Goal: Task Accomplishment & Management: Manage account settings

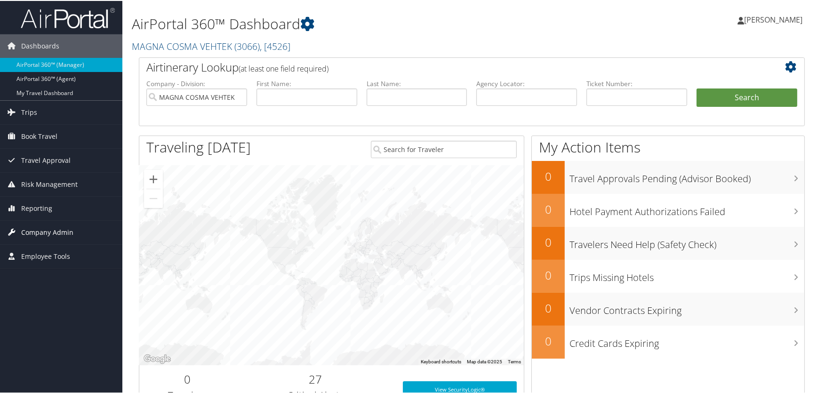
click at [32, 231] on span "Company Admin" at bounding box center [47, 232] width 52 height 24
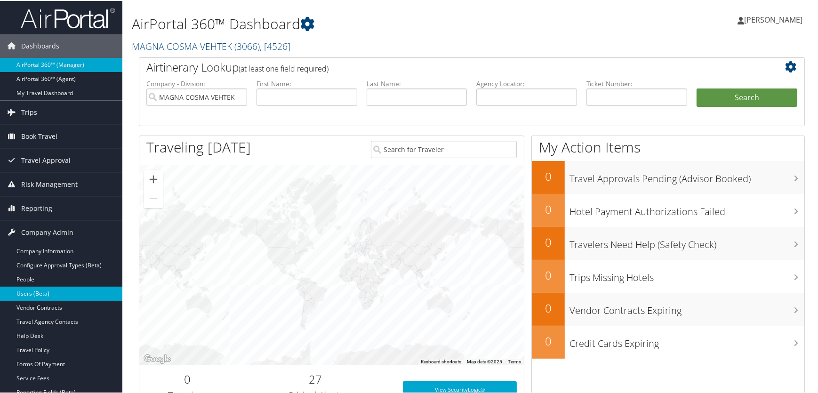
click at [28, 295] on link "Users (Beta)" at bounding box center [61, 293] width 122 height 14
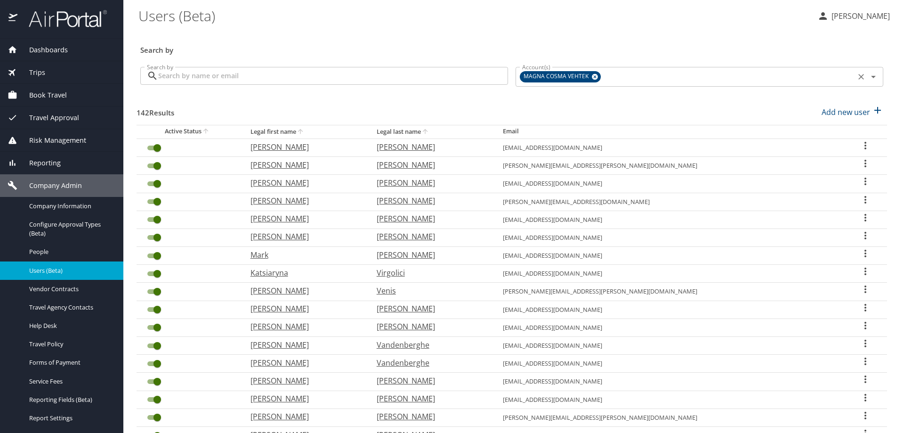
click at [592, 77] on icon at bounding box center [595, 77] width 6 height 6
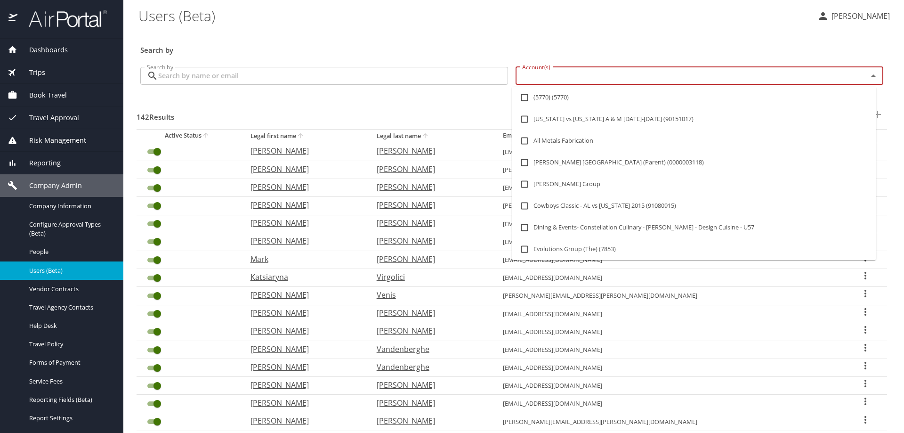
click at [560, 76] on input "Account(s)" at bounding box center [685, 76] width 334 height 12
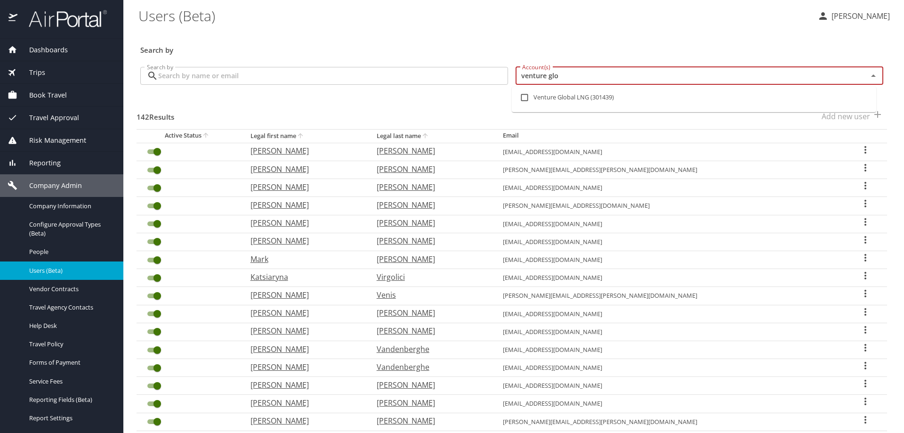
type input "venture glob"
click at [523, 96] on input "checkbox" at bounding box center [525, 98] width 18 height 18
checkbox input "true"
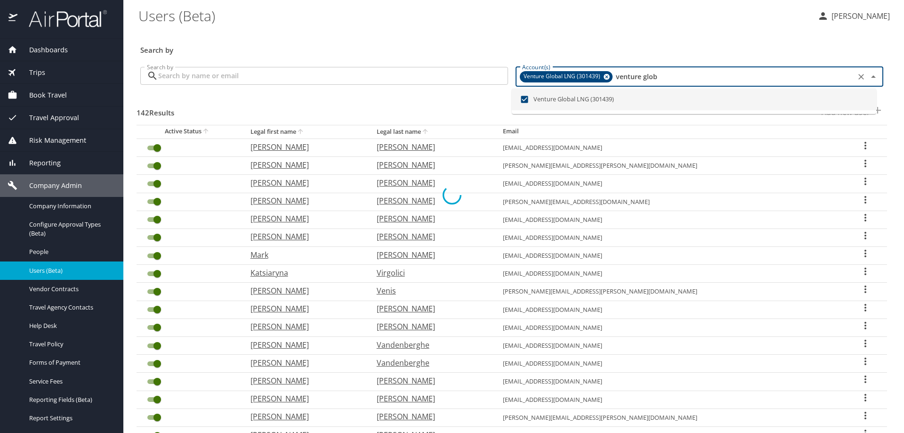
checkbox input "false"
checkbox input "true"
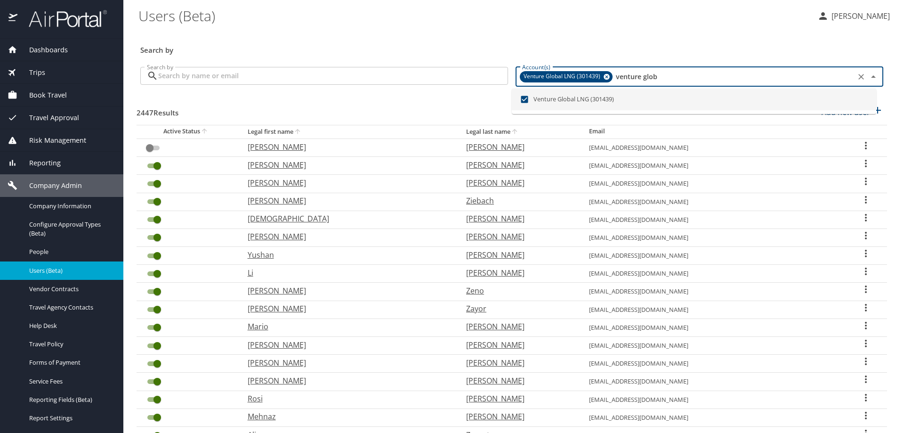
type input "venture glob"
click at [417, 108] on div "2447 Results Add new user" at bounding box center [512, 112] width 750 height 35
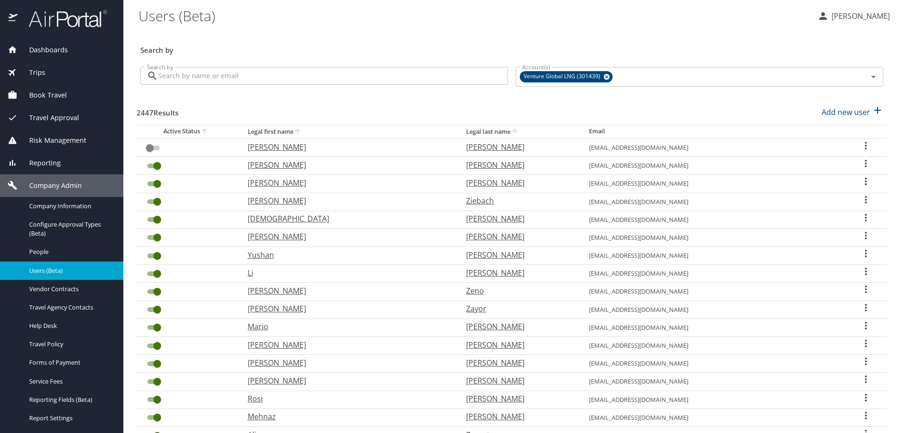
click at [210, 77] on input "Search by" at bounding box center [333, 76] width 350 height 18
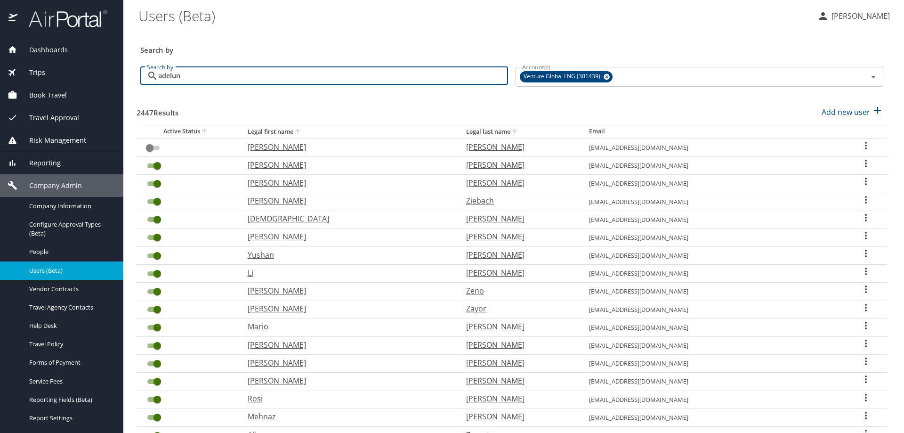
type input "adeluna"
checkbox input "true"
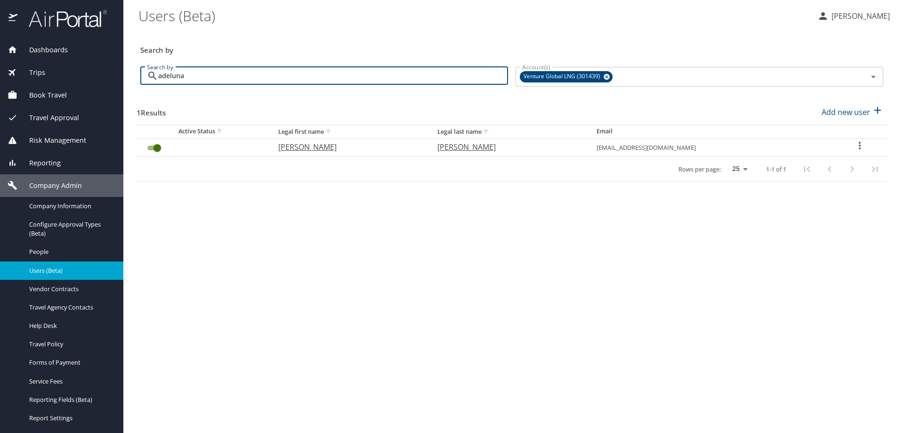
type input "adeluna"
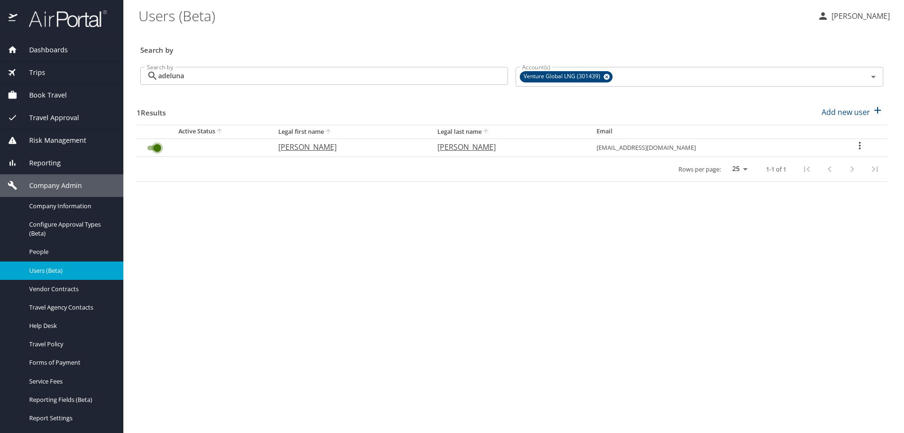
click at [149, 151] on input "User Search Table" at bounding box center [157, 147] width 34 height 11
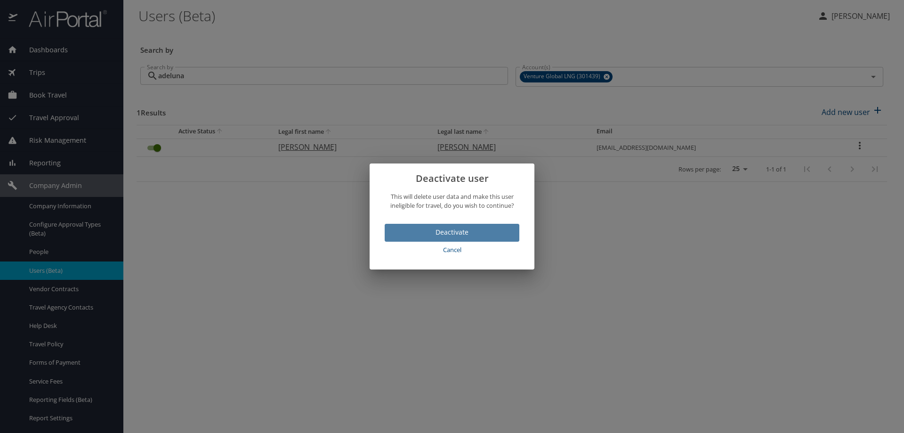
click at [401, 232] on span "Deactivate" at bounding box center [452, 232] width 120 height 12
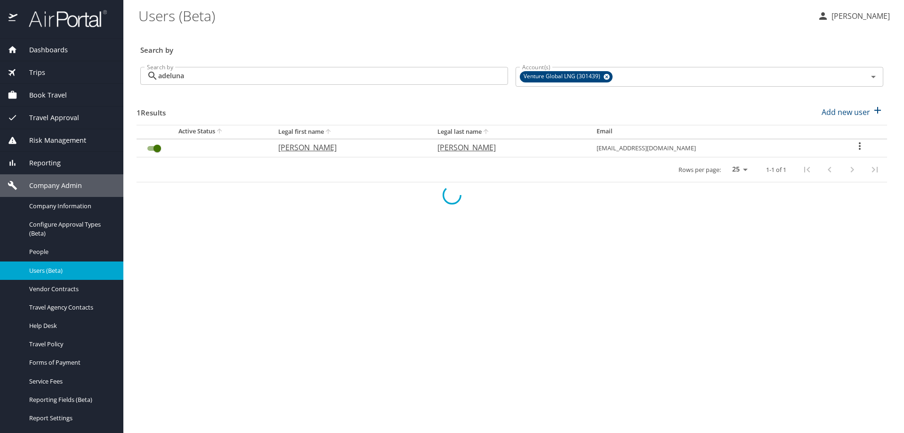
checkbox input "false"
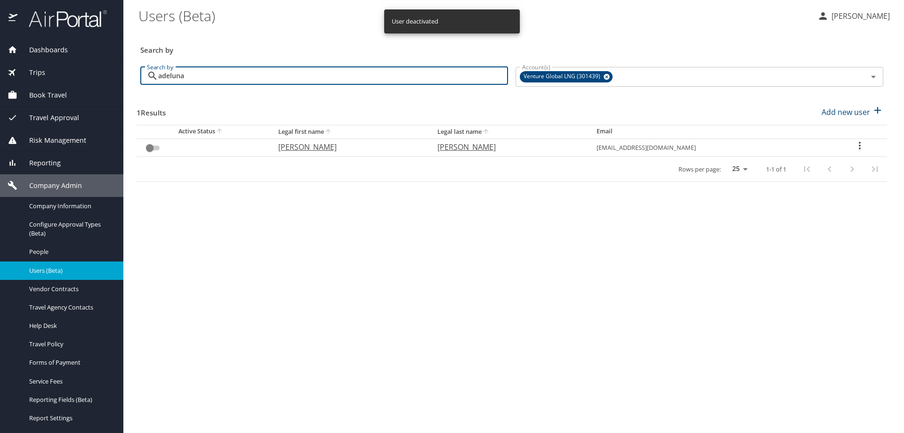
drag, startPoint x: 219, startPoint y: 75, endPoint x: 96, endPoint y: 64, distance: 123.9
click at [96, 64] on div "Dashboards AirPortal 360™ Manager AirPortal 360™ Agent My Travel Dashboard Trip…" at bounding box center [452, 216] width 904 height 433
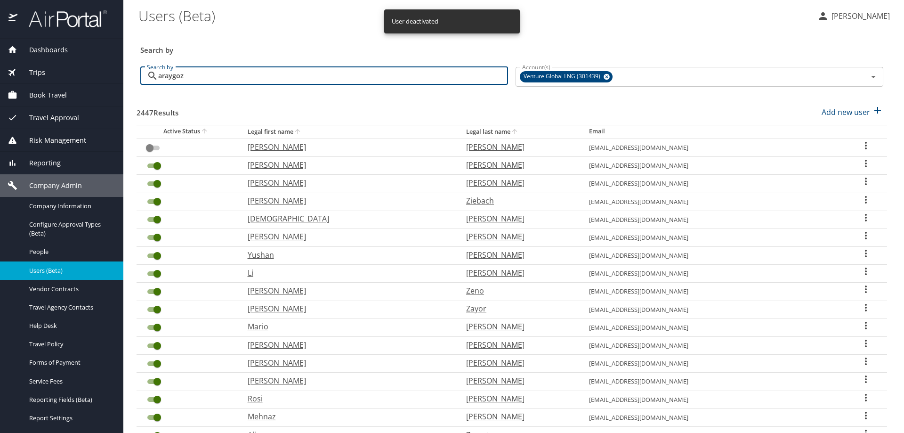
type input "araygoza"
checkbox input "true"
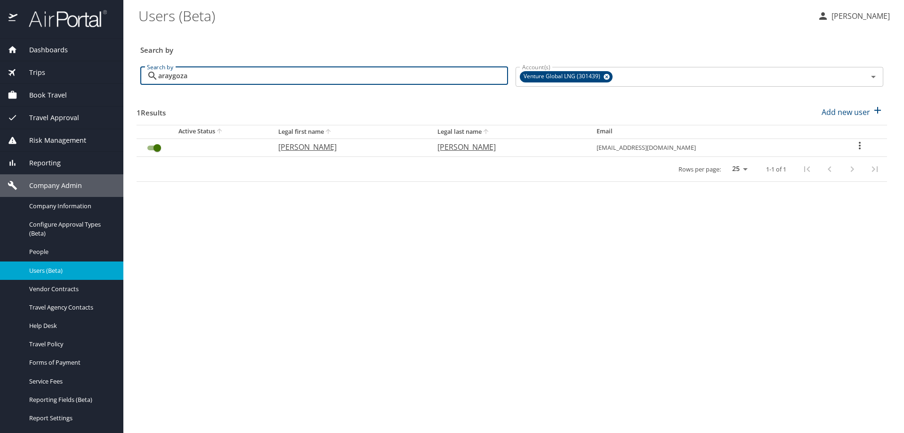
type input "araygoza"
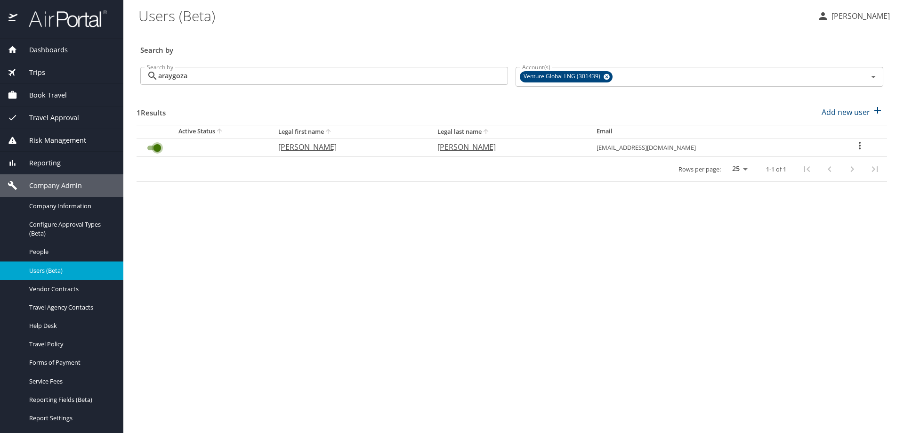
click at [148, 147] on input "User Search Table" at bounding box center [157, 147] width 34 height 11
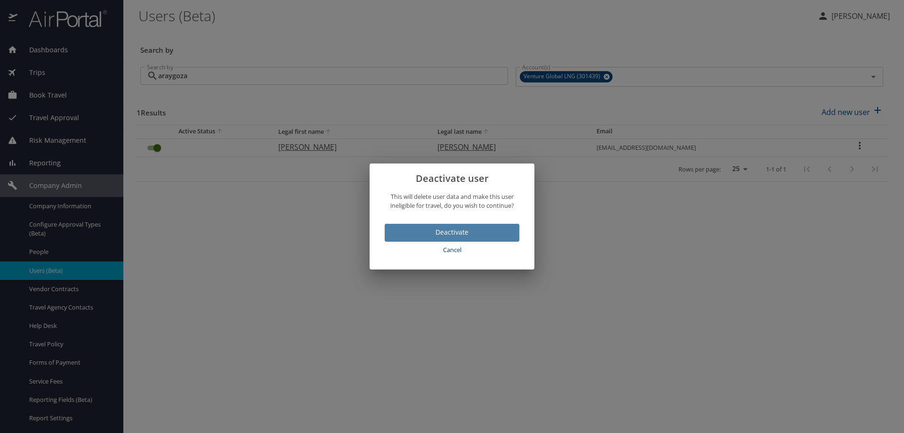
click at [398, 228] on span "Deactivate" at bounding box center [452, 232] width 120 height 12
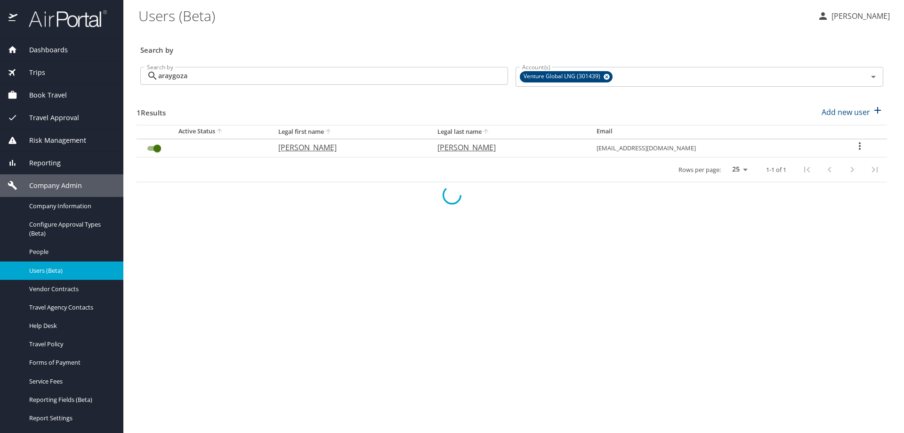
checkbox input "false"
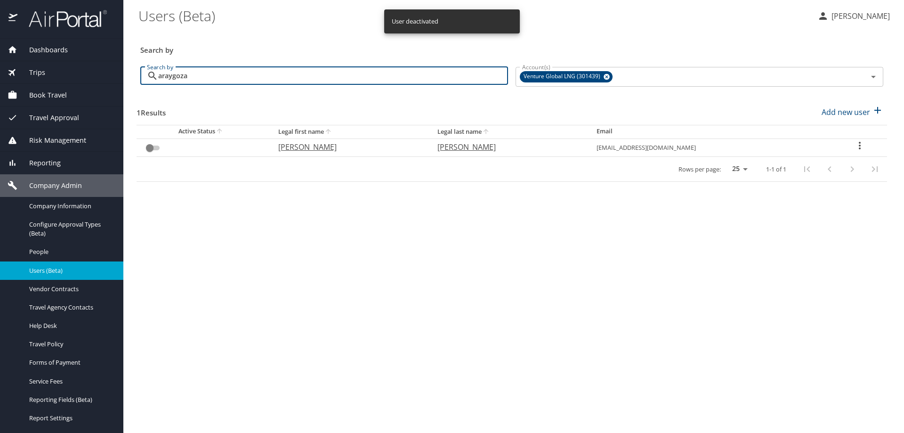
drag, startPoint x: 215, startPoint y: 78, endPoint x: 104, endPoint y: 69, distance: 111.0
click at [108, 69] on div "Dashboards AirPortal 360™ Manager AirPortal 360™ Agent My Travel Dashboard Trip…" at bounding box center [452, 216] width 904 height 433
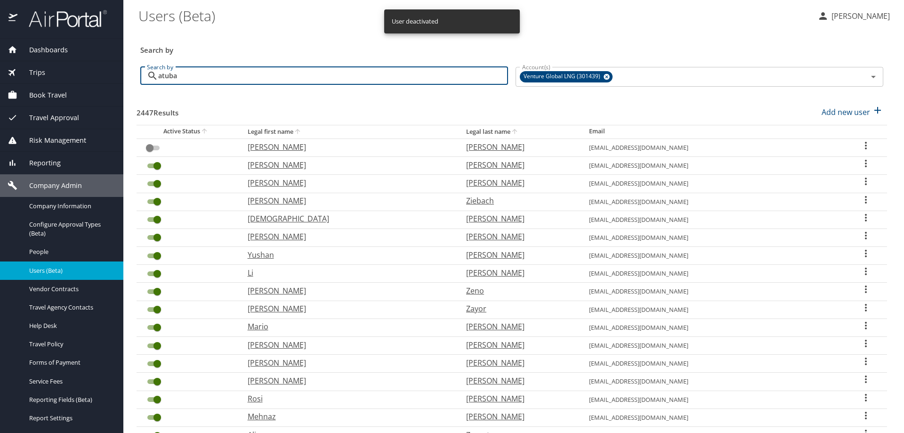
type input "atubac"
checkbox input "true"
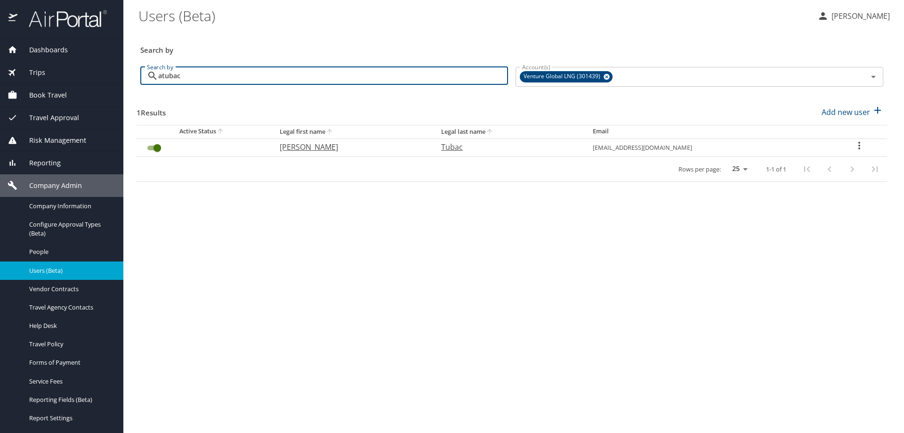
type input "atubac"
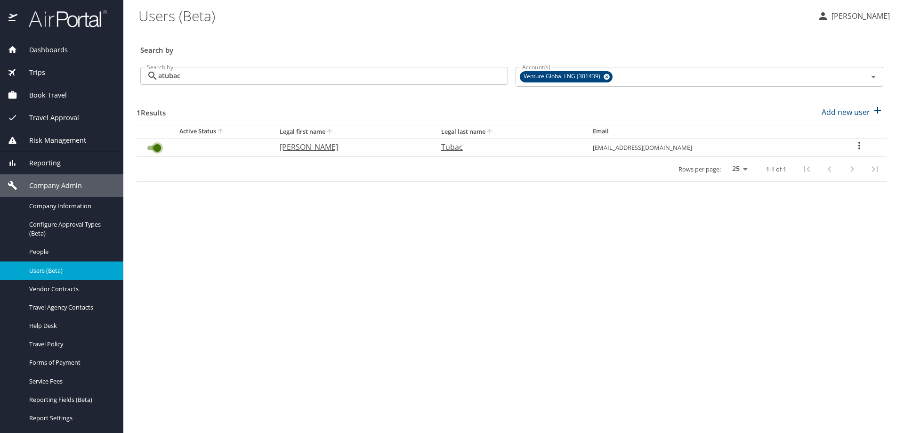
click at [148, 149] on input "User Search Table" at bounding box center [157, 147] width 34 height 11
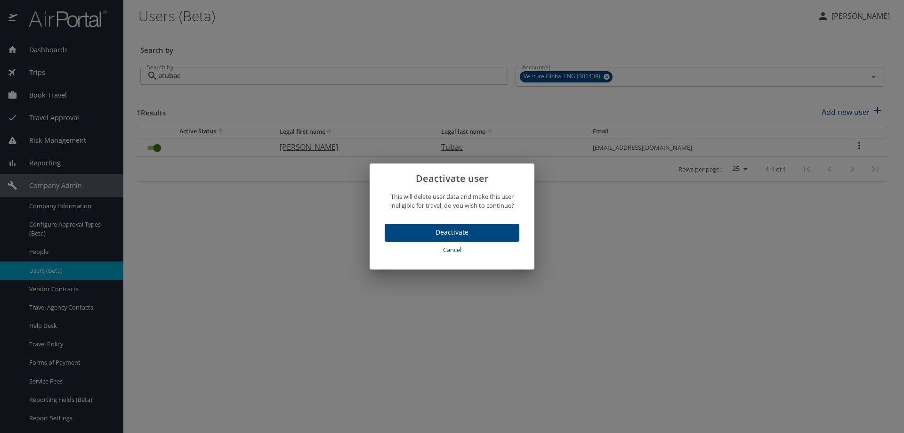
click at [397, 229] on span "Deactivate" at bounding box center [452, 232] width 120 height 12
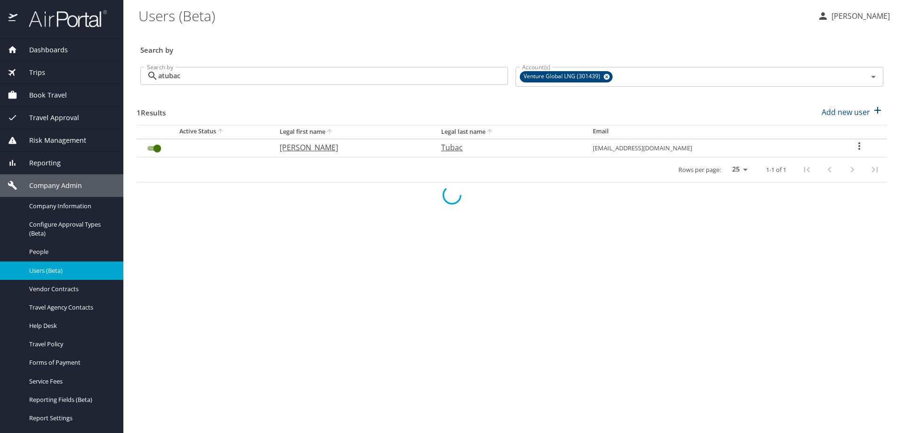
checkbox input "false"
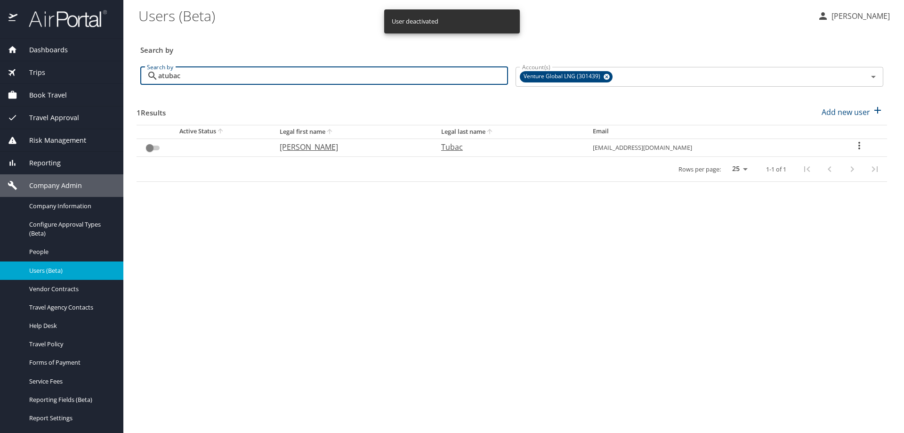
drag, startPoint x: 160, startPoint y: 71, endPoint x: 107, endPoint y: 71, distance: 52.7
click at [107, 71] on div "Dashboards AirPortal 360™ Manager AirPortal 360™ Agent My Travel Dashboard Trip…" at bounding box center [452, 216] width 904 height 433
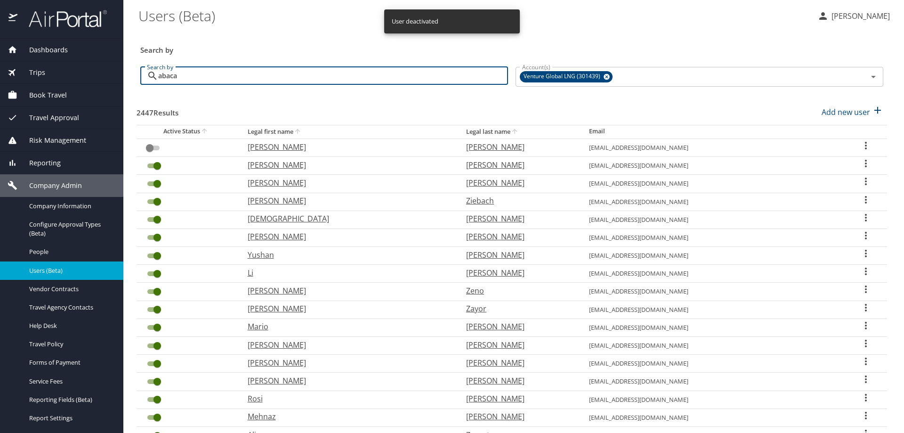
type input "abacay"
checkbox input "true"
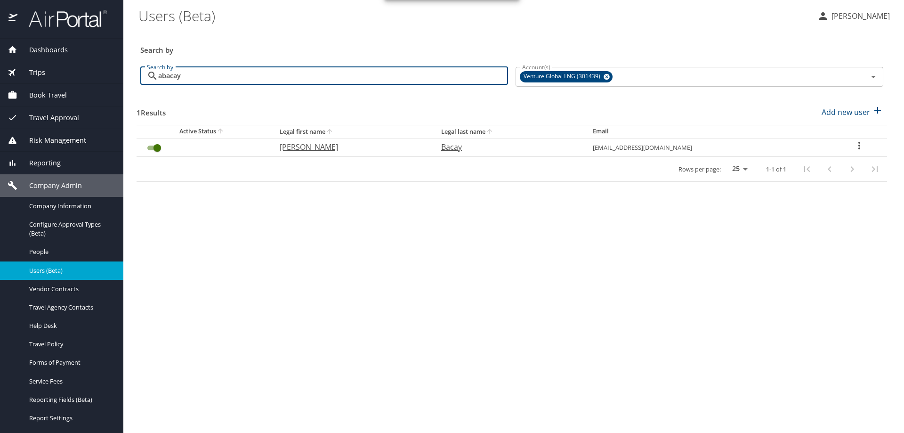
type input "abacay"
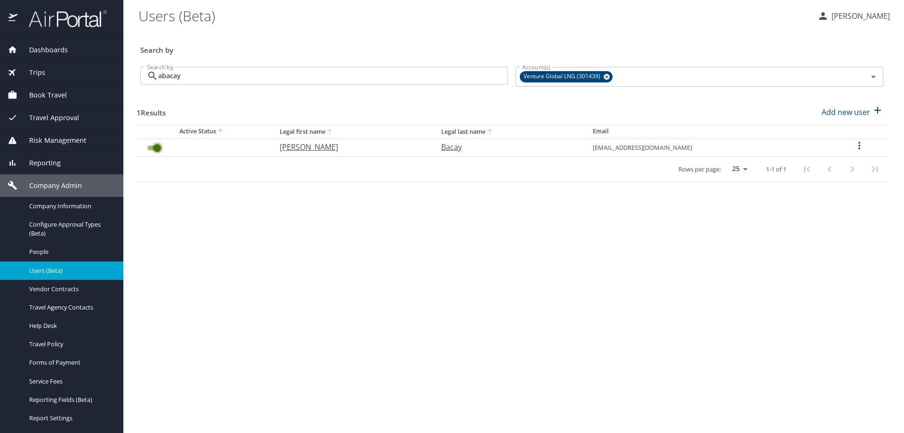
click at [150, 148] on input "User Search Table" at bounding box center [157, 147] width 34 height 11
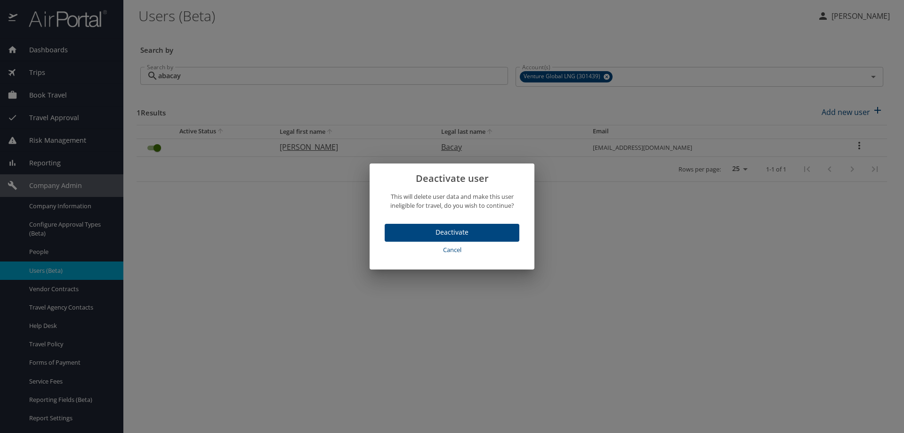
click at [390, 229] on button "Deactivate" at bounding box center [452, 233] width 135 height 18
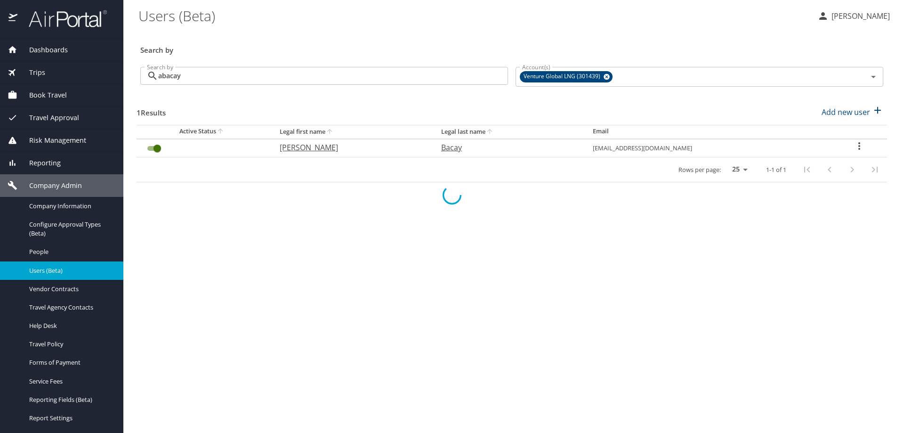
checkbox input "false"
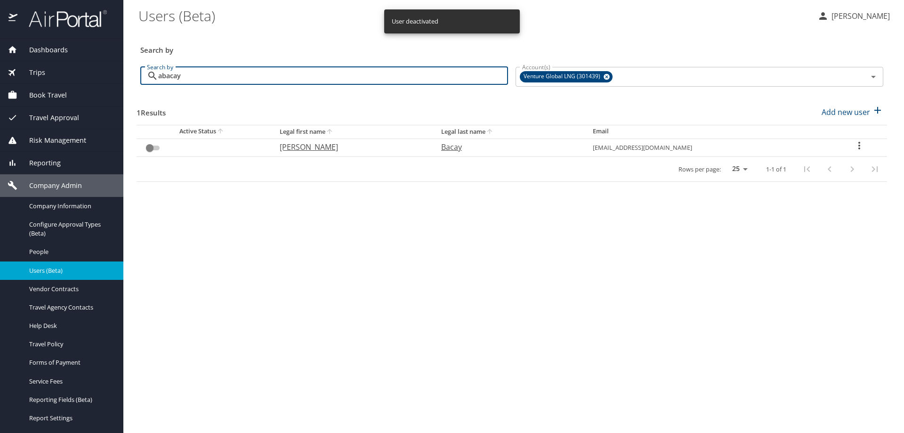
drag, startPoint x: 206, startPoint y: 74, endPoint x: 103, endPoint y: 69, distance: 103.7
click at [106, 69] on div "Dashboards AirPortal 360™ Manager AirPortal 360™ Agent My Travel Dashboard Trip…" at bounding box center [452, 216] width 904 height 433
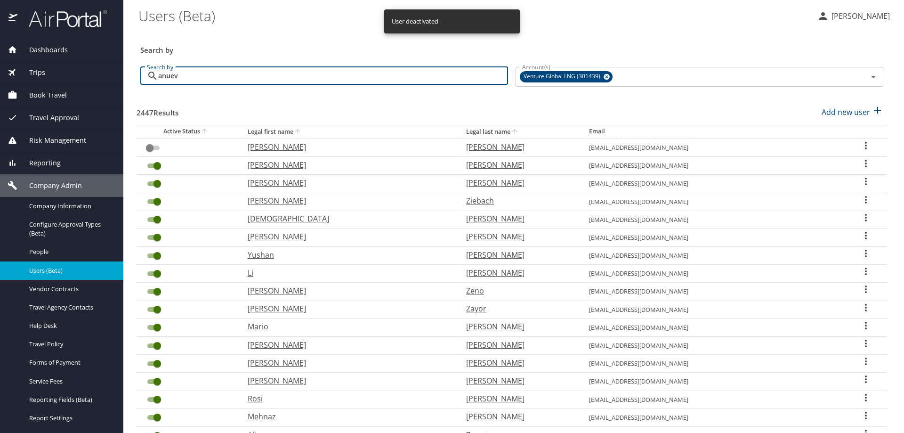
type input "anueva"
checkbox input "true"
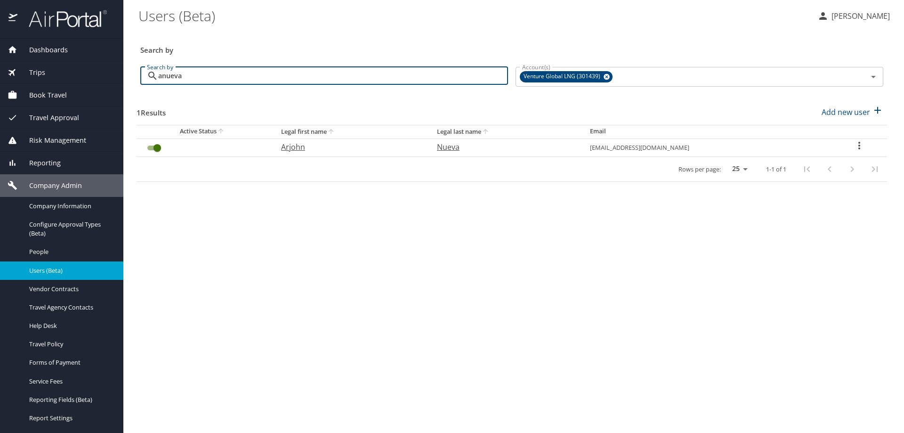
type input "anueva"
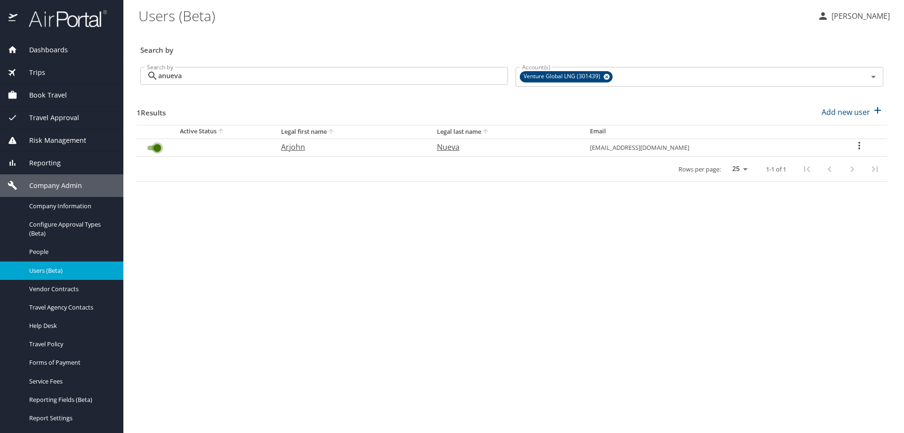
click at [149, 148] on input "User Search Table" at bounding box center [157, 147] width 34 height 11
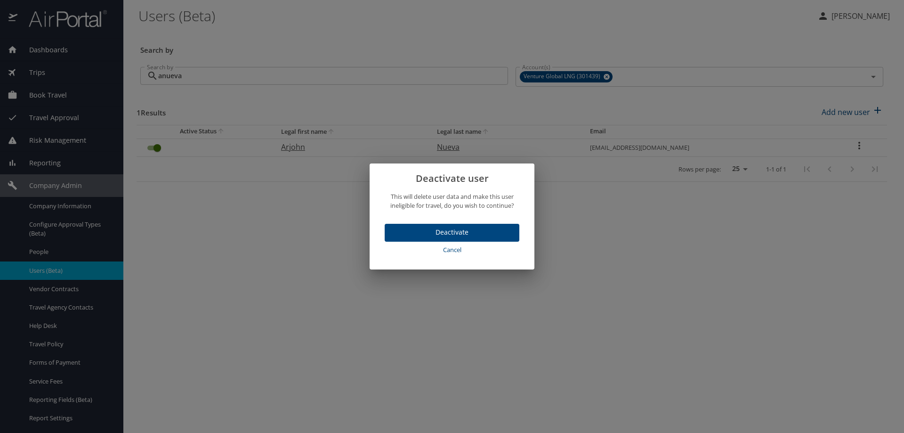
click at [401, 229] on span "Deactivate" at bounding box center [452, 232] width 120 height 12
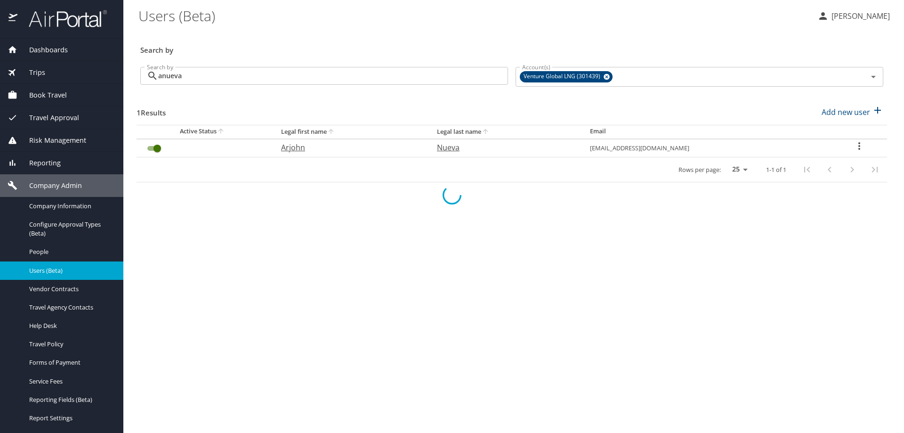
checkbox input "false"
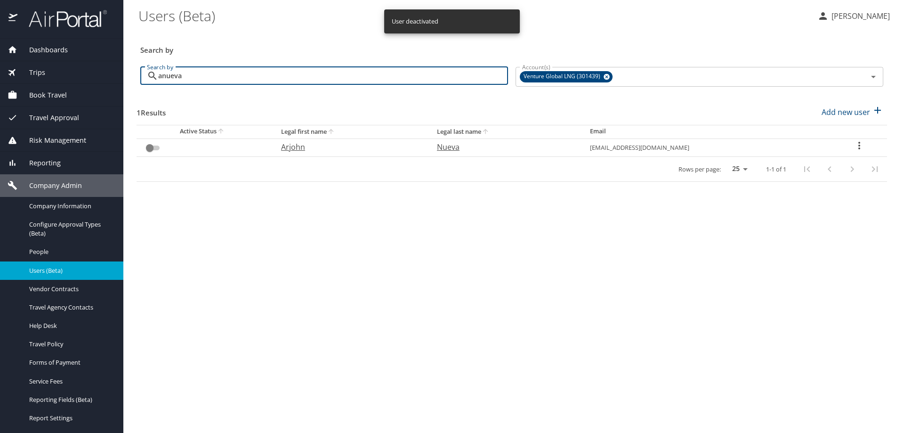
drag, startPoint x: 210, startPoint y: 76, endPoint x: 99, endPoint y: 70, distance: 110.3
click at [103, 69] on div "Dashboards AirPortal 360™ Manager AirPortal 360™ Agent My Travel Dashboard Trip…" at bounding box center [452, 216] width 904 height 433
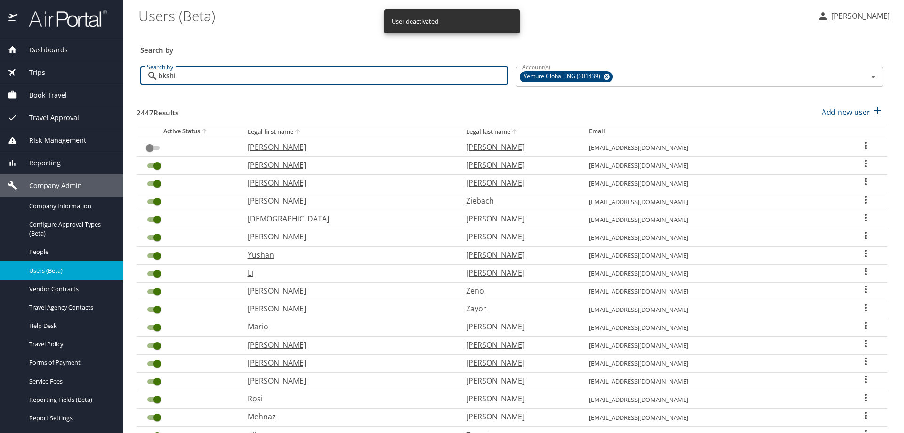
type input "bkshin"
checkbox input "true"
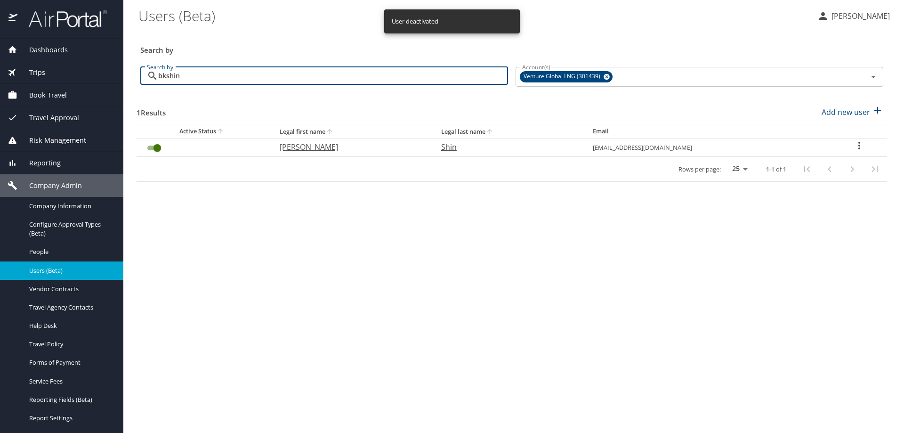
type input "bkshin"
click at [149, 148] on input "User Search Table" at bounding box center [157, 147] width 34 height 11
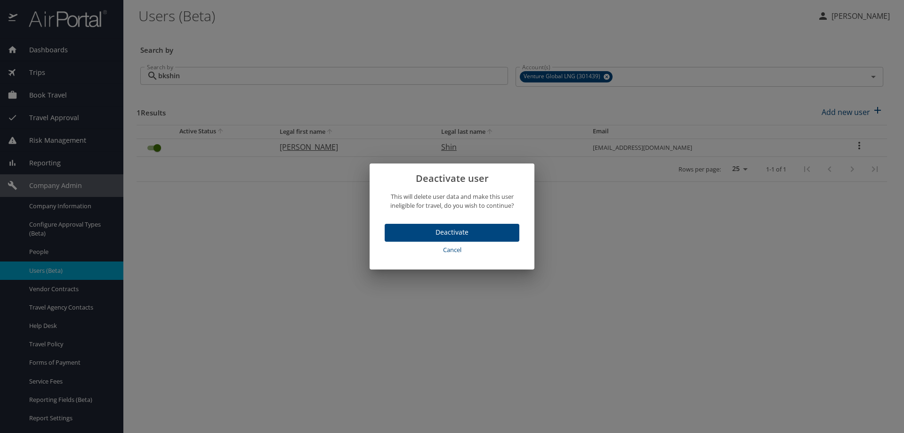
click at [437, 232] on span "Deactivate" at bounding box center [452, 232] width 120 height 12
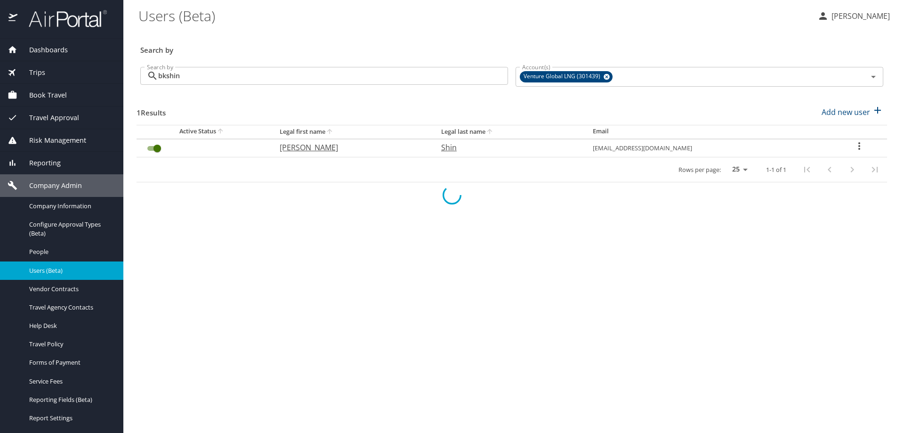
checkbox input "false"
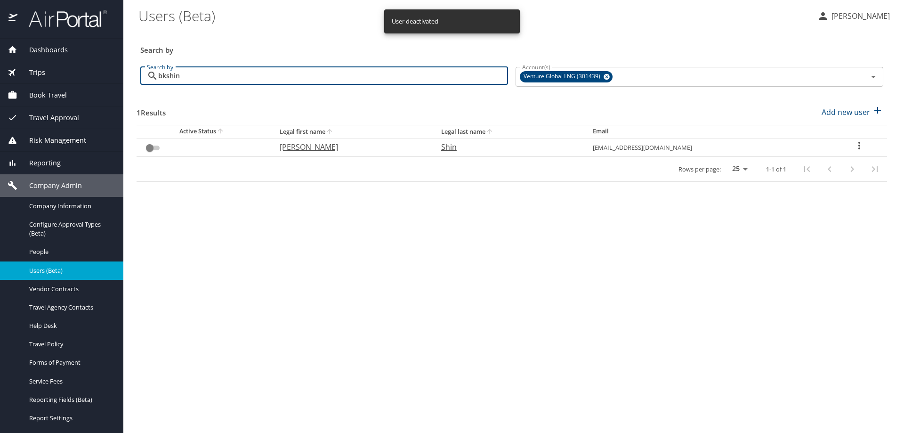
drag, startPoint x: 137, startPoint y: 75, endPoint x: 108, endPoint y: 74, distance: 29.2
click at [110, 74] on div "Dashboards AirPortal 360™ Manager AirPortal 360™ Agent My Travel Dashboard Trip…" at bounding box center [452, 216] width 904 height 433
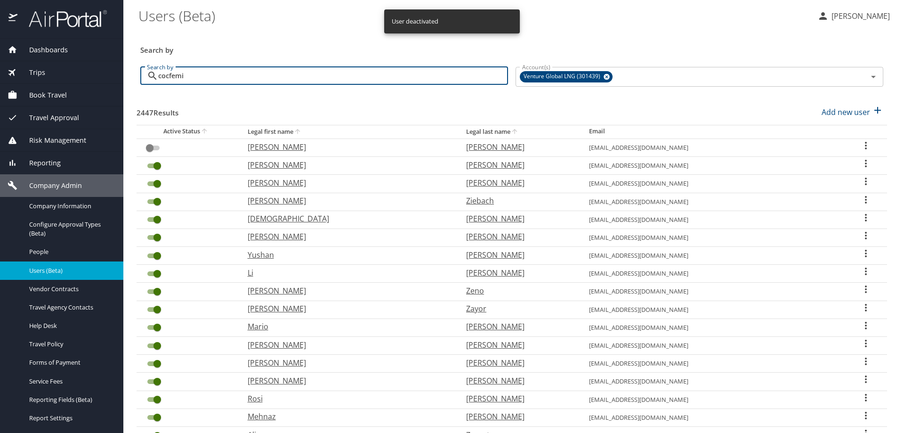
type input "cocfemia"
checkbox input "true"
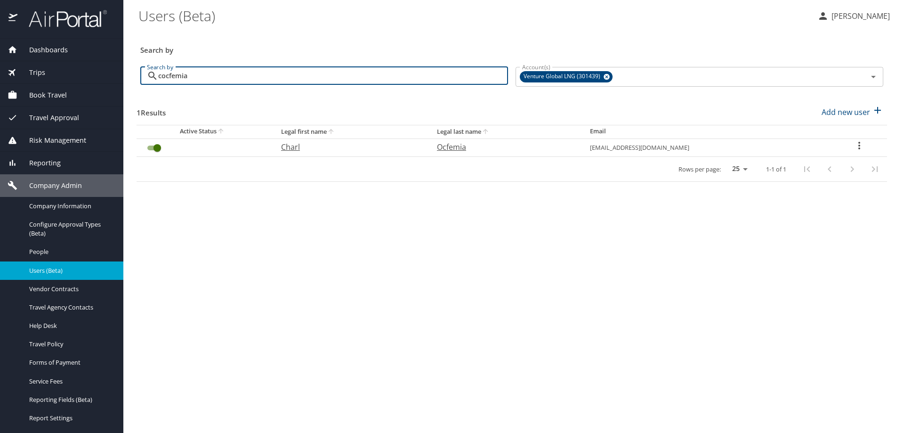
type input "cocfemia"
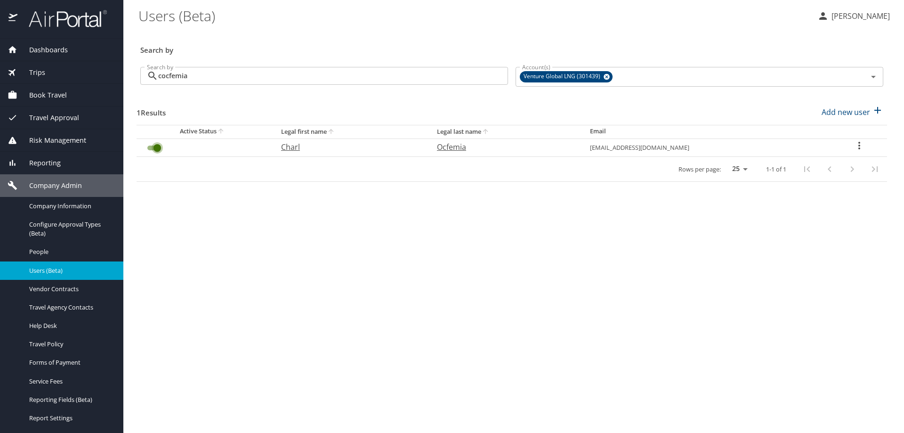
click at [150, 149] on input "User Search Table" at bounding box center [157, 147] width 34 height 11
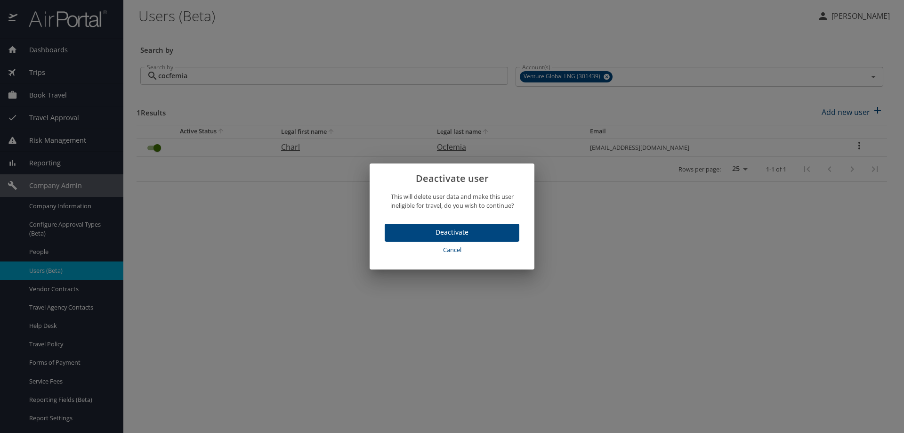
click at [389, 230] on button "Deactivate" at bounding box center [452, 233] width 135 height 18
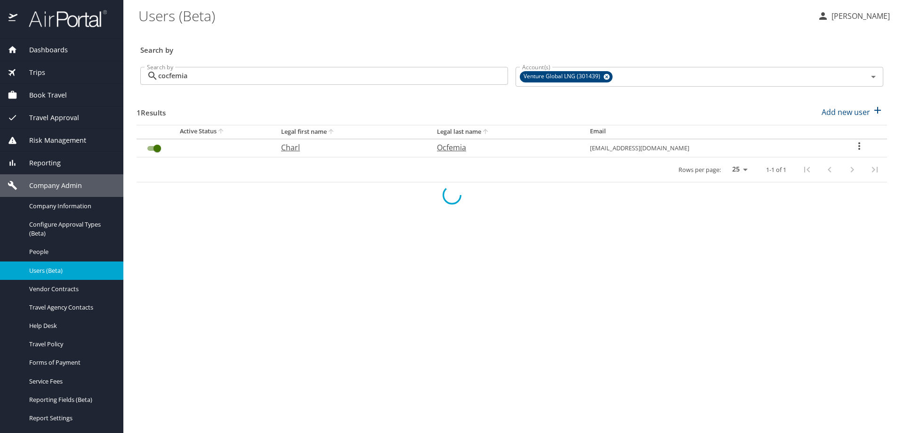
checkbox input "false"
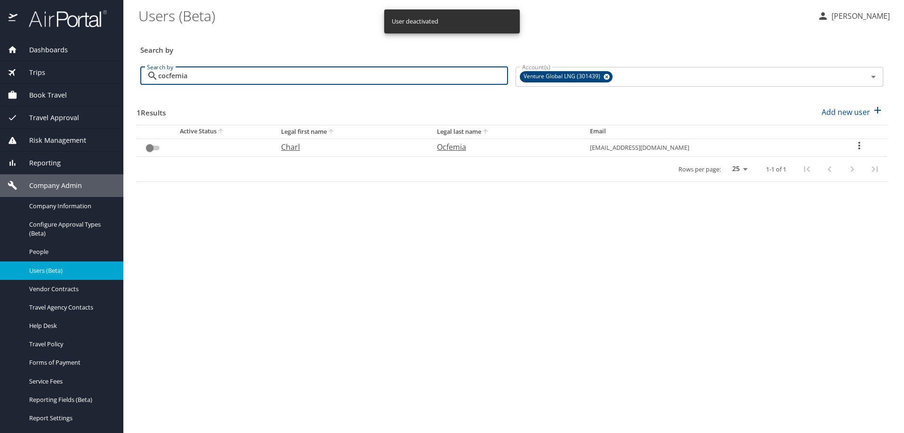
drag, startPoint x: 190, startPoint y: 79, endPoint x: 66, endPoint y: 69, distance: 123.7
click at [69, 69] on div "Dashboards AirPortal 360™ Manager AirPortal 360™ Agent My Travel Dashboard Trip…" at bounding box center [452, 216] width 904 height 433
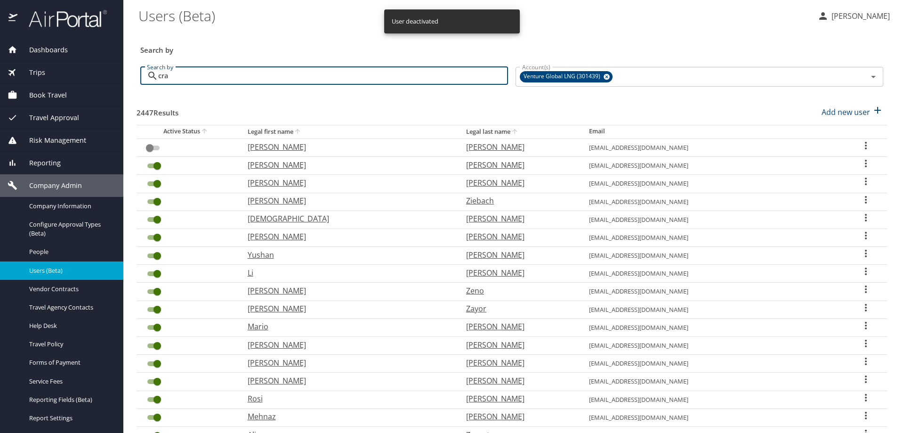
type input "cray"
checkbox input "true"
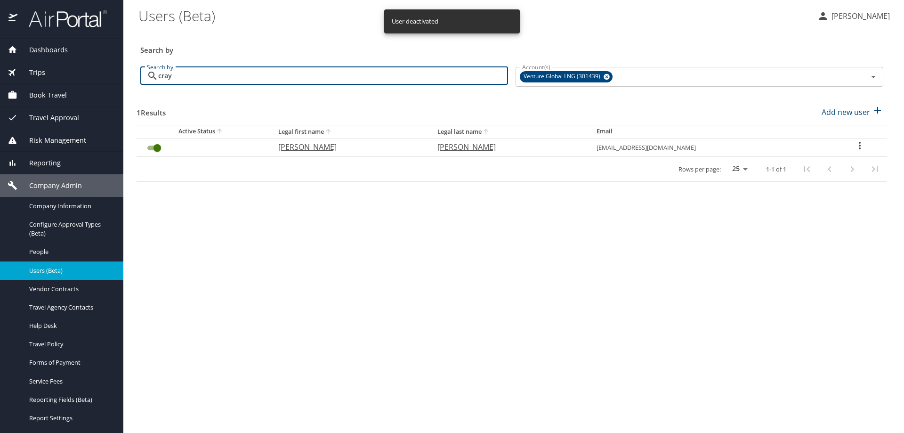
type input "cray"
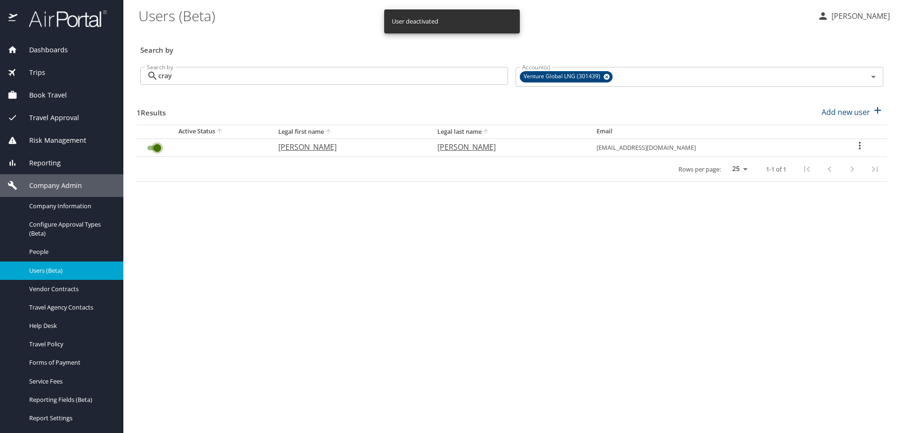
click at [146, 146] on input "User Search Table" at bounding box center [157, 147] width 34 height 11
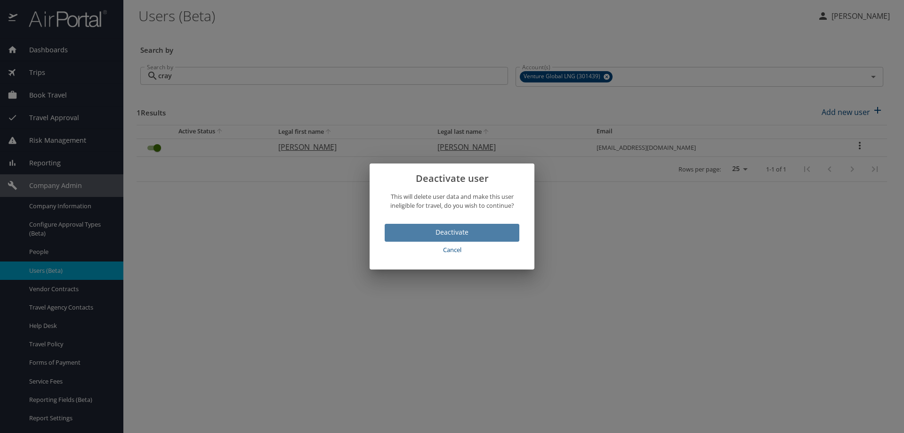
click at [405, 230] on span "Deactivate" at bounding box center [452, 232] width 120 height 12
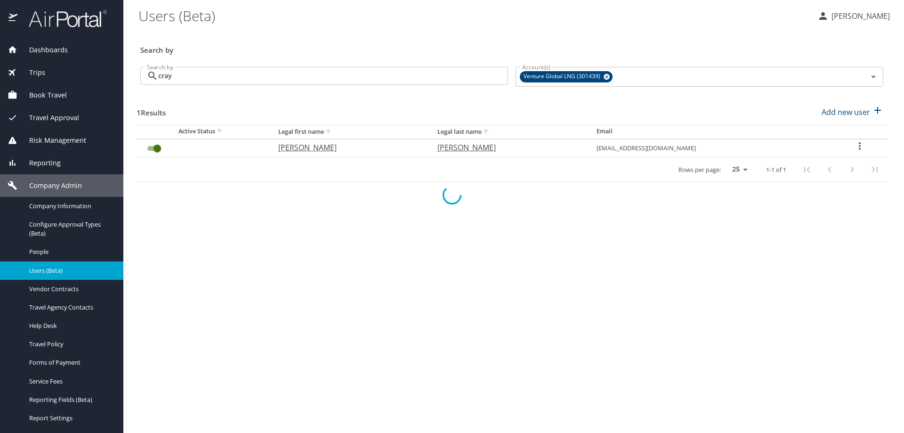
checkbox input "false"
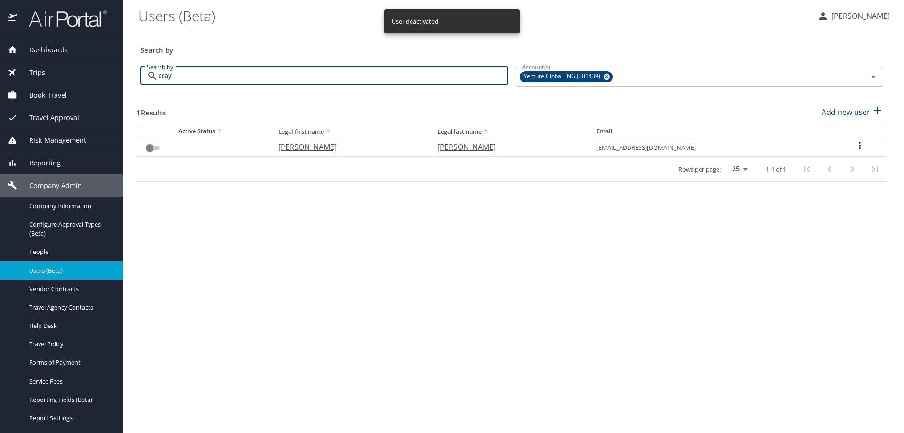
drag, startPoint x: 118, startPoint y: 73, endPoint x: 85, endPoint y: 73, distance: 33.0
click at [90, 73] on div "Dashboards AirPortal 360™ Manager AirPortal 360™ Agent My Travel Dashboard Trip…" at bounding box center [452, 216] width 904 height 433
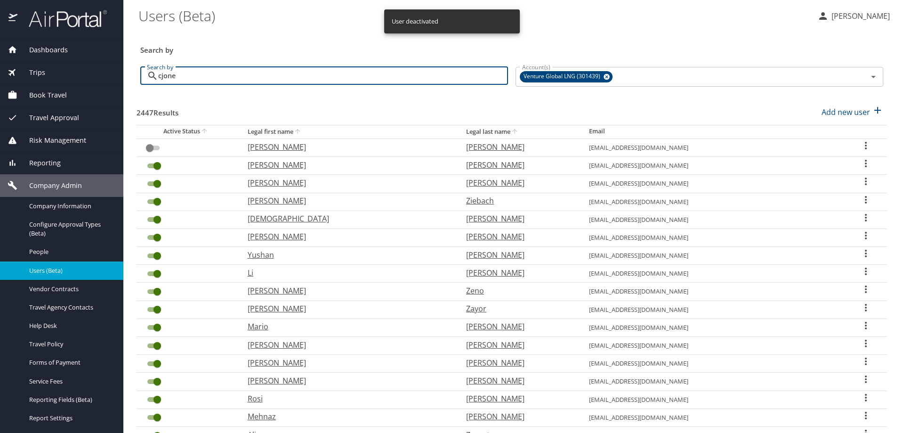
type input "cjones"
checkbox input "true"
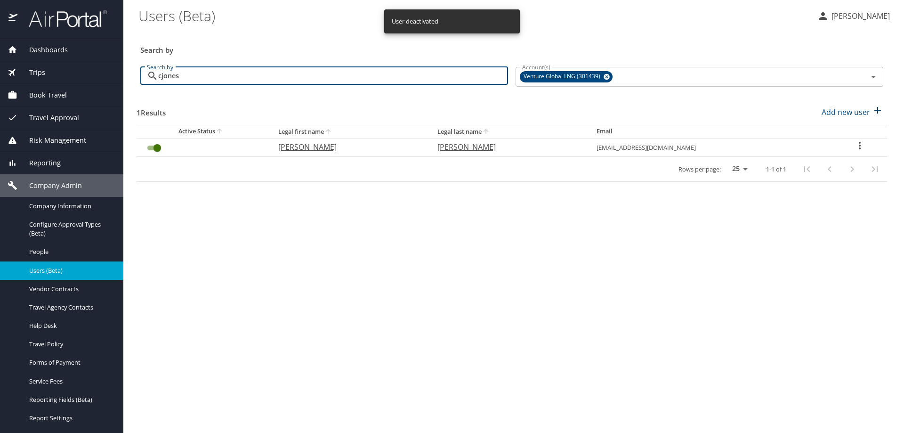
type input "cjones"
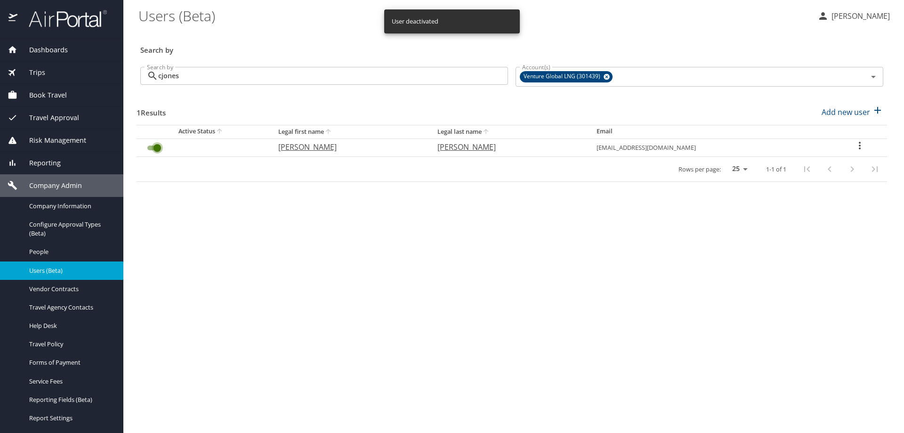
click at [150, 147] on input "User Search Table" at bounding box center [157, 147] width 34 height 11
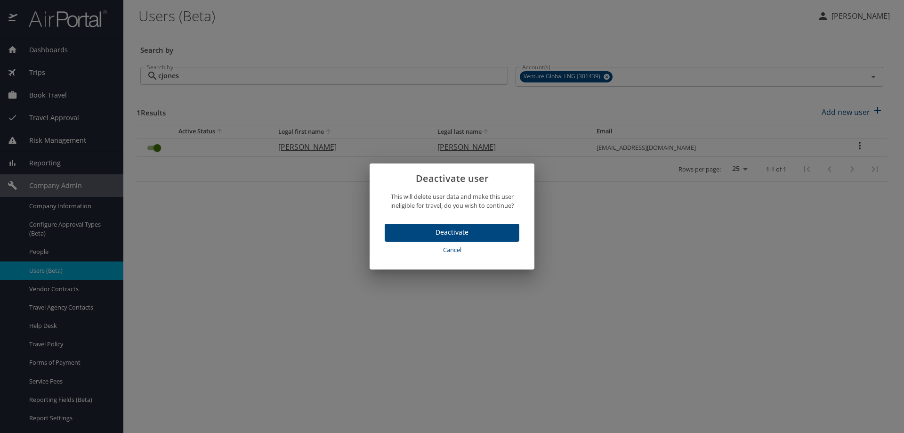
click at [460, 232] on span "Deactivate" at bounding box center [452, 232] width 120 height 12
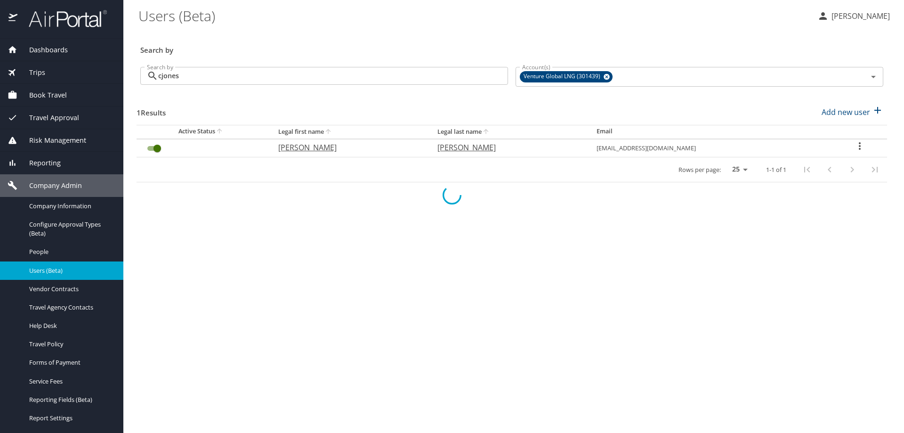
checkbox input "false"
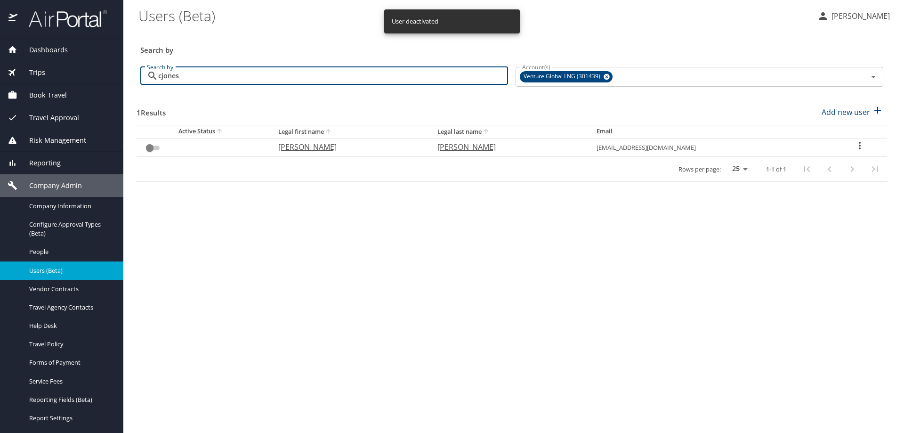
drag, startPoint x: 198, startPoint y: 79, endPoint x: 41, endPoint y: 57, distance: 158.2
click at [56, 71] on div "Dashboards AirPortal 360™ Manager AirPortal 360™ Agent My Travel Dashboard Trip…" at bounding box center [452, 216] width 904 height 433
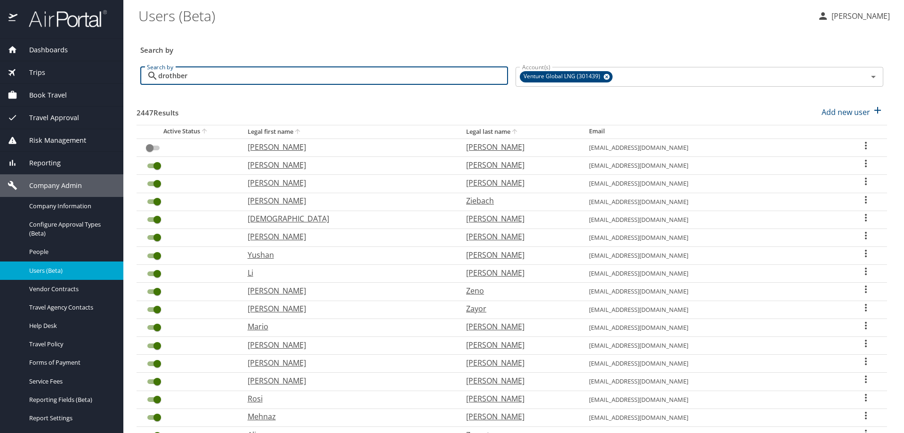
type input "drothberg"
checkbox input "true"
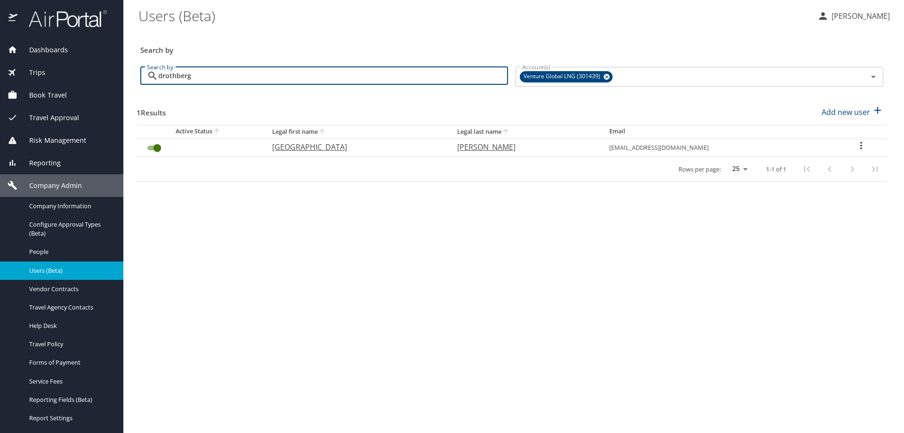
type input "drothberg"
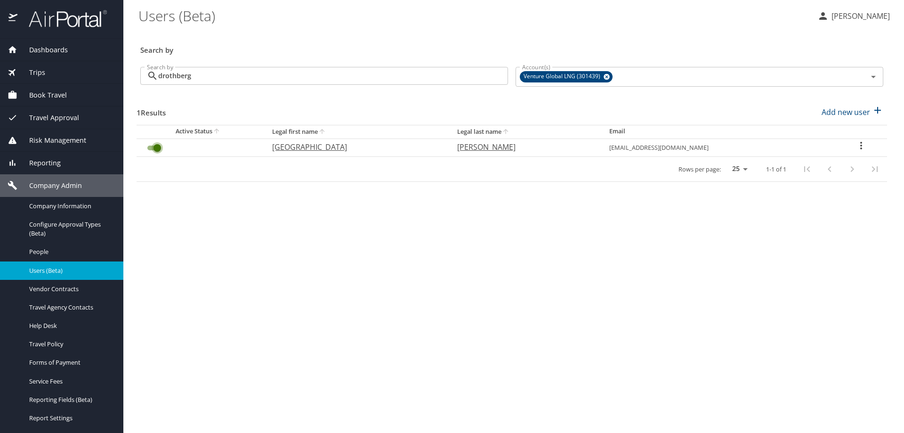
click at [148, 147] on input "User Search Table" at bounding box center [157, 147] width 34 height 11
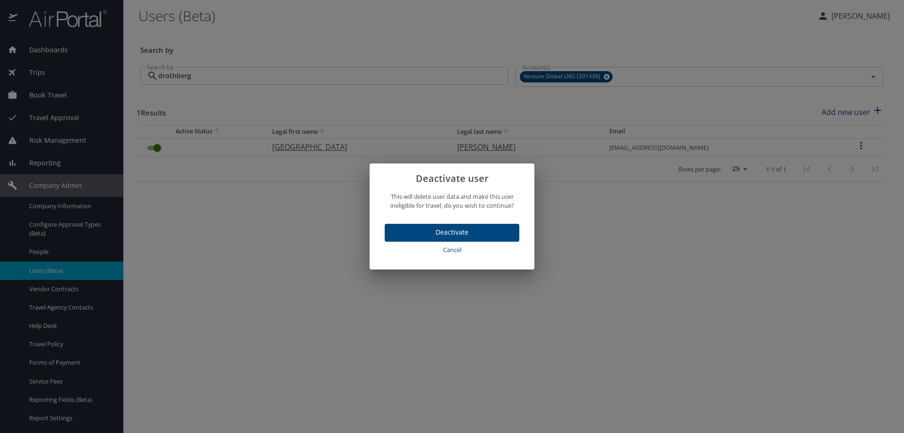
click at [449, 230] on span "Deactivate" at bounding box center [452, 232] width 120 height 12
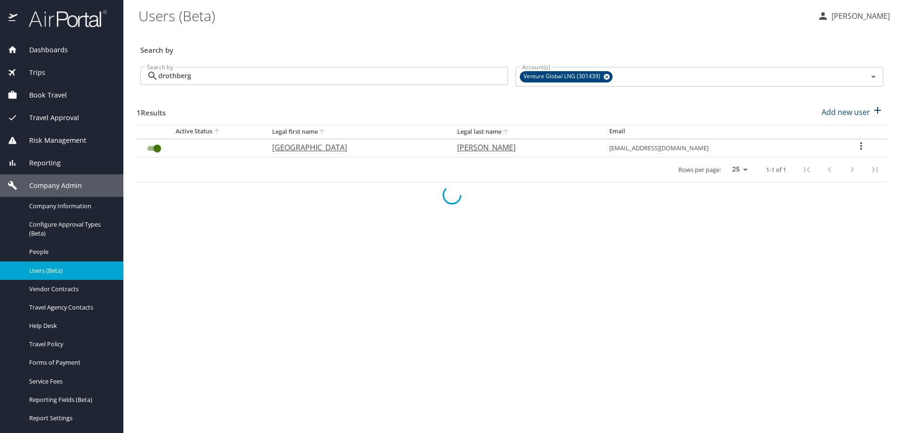
checkbox input "false"
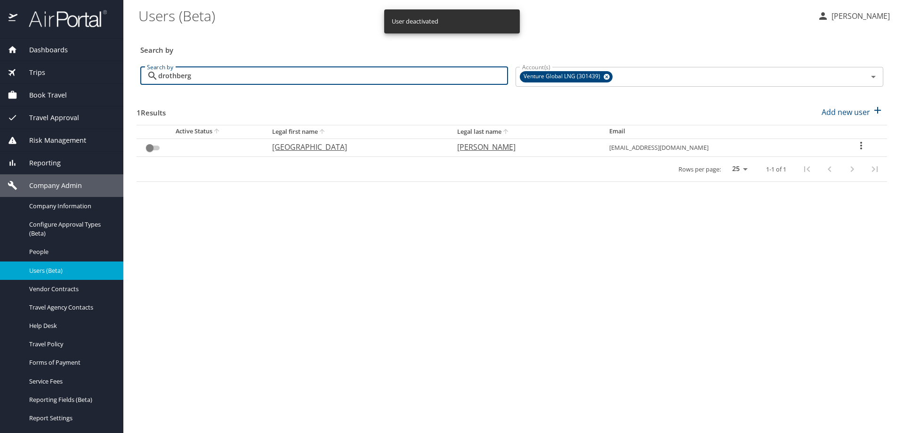
drag, startPoint x: 222, startPoint y: 77, endPoint x: 0, endPoint y: 57, distance: 223.1
click at [0, 60] on div "Dashboards AirPortal 360™ Manager AirPortal 360™ Agent My Travel Dashboard Trip…" at bounding box center [452, 216] width 904 height 433
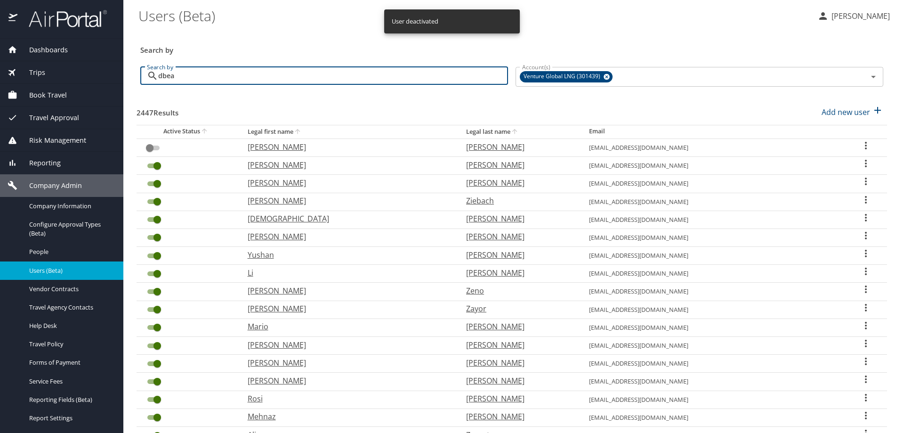
type input "dbean"
checkbox input "true"
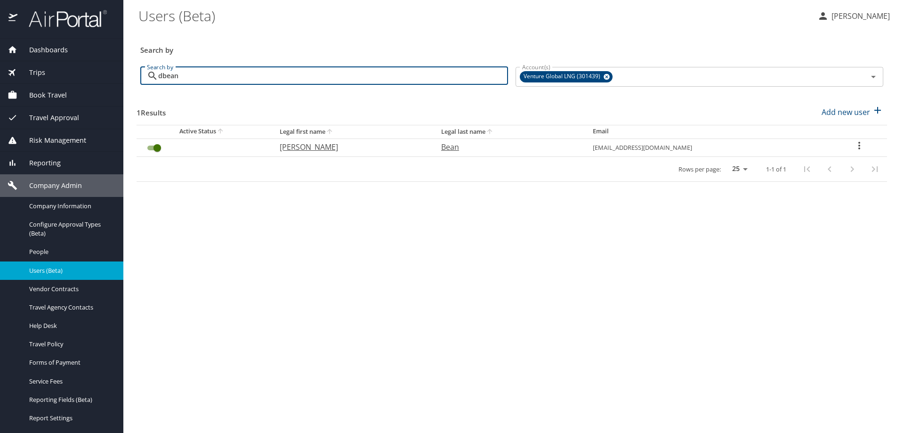
type input "dbean"
click at [150, 147] on input "User Search Table" at bounding box center [157, 147] width 34 height 11
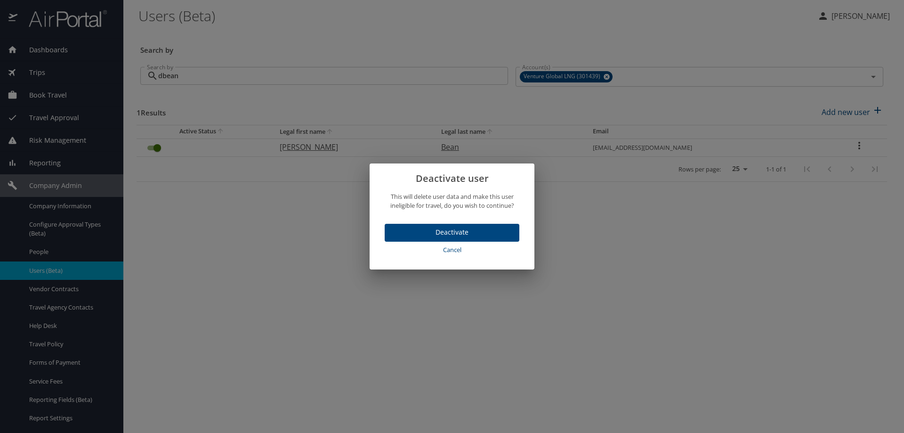
click at [454, 231] on span "Deactivate" at bounding box center [452, 232] width 120 height 12
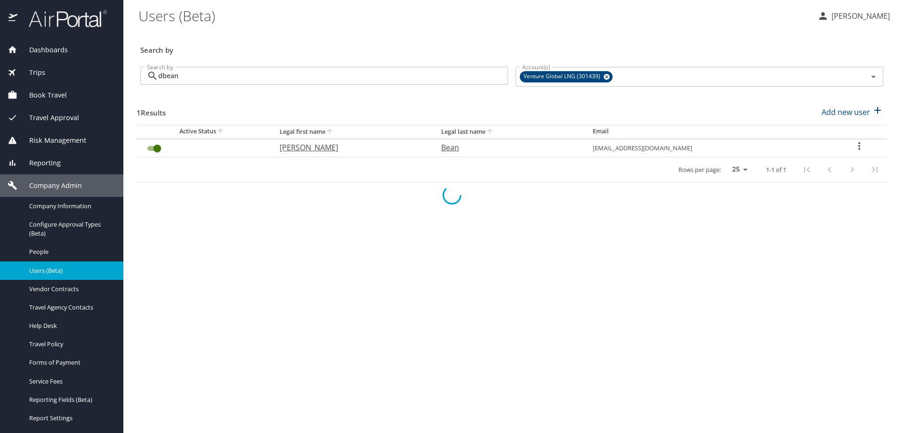
checkbox input "false"
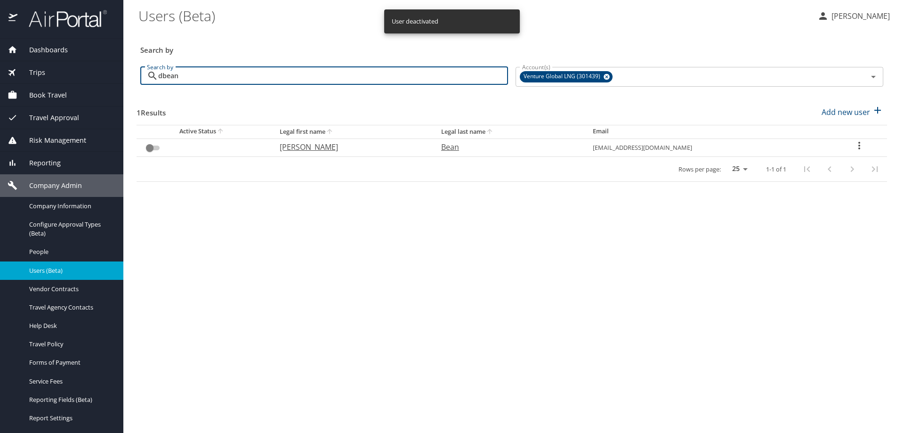
drag, startPoint x: 108, startPoint y: 69, endPoint x: 0, endPoint y: 71, distance: 107.8
click at [12, 74] on div "Dashboards AirPortal 360™ Manager AirPortal 360™ Agent My Travel Dashboard Trip…" at bounding box center [452, 216] width 904 height 433
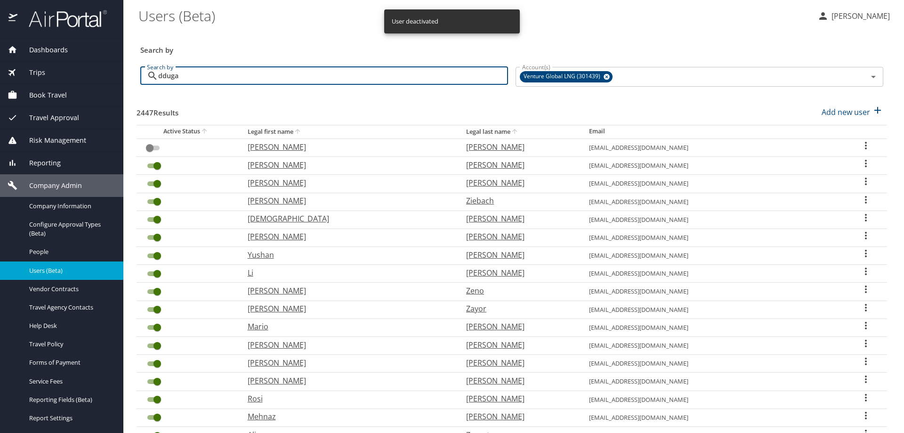
type input "ddugas"
checkbox input "true"
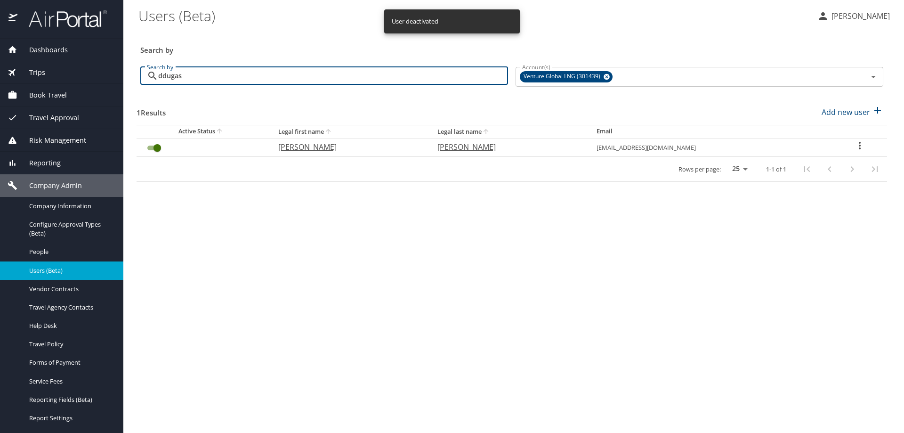
type input "ddugas"
click at [149, 147] on input "User Search Table" at bounding box center [157, 147] width 34 height 11
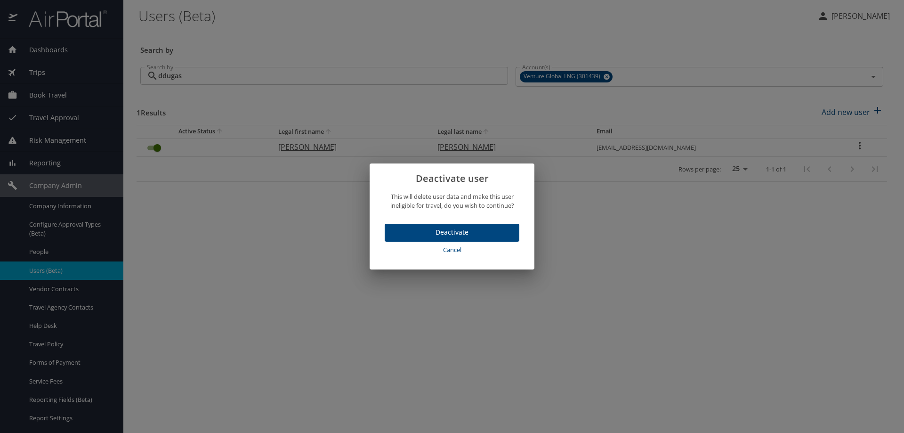
click at [467, 233] on span "Deactivate" at bounding box center [452, 232] width 120 height 12
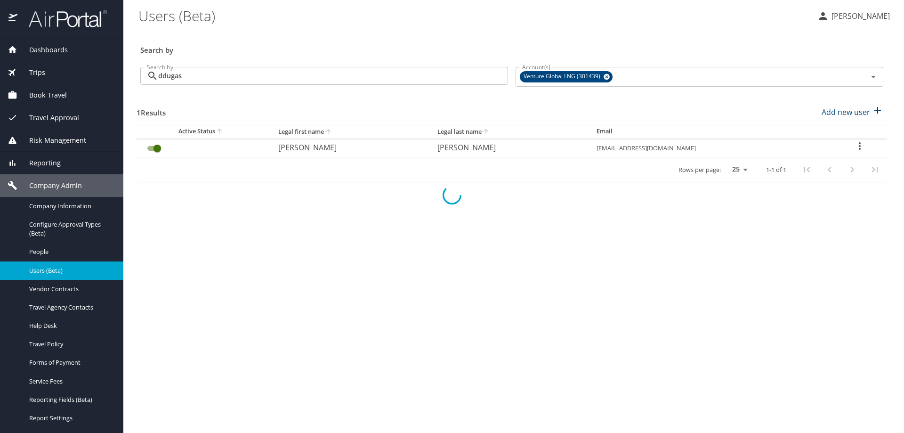
checkbox input "false"
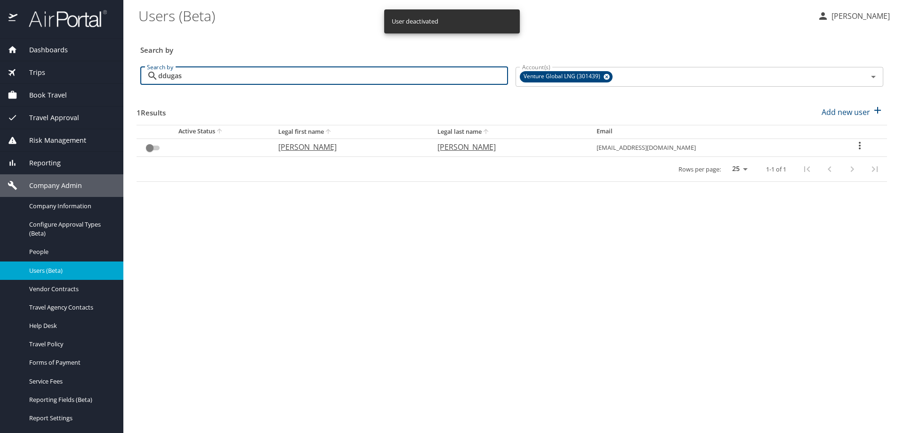
drag, startPoint x: 204, startPoint y: 78, endPoint x: 88, endPoint y: 68, distance: 116.7
click at [88, 69] on div "Dashboards AirPortal 360™ Manager AirPortal 360™ Agent My Travel Dashboard Trip…" at bounding box center [452, 216] width 904 height 433
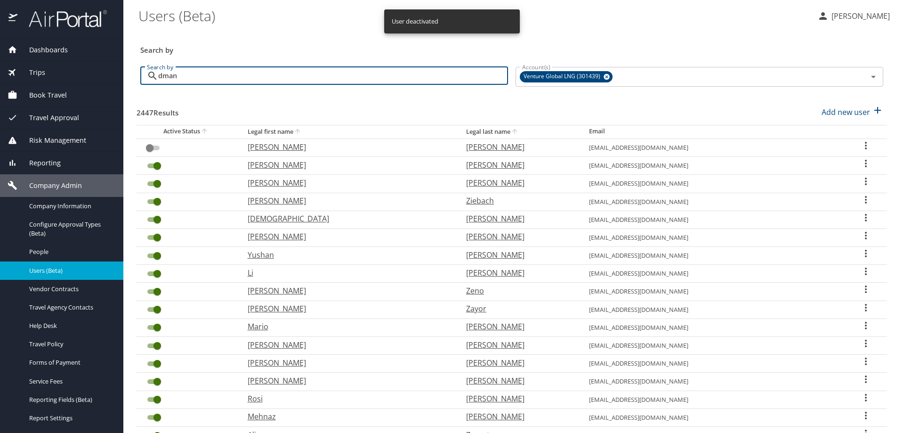
type input "dmang"
checkbox input "true"
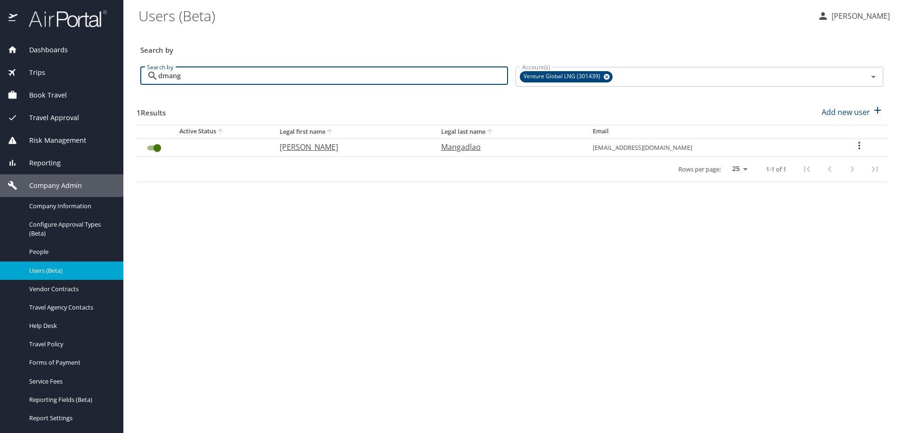
type input "dmang"
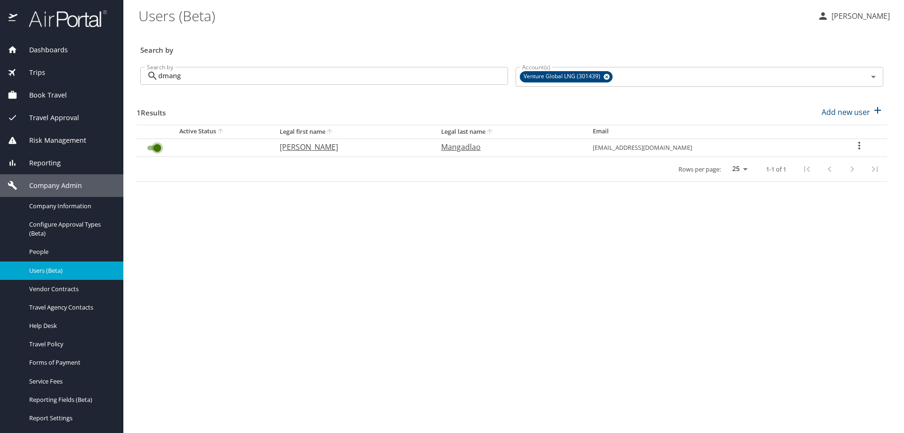
click at [151, 148] on input "User Search Table" at bounding box center [157, 147] width 34 height 11
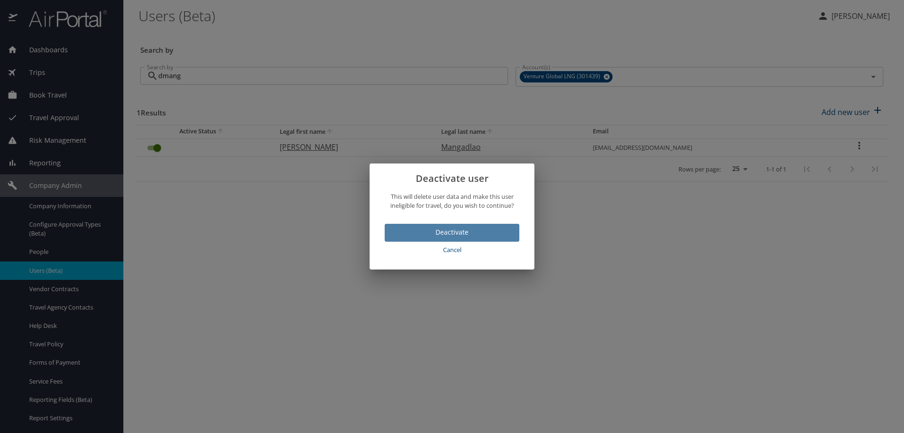
click at [401, 229] on span "Deactivate" at bounding box center [452, 232] width 120 height 12
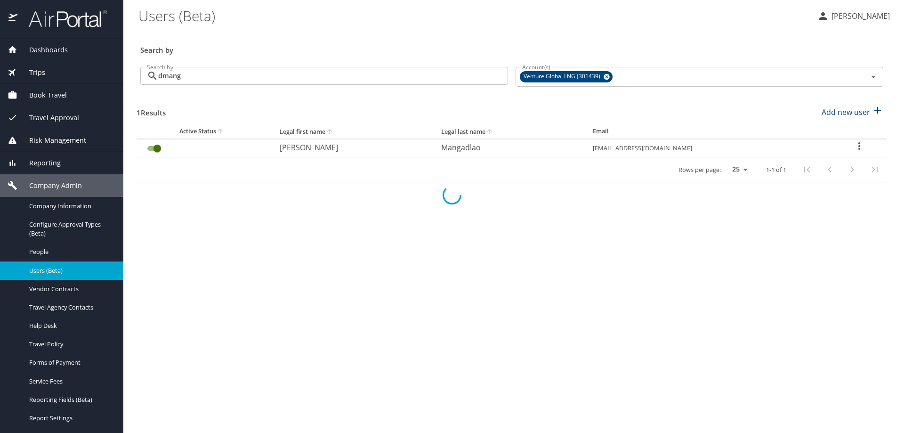
checkbox input "false"
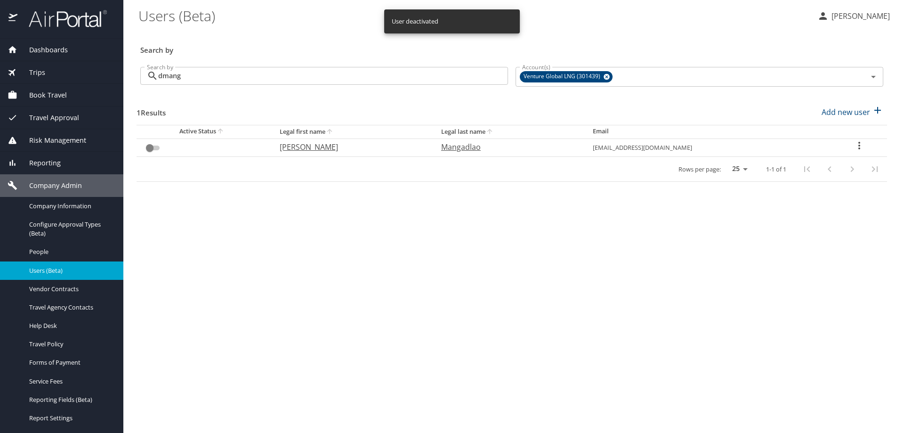
drag, startPoint x: 143, startPoint y: 80, endPoint x: 51, endPoint y: 84, distance: 91.4
click at [51, 84] on div "Dashboards AirPortal 360™ Manager AirPortal 360™ Agent My Travel Dashboard Trip…" at bounding box center [452, 216] width 904 height 433
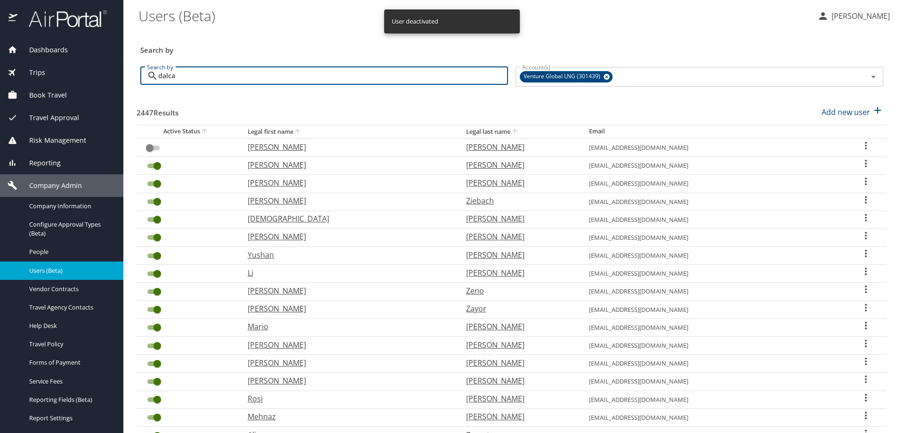
type input "dalcar"
checkbox input "true"
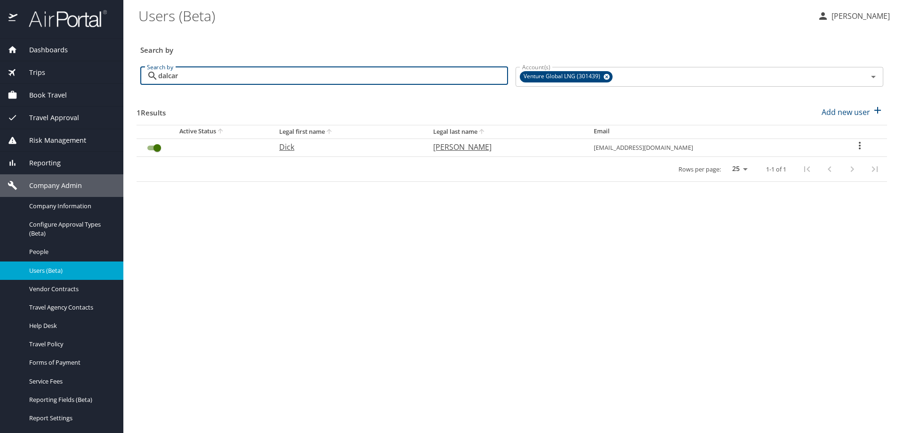
type input "dalcar"
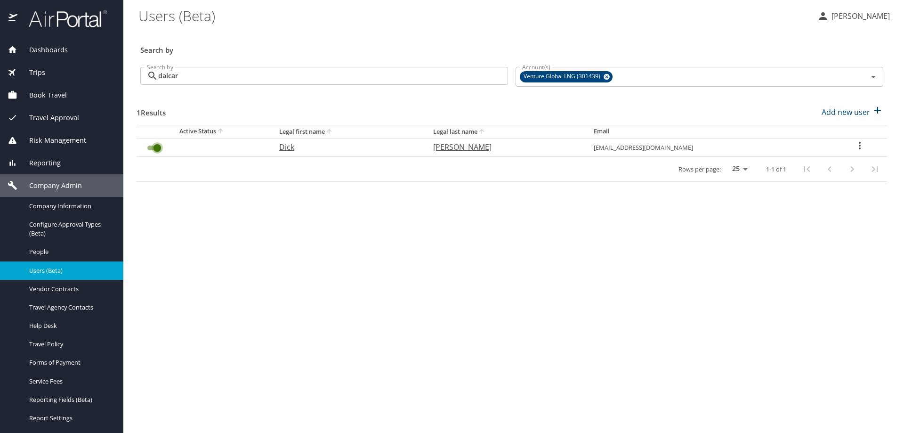
click at [153, 149] on input "User Search Table" at bounding box center [157, 147] width 34 height 11
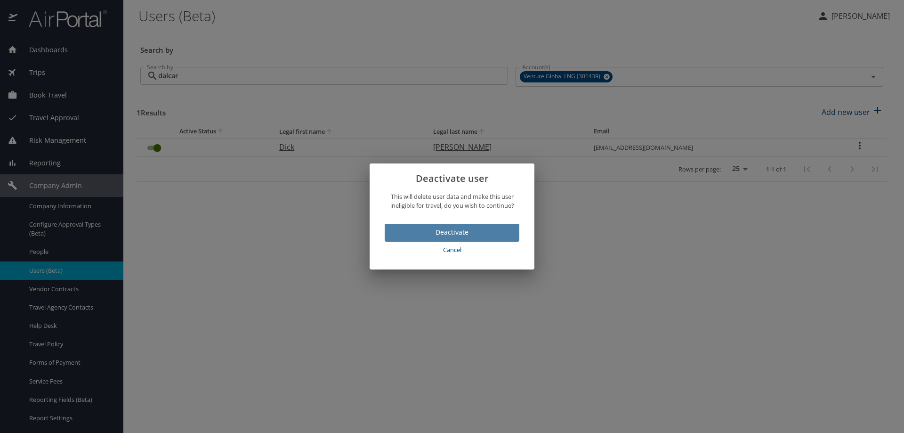
click at [413, 233] on span "Deactivate" at bounding box center [452, 232] width 120 height 12
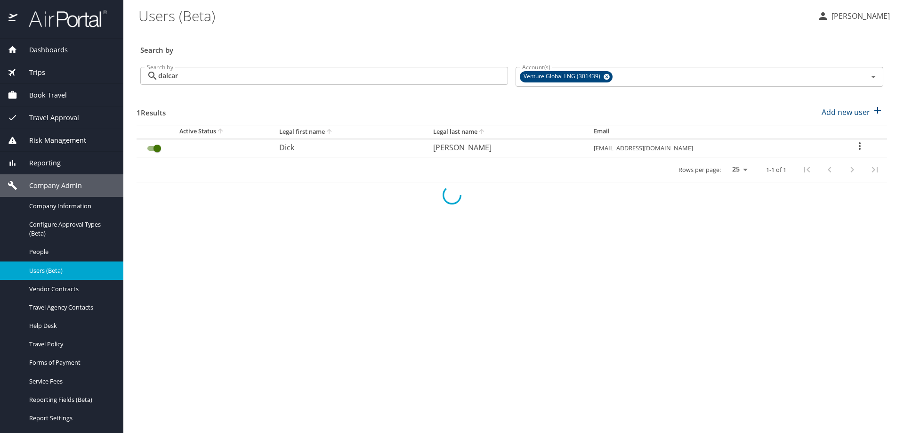
checkbox input "false"
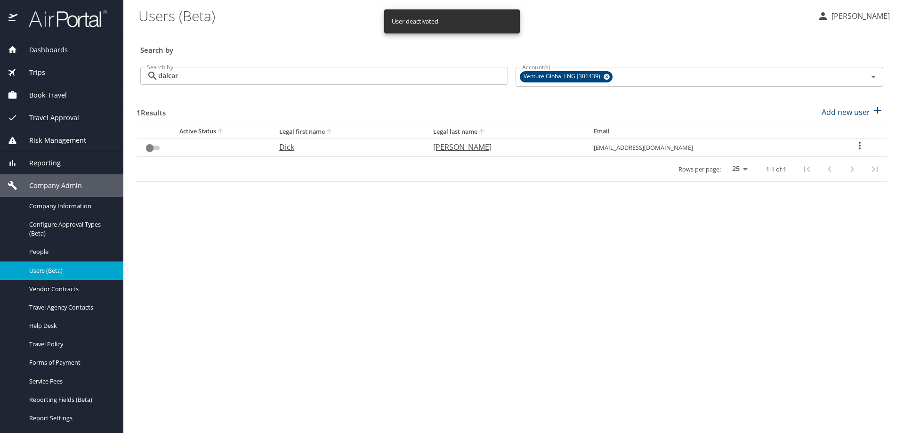
drag, startPoint x: 69, startPoint y: 64, endPoint x: 0, endPoint y: 65, distance: 69.2
click at [0, 65] on div "Dashboards AirPortal 360™ Manager AirPortal 360™ Agent My Travel Dashboard Trip…" at bounding box center [452, 216] width 904 height 433
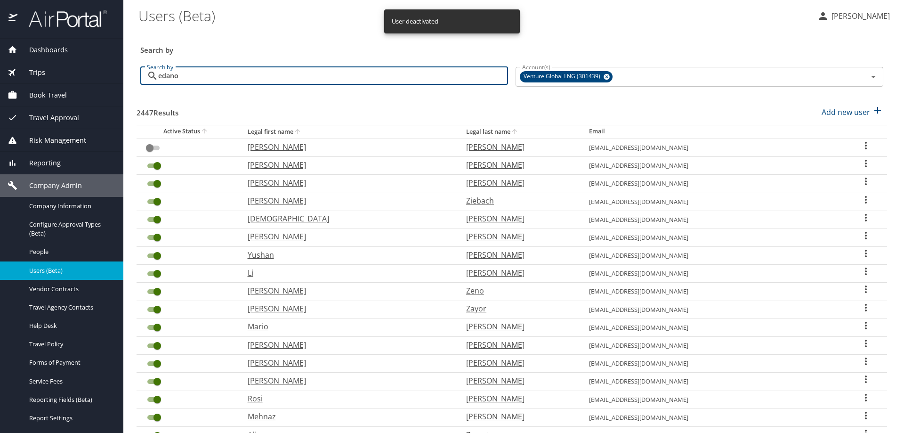
type input "edanos"
checkbox input "true"
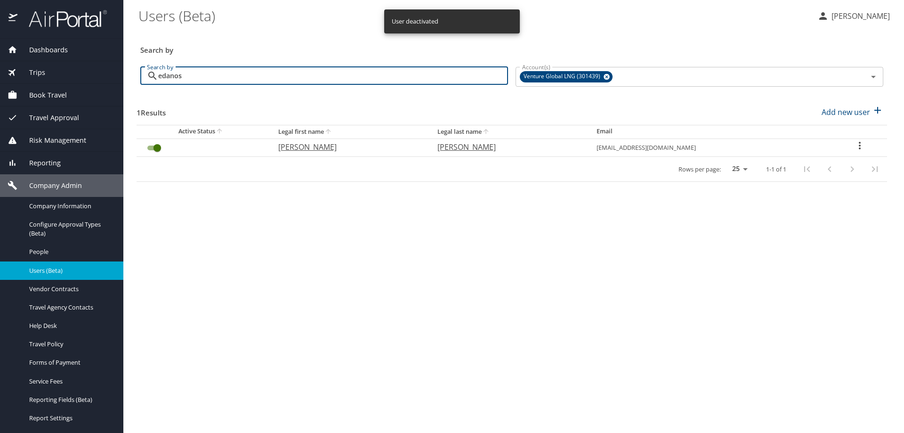
type input "edanos"
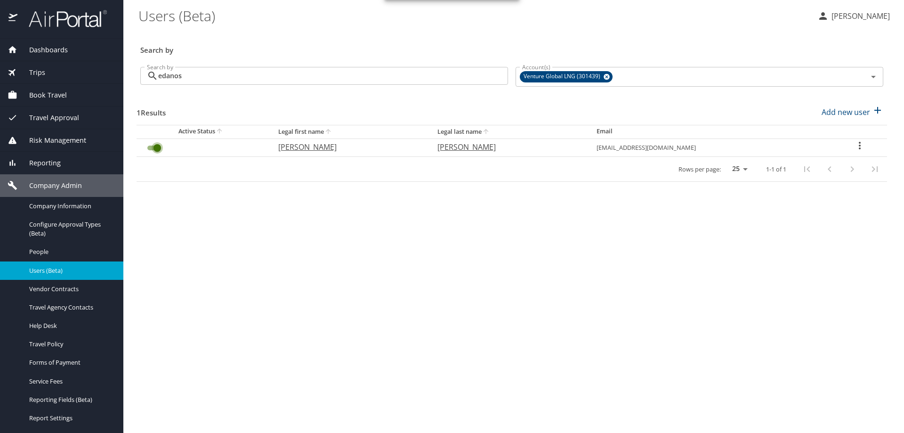
click at [149, 147] on input "User Search Table" at bounding box center [157, 147] width 34 height 11
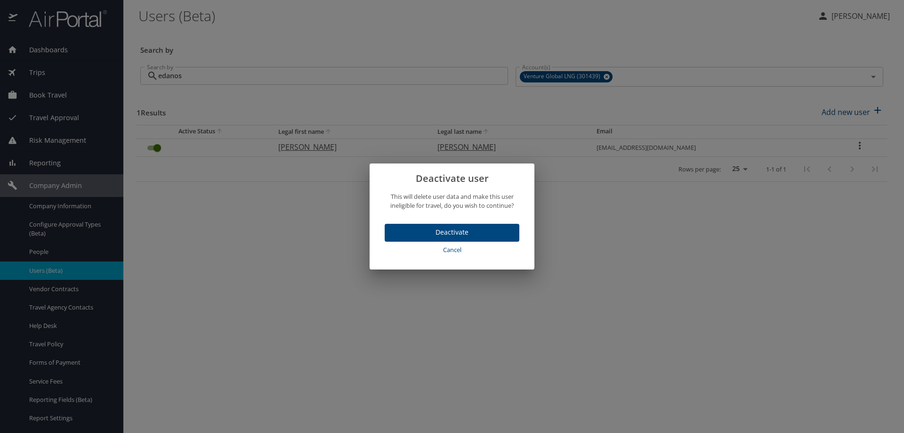
click at [432, 233] on span "Deactivate" at bounding box center [452, 232] width 120 height 12
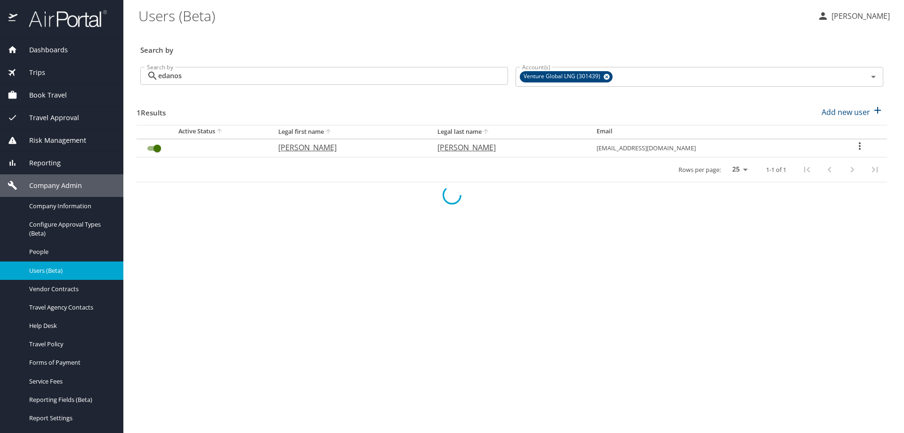
checkbox input "false"
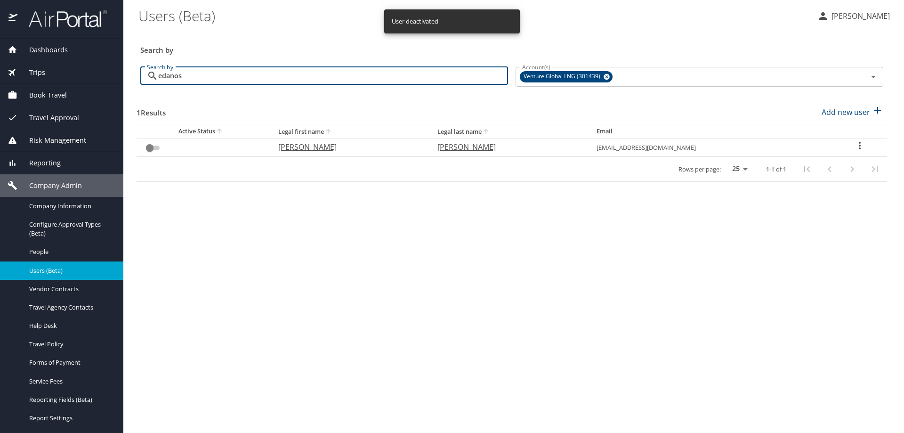
drag, startPoint x: 191, startPoint y: 77, endPoint x: 22, endPoint y: 61, distance: 170.2
click at [24, 61] on div "Dashboards AirPortal 360™ Manager AirPortal 360™ Agent My Travel Dashboard Trip…" at bounding box center [452, 216] width 904 height 433
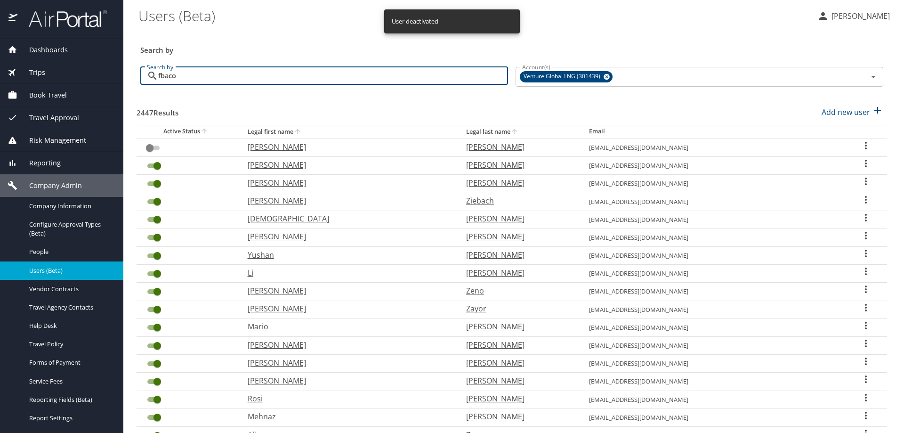
type input "fbacon"
checkbox input "true"
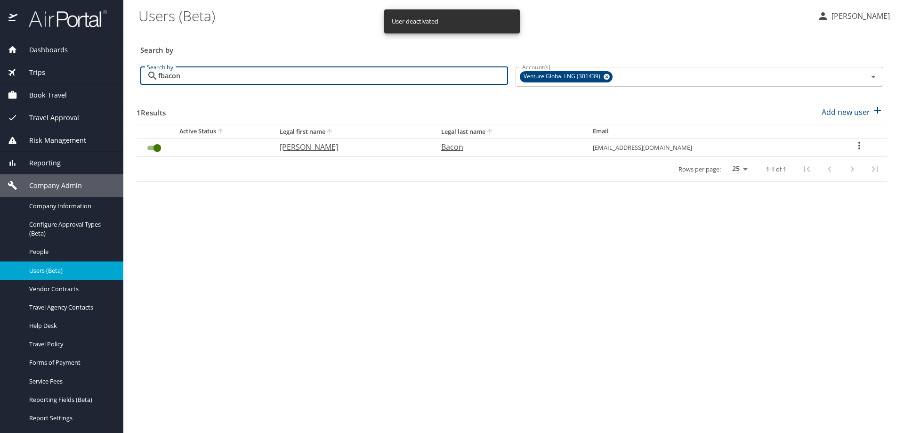
type input "fbacon"
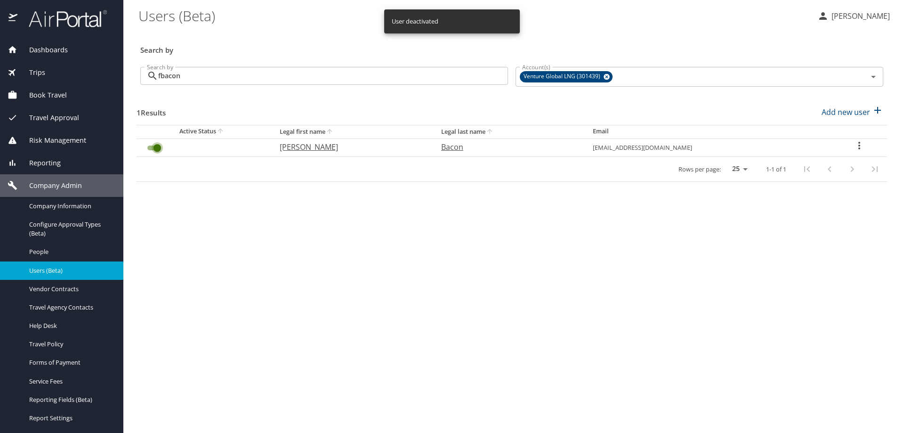
click at [148, 148] on input "User Search Table" at bounding box center [157, 147] width 34 height 11
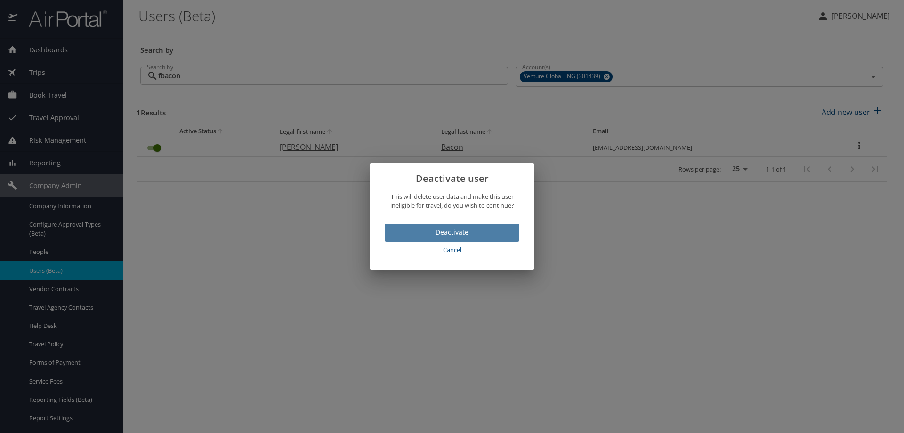
click at [407, 237] on span "Deactivate" at bounding box center [452, 232] width 120 height 12
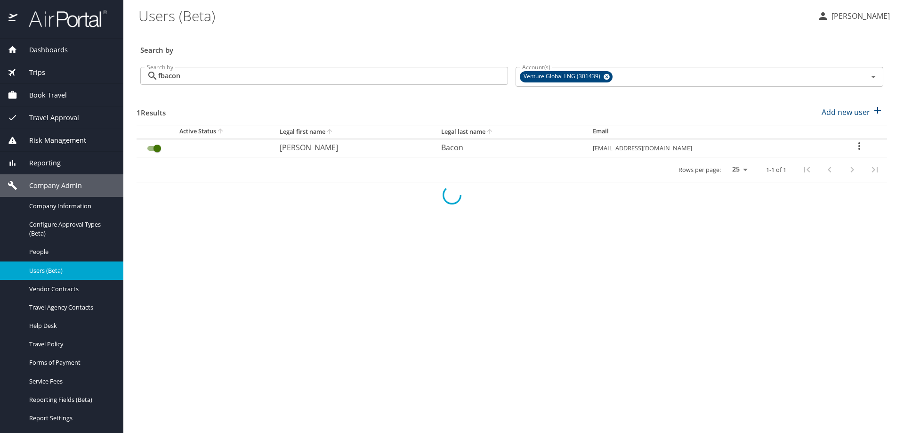
checkbox input "false"
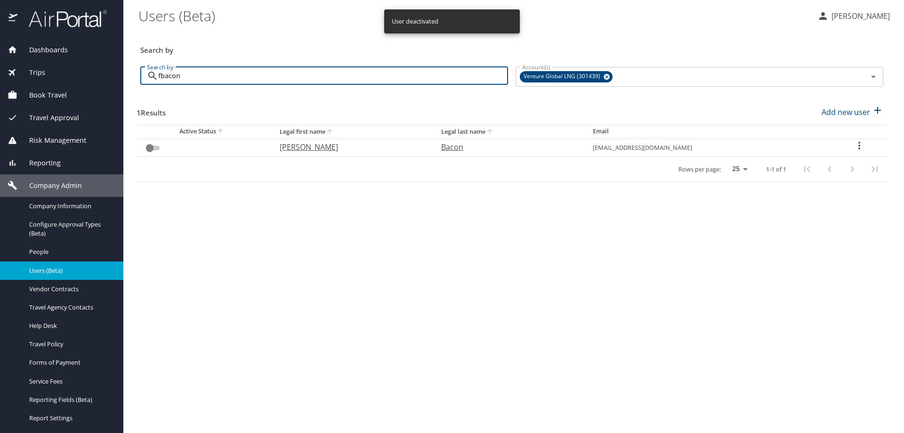
drag, startPoint x: 91, startPoint y: 73, endPoint x: 0, endPoint y: 83, distance: 91.9
click at [1, 83] on div "Dashboards AirPortal 360™ Manager AirPortal 360™ Agent My Travel Dashboard Trip…" at bounding box center [452, 216] width 904 height 433
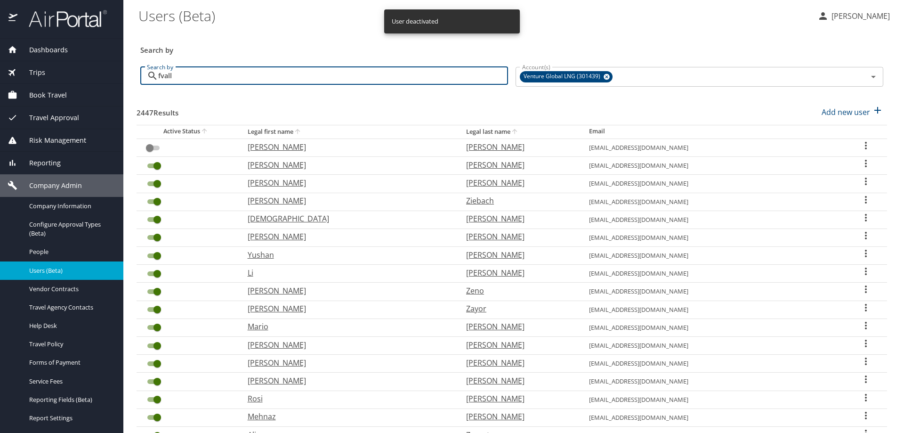
type input "fvalle"
checkbox input "true"
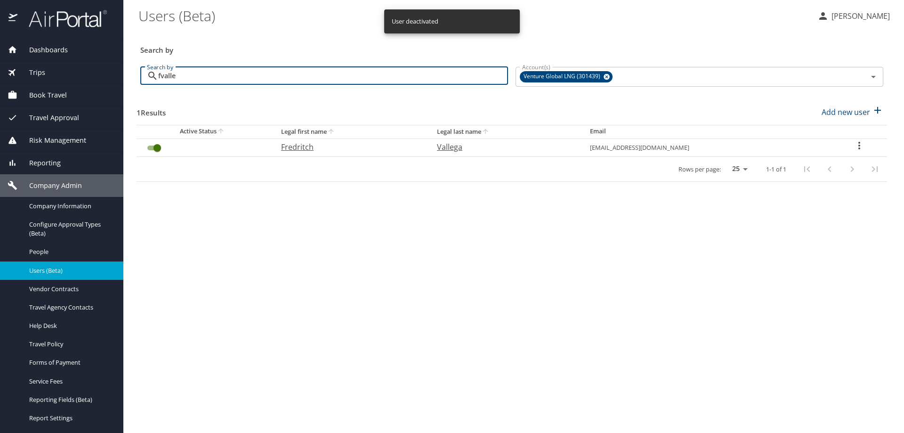
type input "fvalle"
click at [149, 148] on input "User Search Table" at bounding box center [157, 147] width 34 height 11
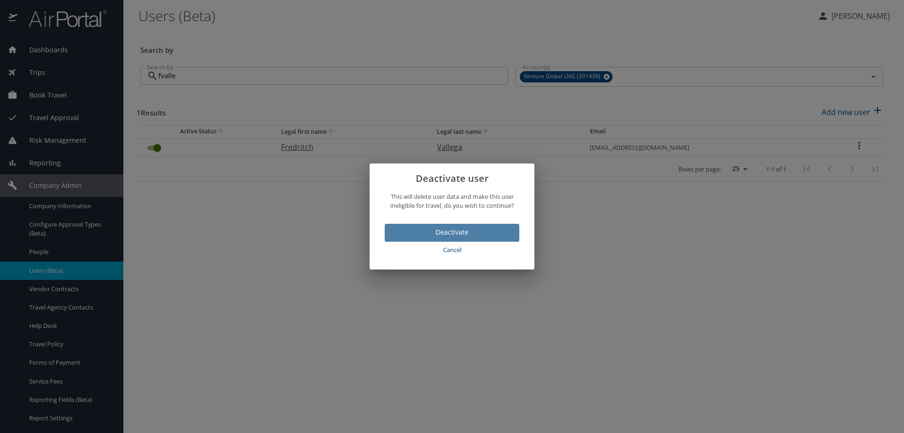
click at [403, 234] on span "Deactivate" at bounding box center [452, 232] width 120 height 12
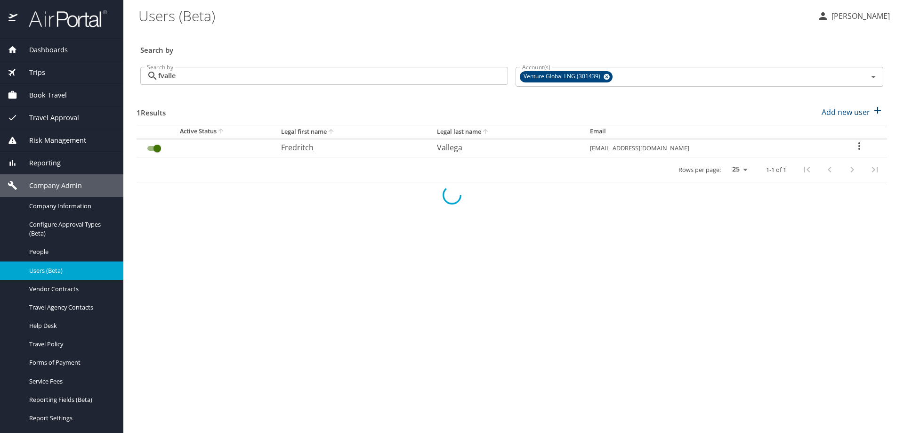
checkbox input "false"
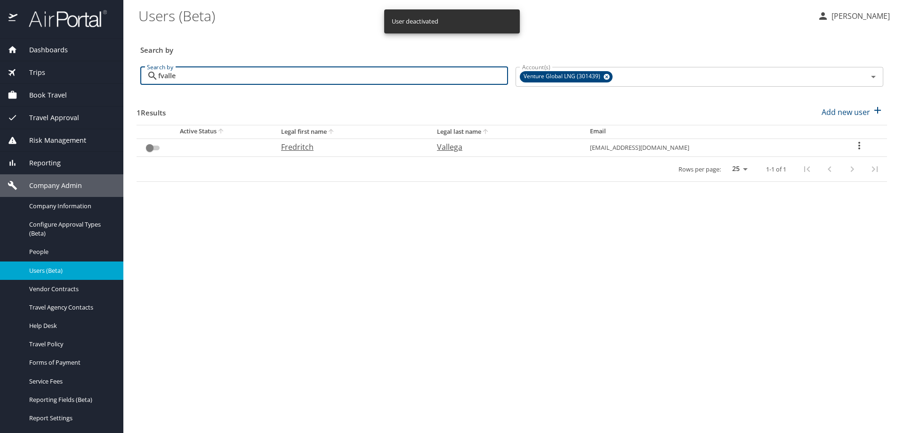
drag, startPoint x: 210, startPoint y: 75, endPoint x: 0, endPoint y: 73, distance: 210.5
click at [0, 72] on div "Dashboards AirPortal 360™ Manager AirPortal 360™ Agent My Travel Dashboard Trip…" at bounding box center [452, 216] width 904 height 433
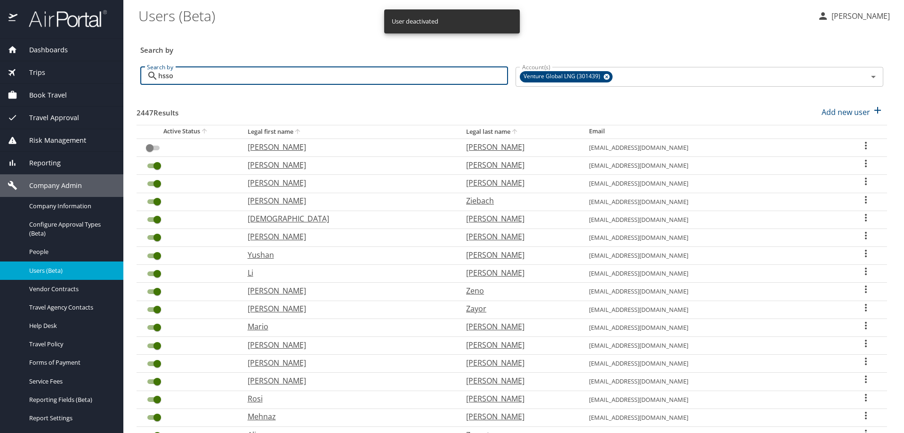
type input "hsson"
checkbox input "true"
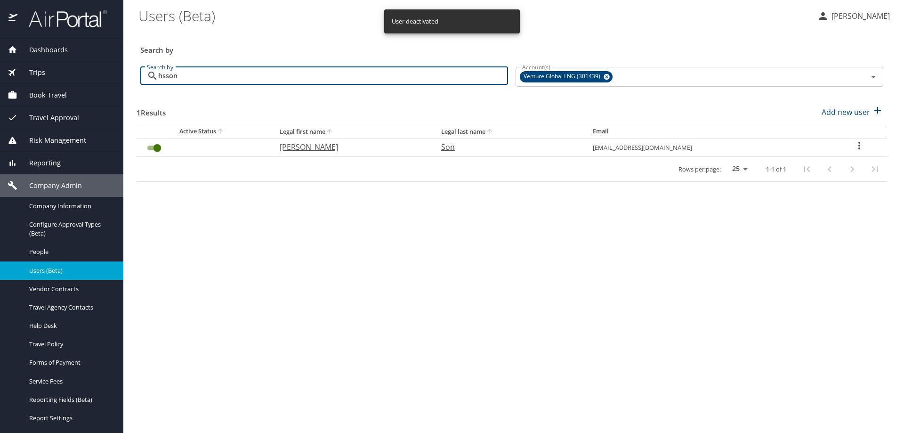
type input "hsson"
click at [149, 147] on input "User Search Table" at bounding box center [157, 147] width 34 height 11
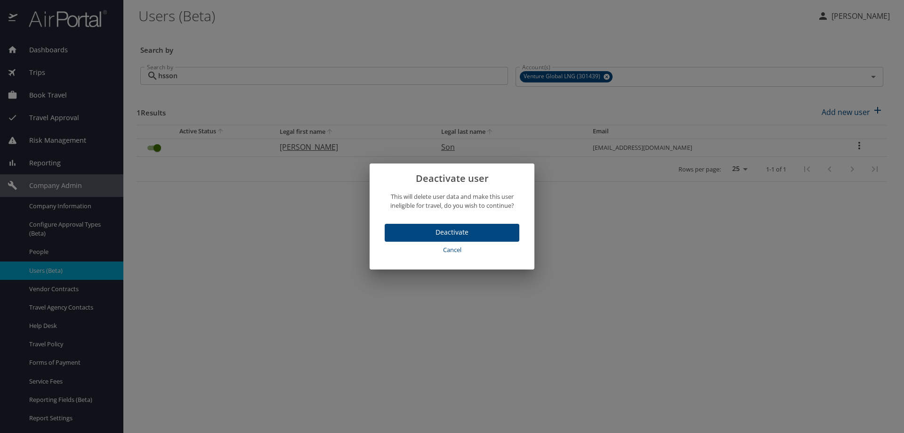
click at [446, 231] on span "Deactivate" at bounding box center [452, 232] width 120 height 12
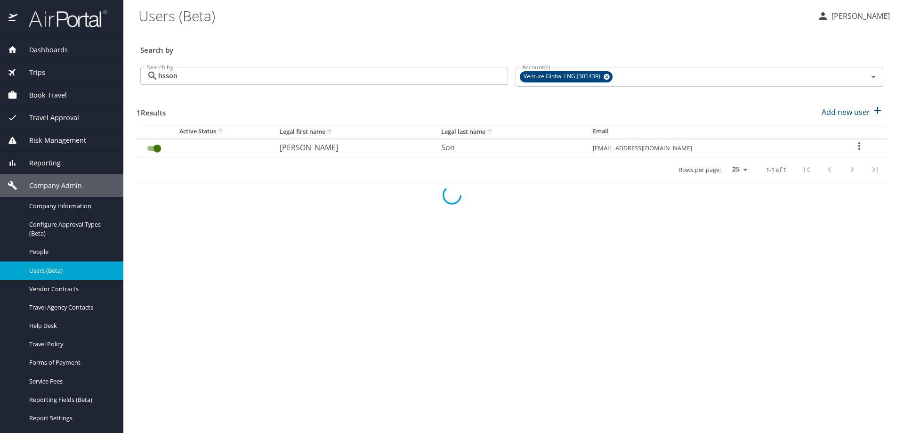
checkbox input "false"
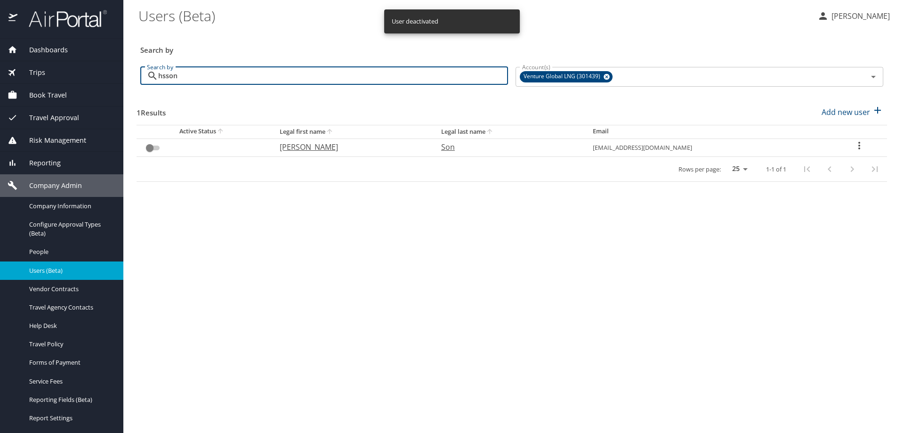
drag, startPoint x: 88, startPoint y: 77, endPoint x: 0, endPoint y: 79, distance: 87.6
click at [0, 79] on div "Dashboards AirPortal 360™ Manager AirPortal 360™ Agent My Travel Dashboard Trip…" at bounding box center [452, 216] width 904 height 433
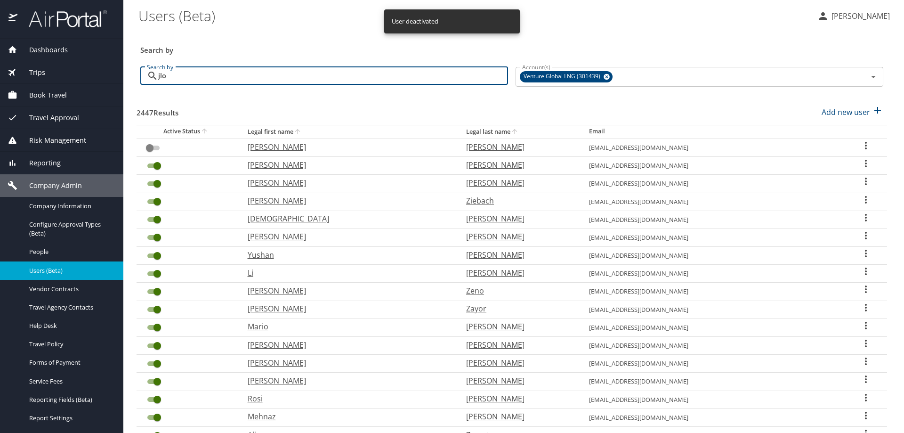
type input "jloq"
checkbox input "true"
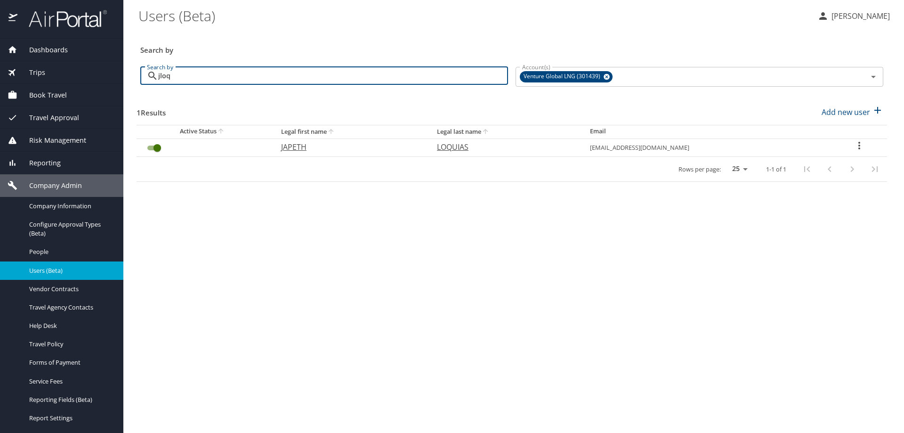
type input "jloq"
click at [147, 147] on input "User Search Table" at bounding box center [157, 147] width 34 height 11
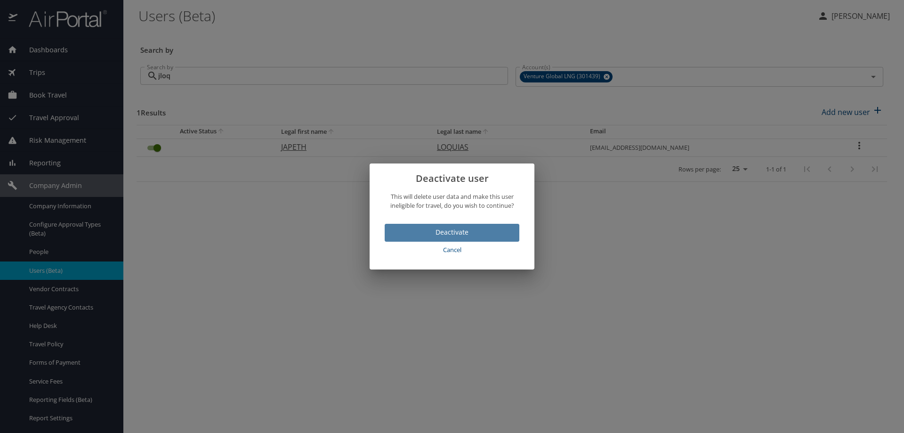
click at [408, 227] on span "Deactivate" at bounding box center [452, 232] width 120 height 12
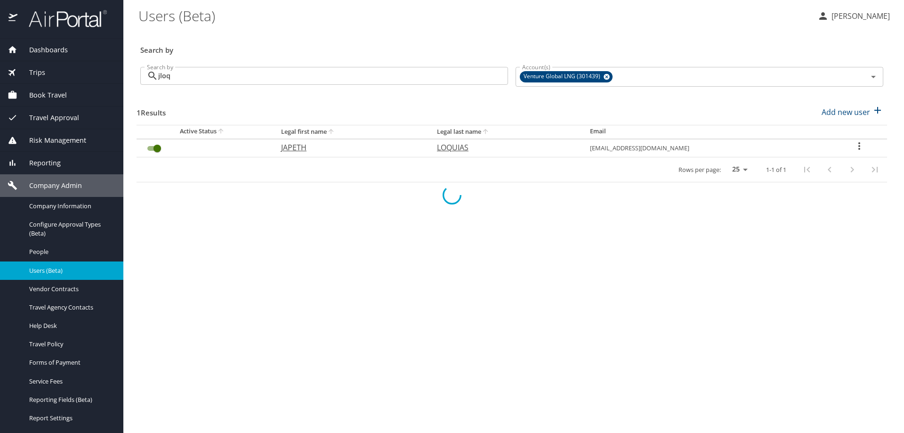
checkbox input "false"
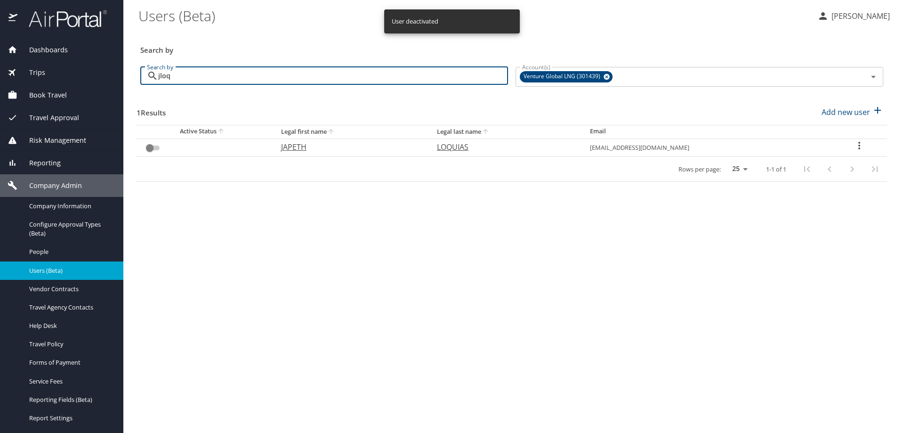
drag, startPoint x: 121, startPoint y: 76, endPoint x: 76, endPoint y: 77, distance: 45.2
click at [81, 77] on div "Dashboards AirPortal 360™ Manager AirPortal 360™ Agent My Travel Dashboard Trip…" at bounding box center [452, 216] width 904 height 433
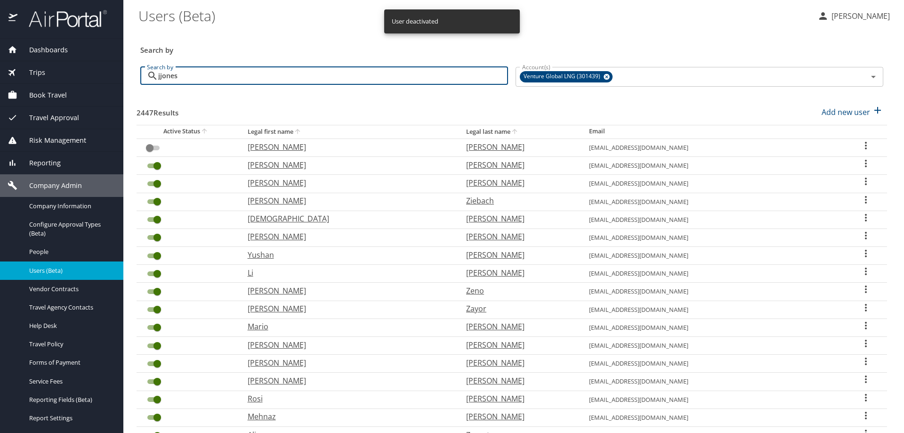
type input "jjones5"
checkbox input "true"
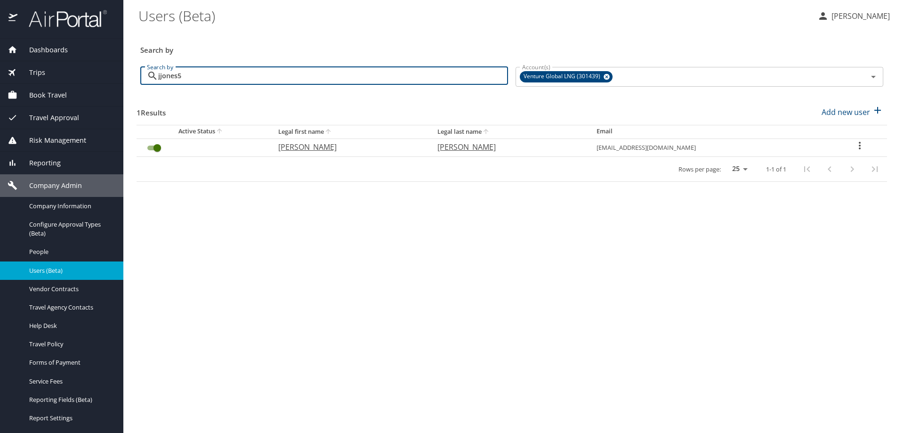
type input "jjones5"
click at [148, 146] on input "User Search Table" at bounding box center [157, 147] width 34 height 11
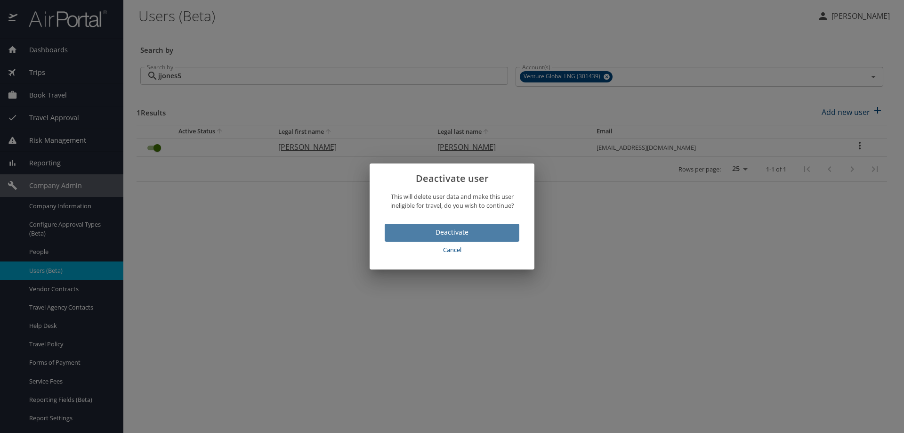
click at [402, 234] on span "Deactivate" at bounding box center [452, 232] width 120 height 12
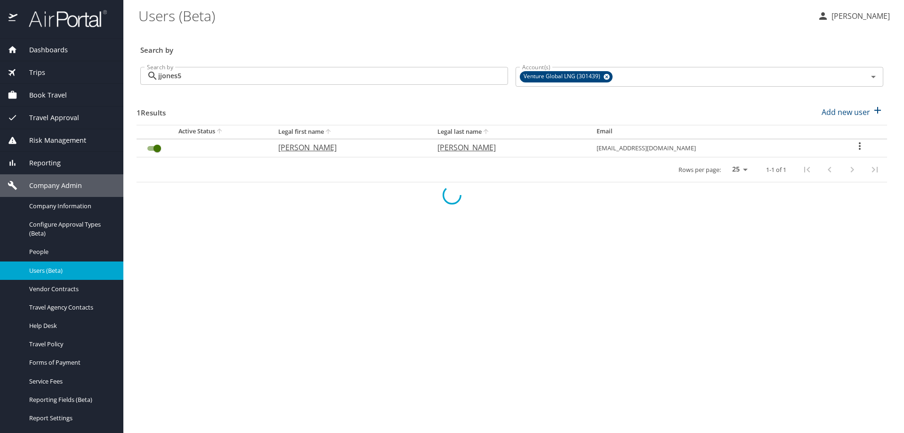
checkbox input "false"
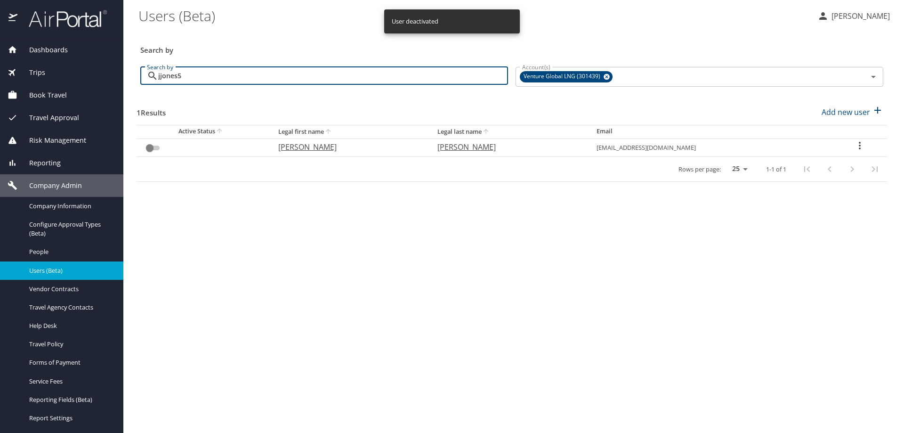
drag, startPoint x: 187, startPoint y: 78, endPoint x: 2, endPoint y: 80, distance: 185.0
click at [5, 81] on div "Dashboards AirPortal 360™ Manager AirPortal 360™ Agent My Travel Dashboard Trip…" at bounding box center [452, 216] width 904 height 433
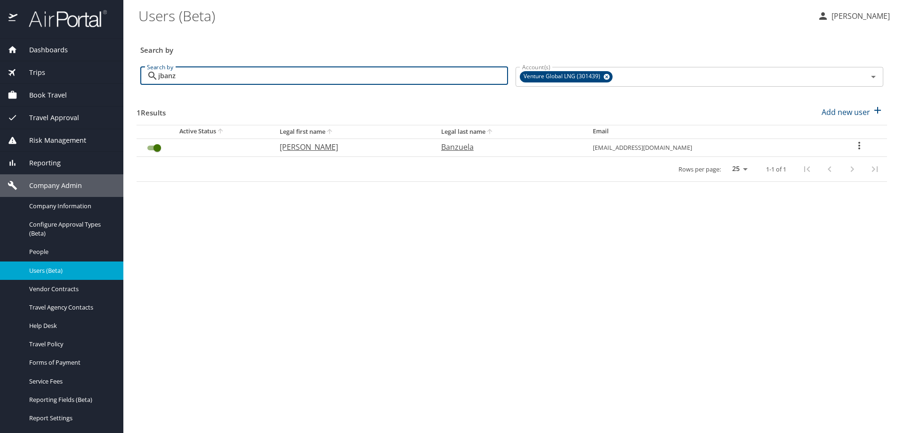
type input "jbanz"
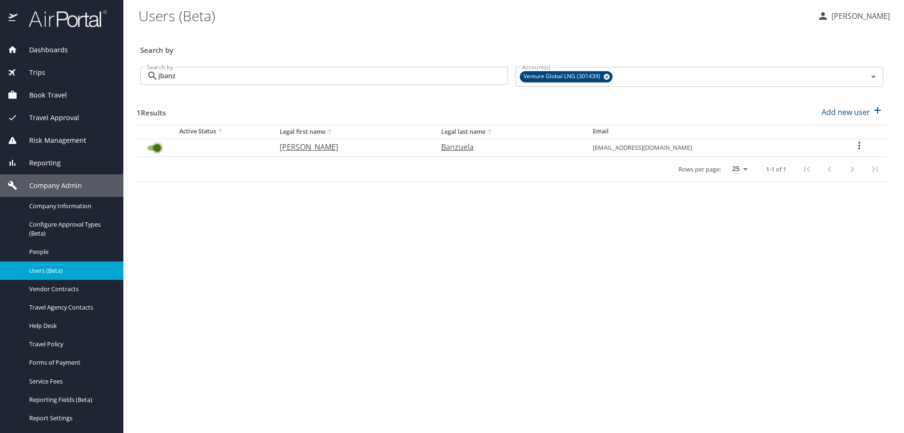
click at [150, 149] on input "User Search Table" at bounding box center [157, 147] width 34 height 11
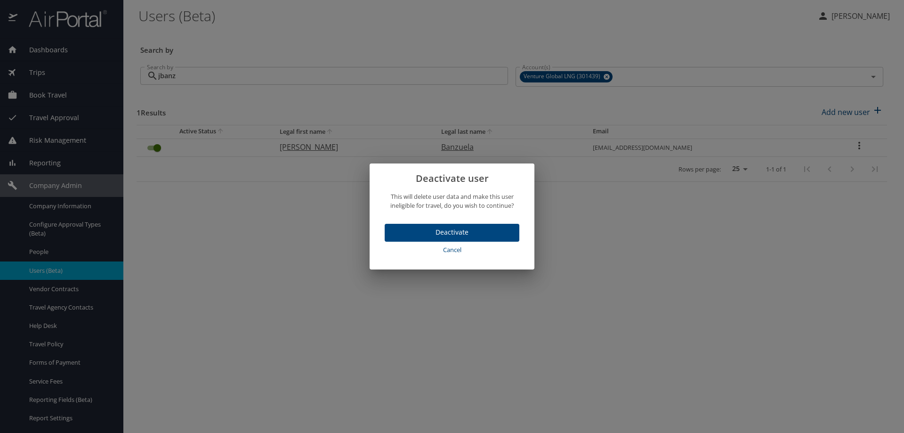
click at [400, 230] on span "Deactivate" at bounding box center [452, 232] width 120 height 12
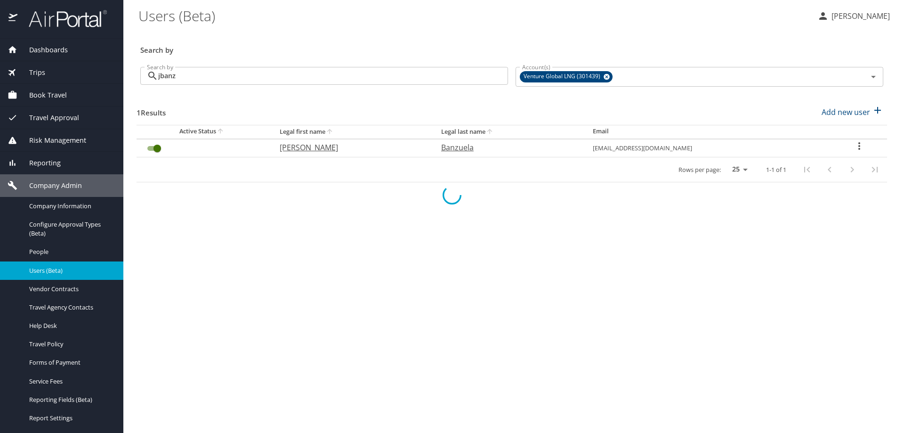
checkbox input "false"
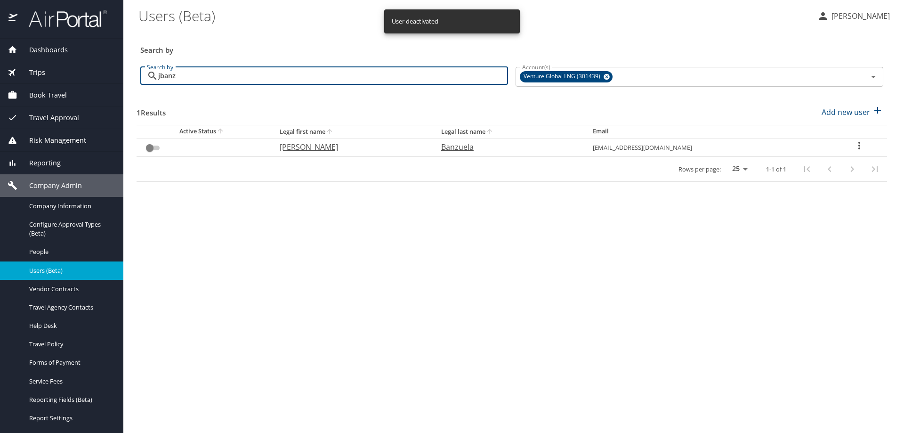
drag, startPoint x: 194, startPoint y: 79, endPoint x: 18, endPoint y: 73, distance: 176.2
click at [24, 73] on div "Dashboards AirPortal 360™ Manager AirPortal 360™ Agent My Travel Dashboard Trip…" at bounding box center [452, 216] width 904 height 433
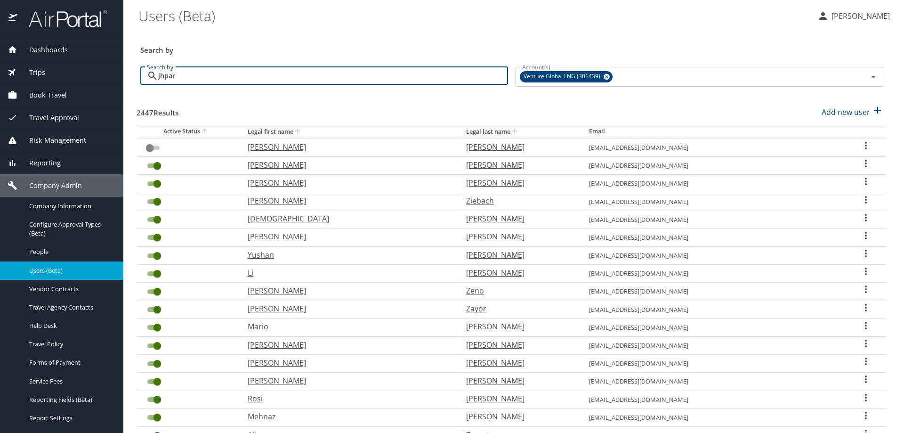
type input "jhpark"
checkbox input "true"
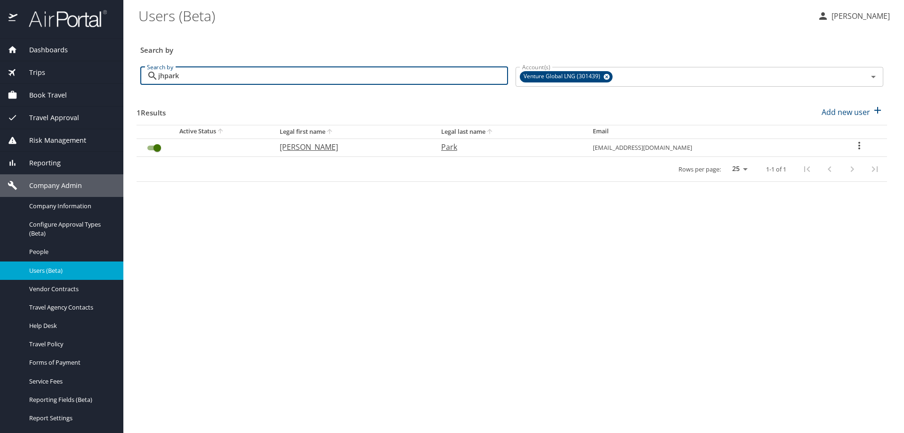
type input "jhpark"
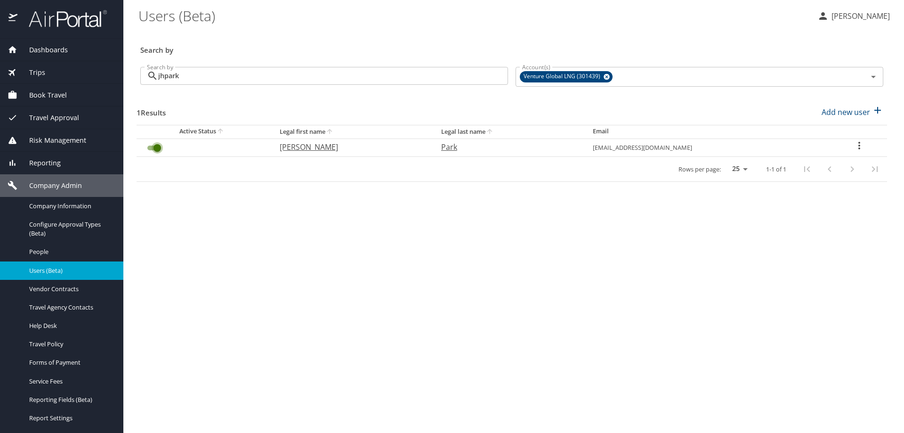
click at [148, 147] on input "User Search Table" at bounding box center [157, 147] width 34 height 11
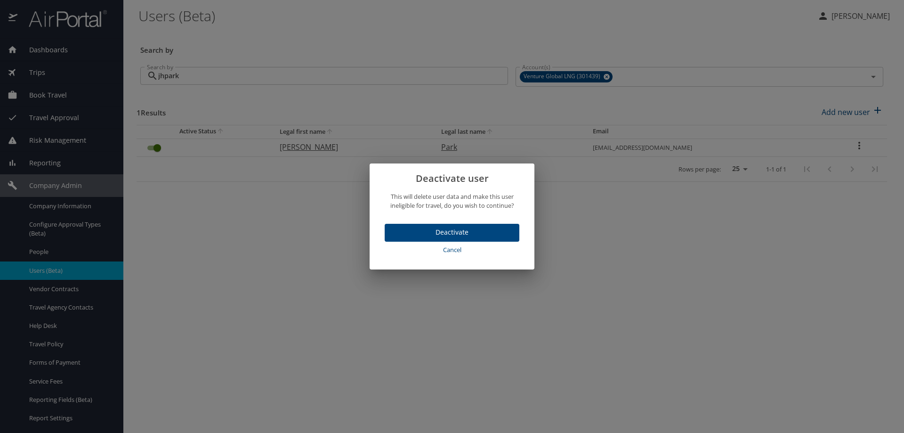
click at [430, 233] on span "Deactivate" at bounding box center [452, 232] width 120 height 12
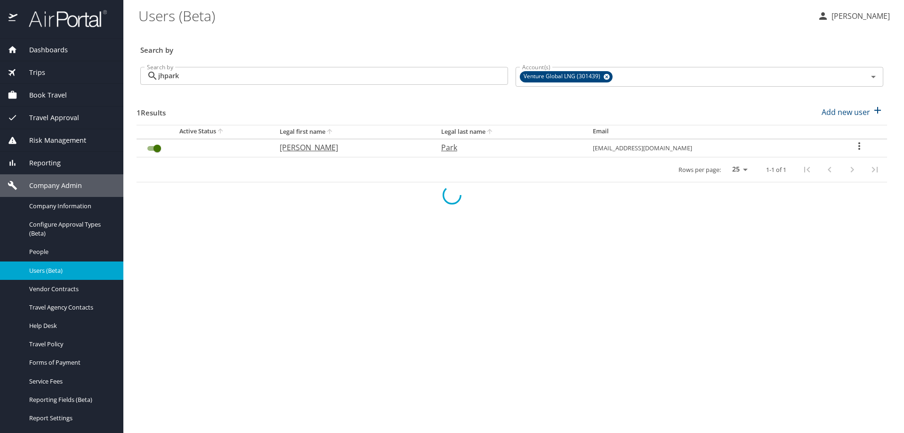
checkbox input "false"
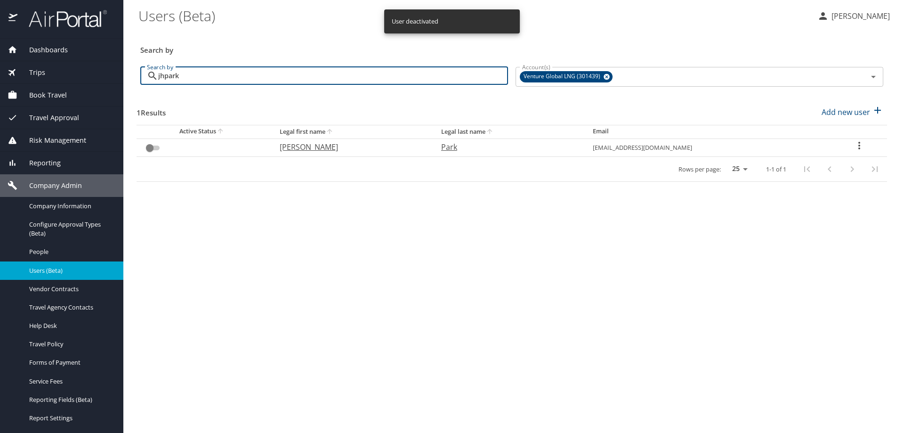
drag, startPoint x: 183, startPoint y: 78, endPoint x: 41, endPoint y: 70, distance: 141.5
click at [48, 73] on div "Dashboards AirPortal 360™ Manager AirPortal 360™ Agent My Travel Dashboard Trip…" at bounding box center [452, 216] width 904 height 433
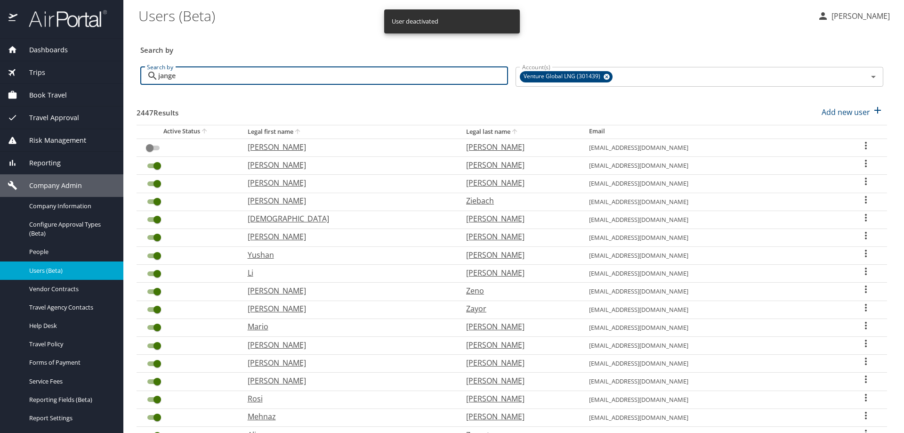
type input "jangel"
checkbox input "true"
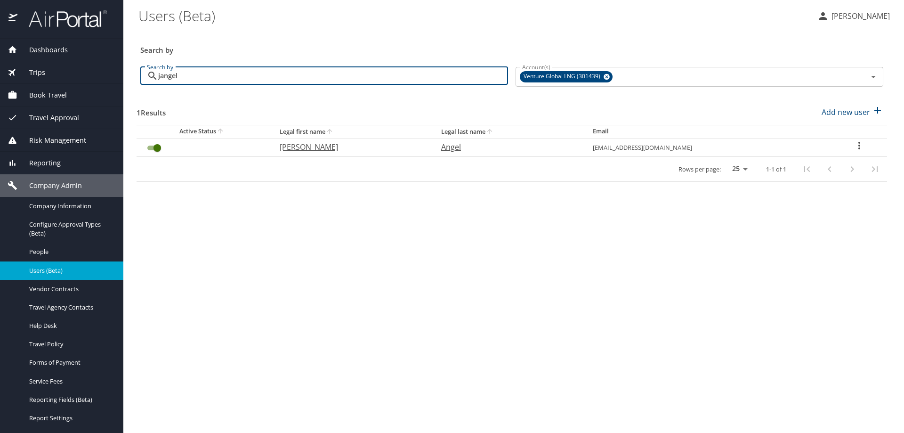
type input "jangel"
click at [149, 148] on input "User Search Table" at bounding box center [157, 147] width 34 height 11
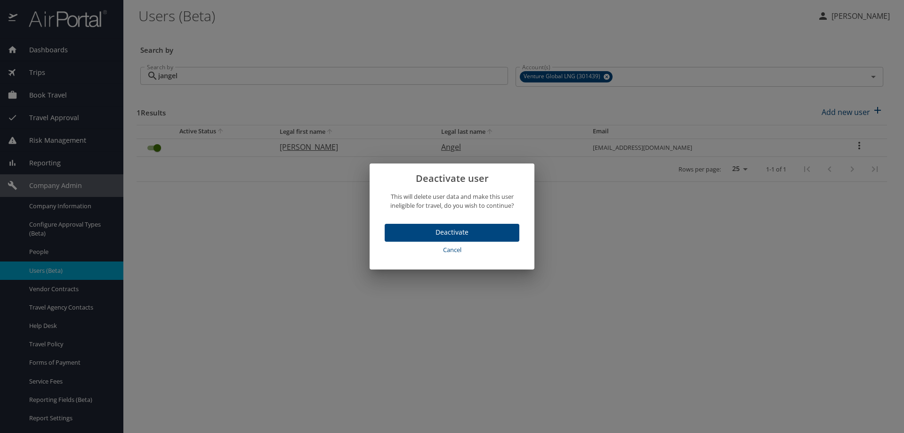
click at [399, 233] on span "Deactivate" at bounding box center [452, 232] width 120 height 12
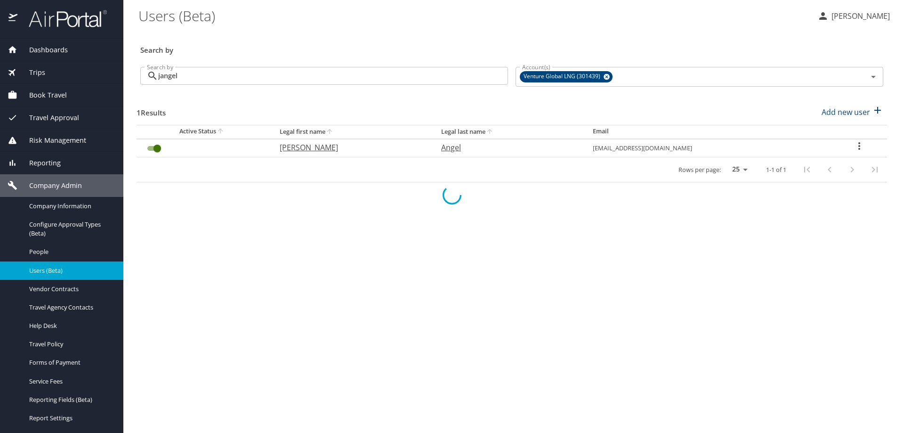
checkbox input "false"
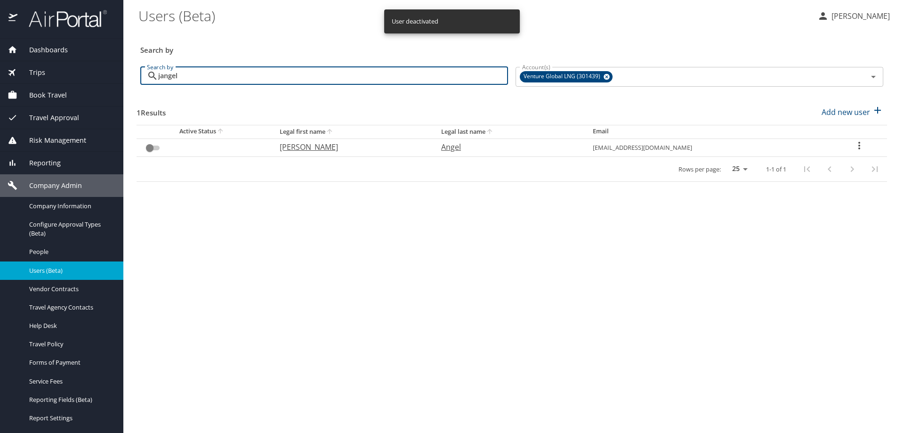
drag, startPoint x: 189, startPoint y: 75, endPoint x: 97, endPoint y: 71, distance: 91.9
click at [101, 69] on div "Dashboards AirPortal 360™ Manager AirPortal 360™ Agent My Travel Dashboard Trip…" at bounding box center [452, 216] width 904 height 433
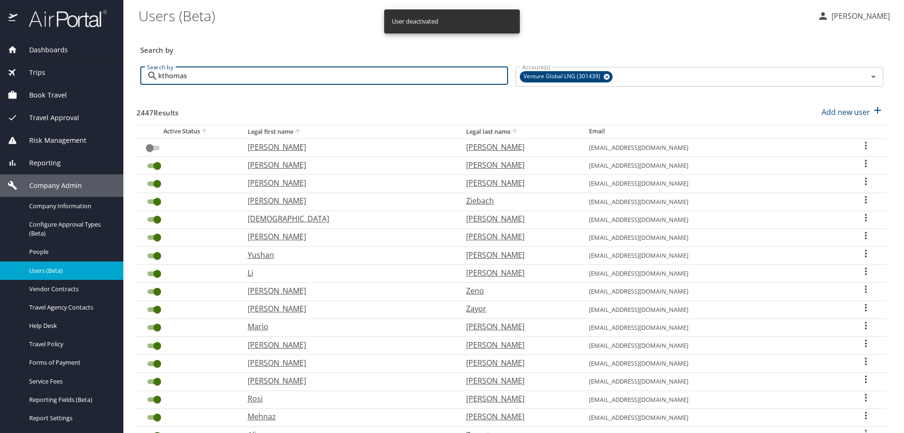
type input "kthomas1"
checkbox input "true"
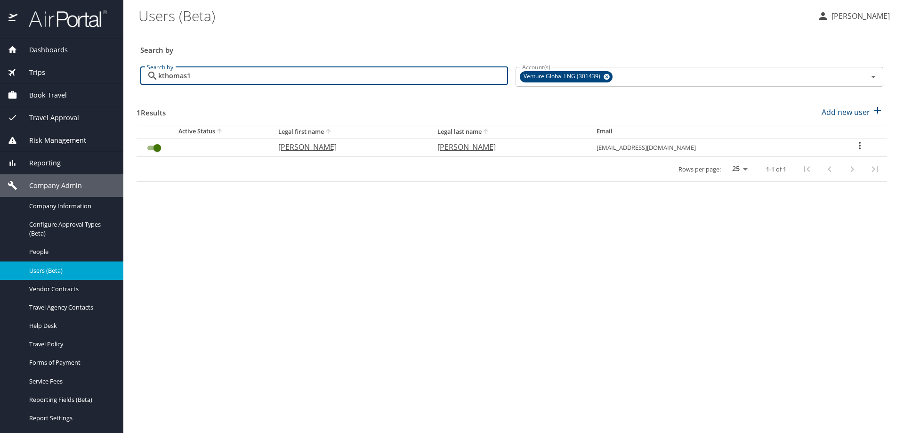
type input "kthomas1"
click at [149, 147] on input "User Search Table" at bounding box center [157, 147] width 34 height 11
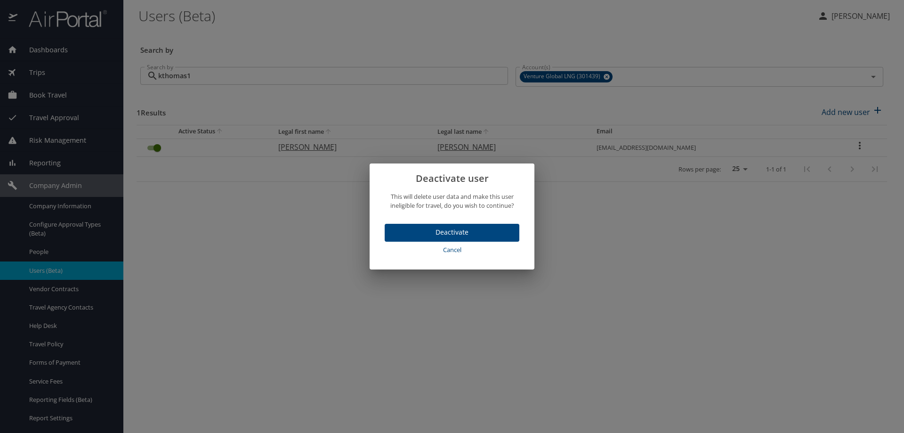
click at [395, 231] on span "Deactivate" at bounding box center [452, 232] width 120 height 12
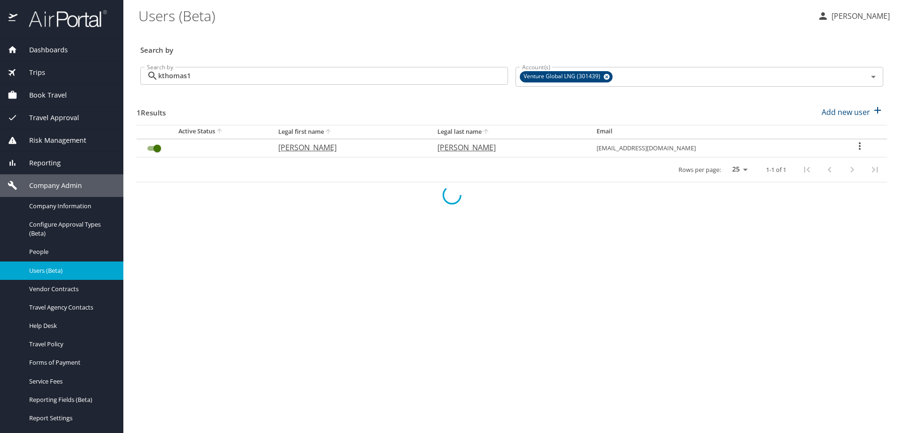
checkbox input "false"
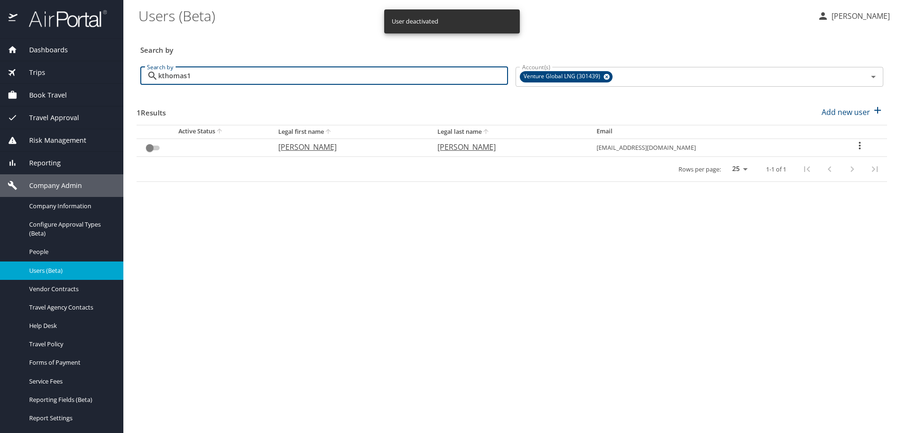
drag, startPoint x: 216, startPoint y: 79, endPoint x: 40, endPoint y: 50, distance: 178.5
click at [52, 53] on div "Dashboards AirPortal 360™ Manager AirPortal 360™ Agent My Travel Dashboard Trip…" at bounding box center [452, 216] width 904 height 433
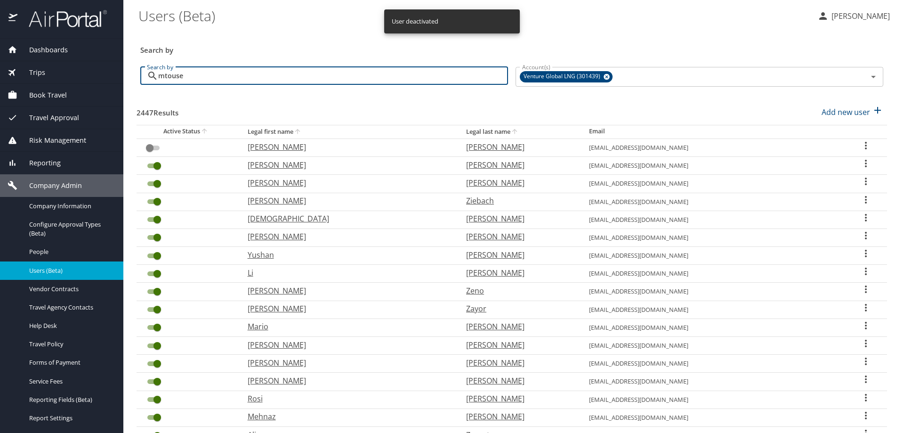
type input "mtousek"
checkbox input "true"
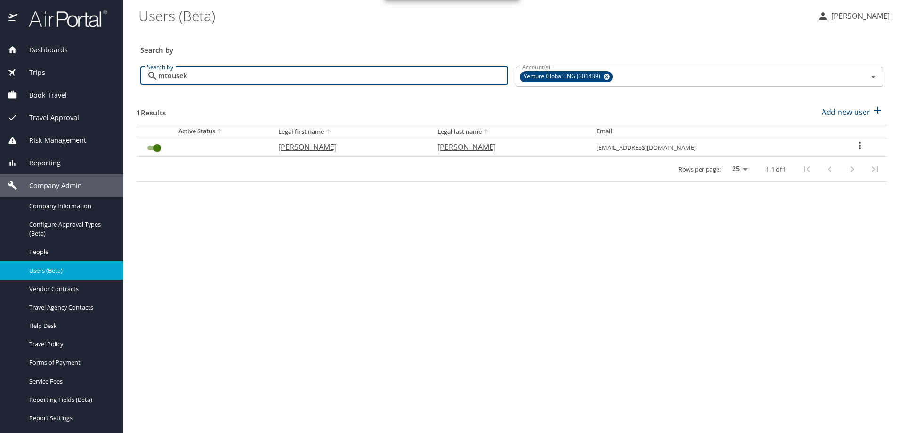
type input "mtousek"
click at [150, 148] on input "User Search Table" at bounding box center [157, 147] width 34 height 11
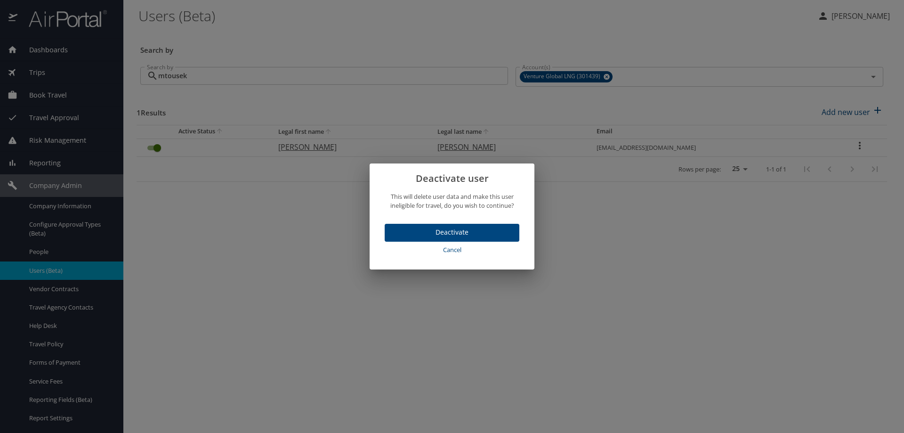
click at [415, 231] on span "Deactivate" at bounding box center [452, 232] width 120 height 12
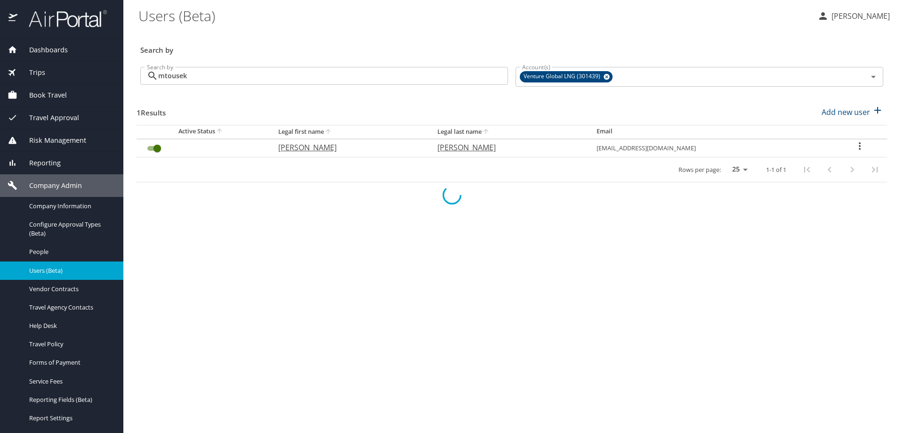
checkbox input "false"
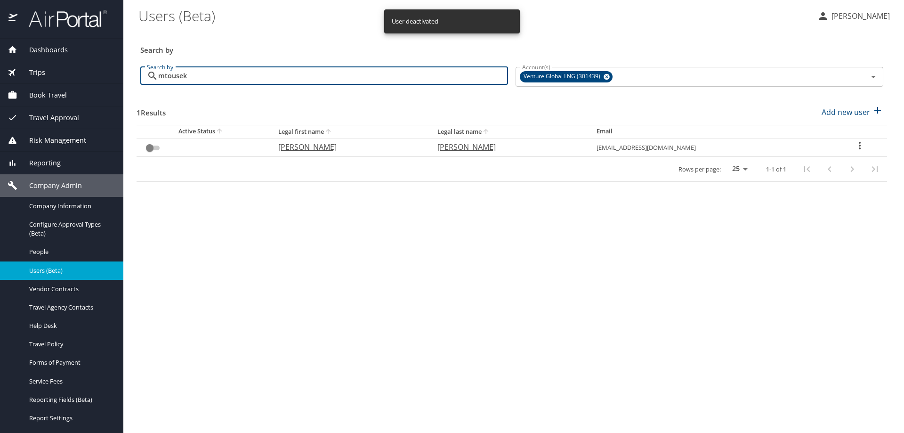
drag, startPoint x: 218, startPoint y: 76, endPoint x: 0, endPoint y: 65, distance: 218.2
click at [22, 71] on div "Dashboards AirPortal 360™ Manager AirPortal 360™ Agent My Travel Dashboard Trip…" at bounding box center [452, 216] width 904 height 433
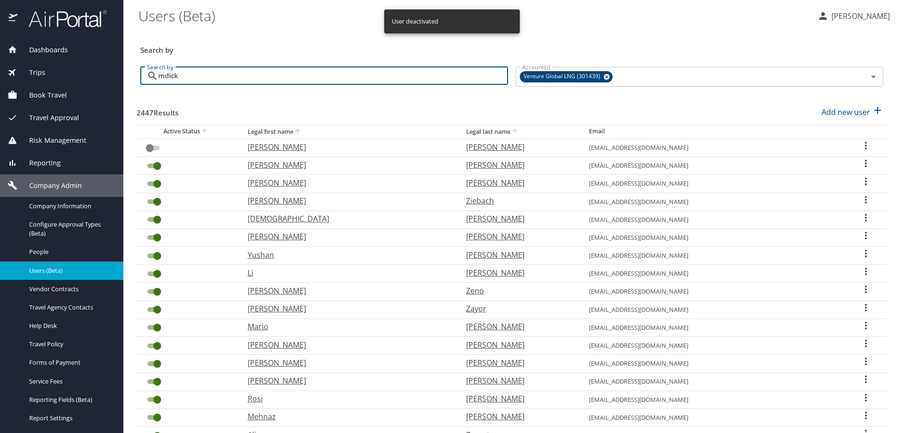
type input "mdicks"
checkbox input "true"
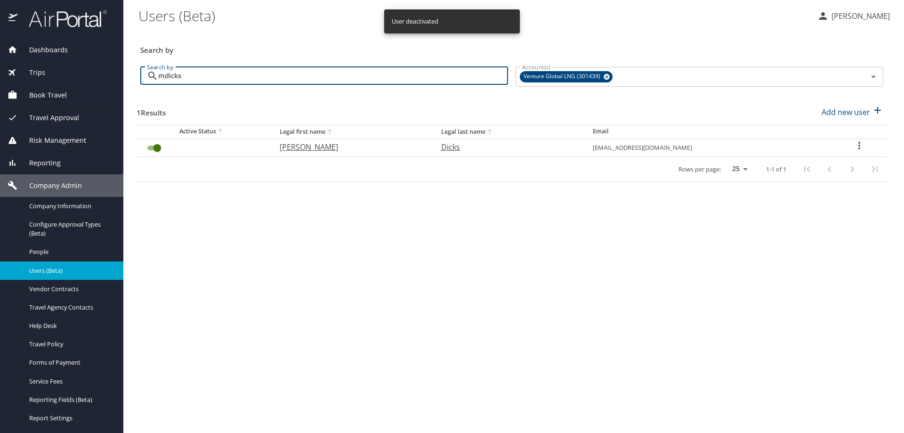
type input "mdicks"
click at [152, 146] on input "User Search Table" at bounding box center [157, 147] width 34 height 11
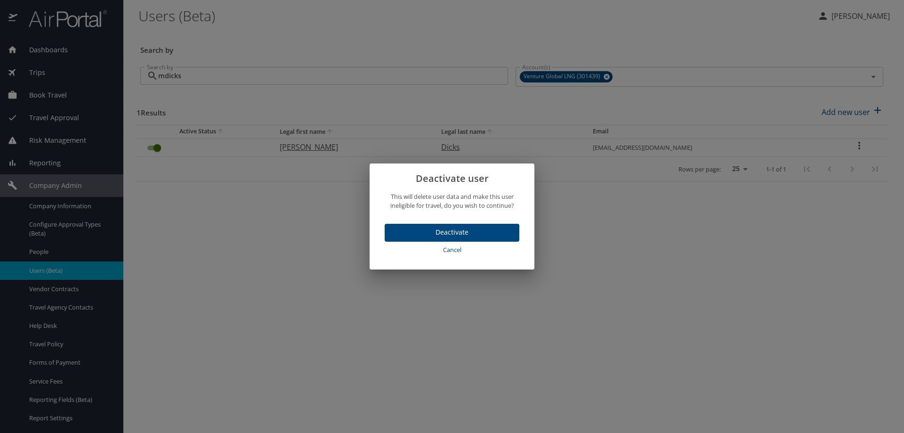
click at [416, 230] on span "Deactivate" at bounding box center [452, 232] width 120 height 12
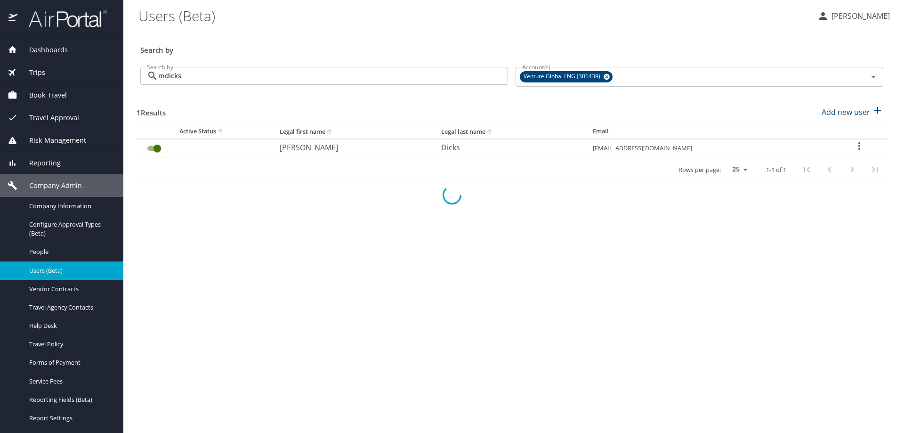
checkbox input "false"
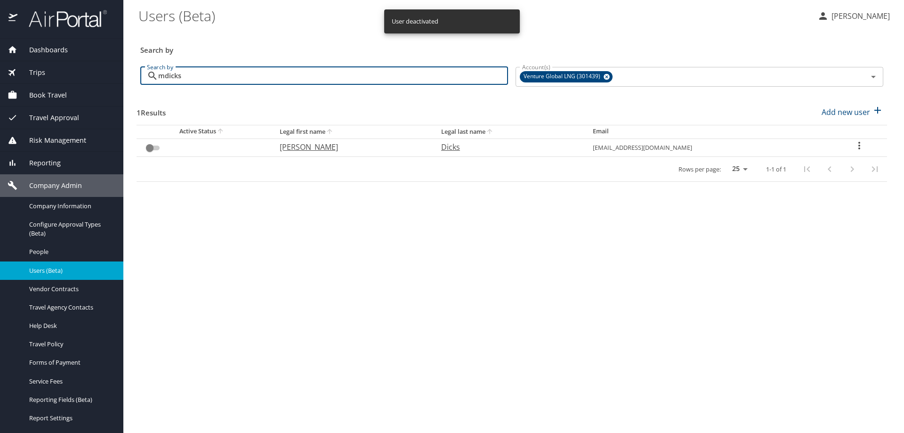
drag, startPoint x: 198, startPoint y: 77, endPoint x: 0, endPoint y: 74, distance: 197.8
click at [0, 73] on div "Dashboards AirPortal 360™ Manager AirPortal 360™ Agent My Travel Dashboard Trip…" at bounding box center [452, 216] width 904 height 433
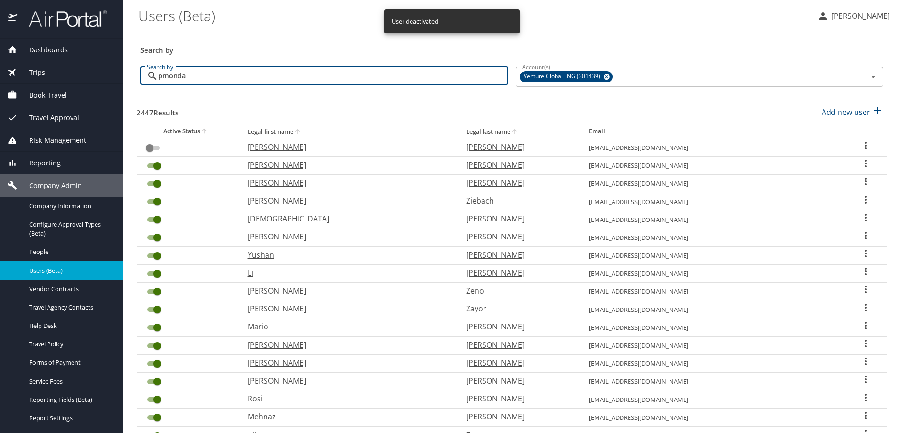
type input "pmondal"
checkbox input "true"
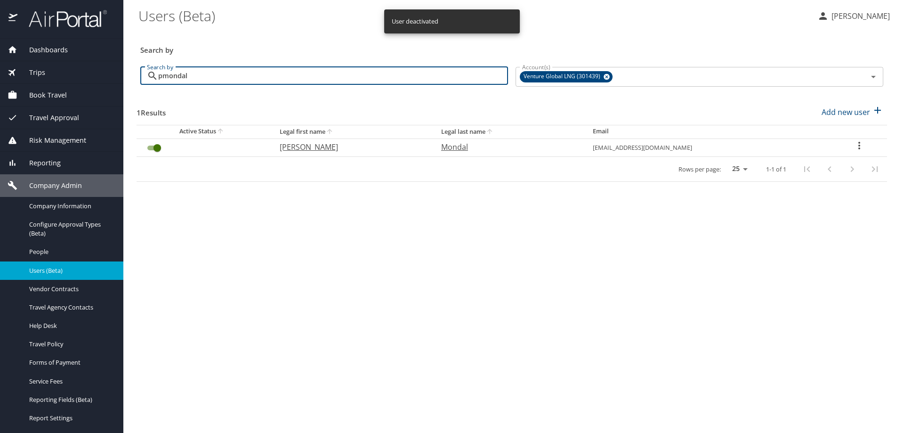
type input "pmondal"
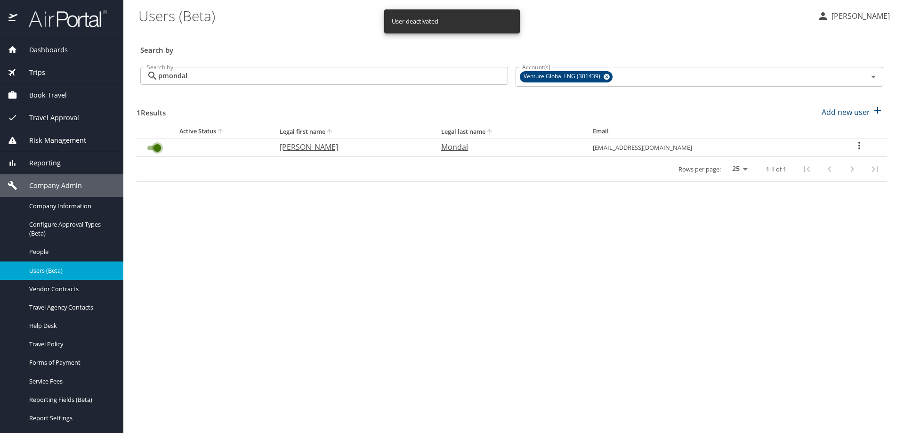
click at [149, 148] on input "User Search Table" at bounding box center [157, 147] width 34 height 11
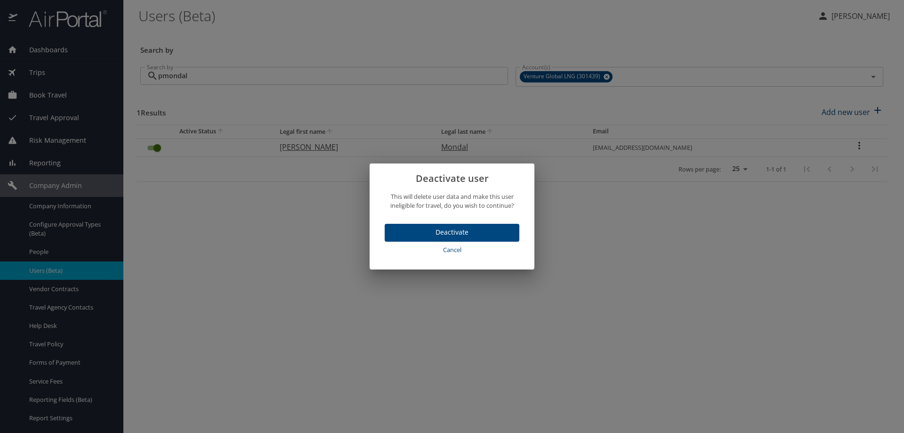
click at [403, 231] on span "Deactivate" at bounding box center [452, 232] width 120 height 12
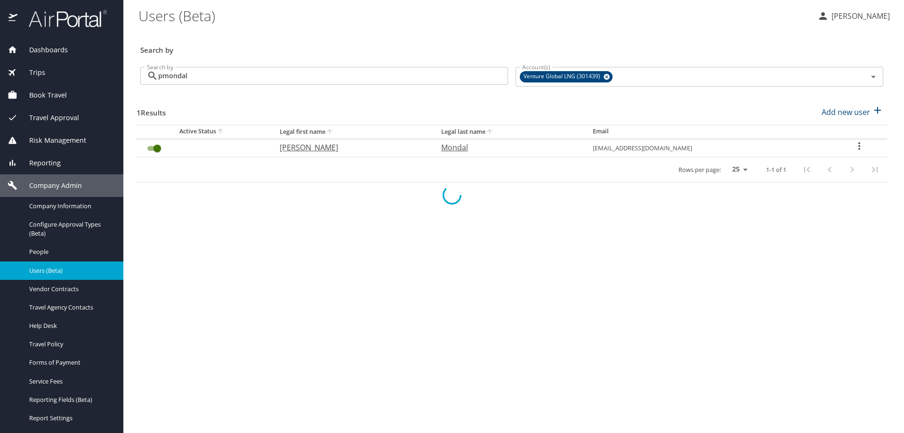
checkbox input "false"
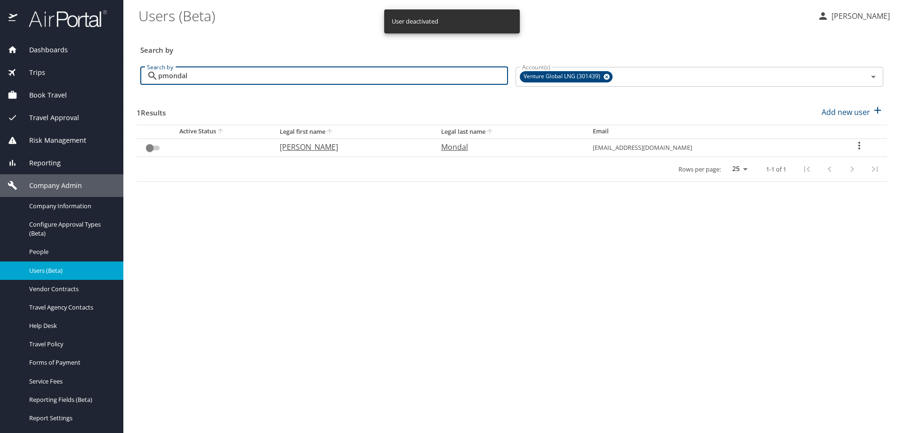
drag, startPoint x: 210, startPoint y: 77, endPoint x: 0, endPoint y: 88, distance: 210.2
click at [0, 87] on div "Dashboards AirPortal 360™ Manager AirPortal 360™ Agent My Travel Dashboard Trip…" at bounding box center [452, 216] width 904 height 433
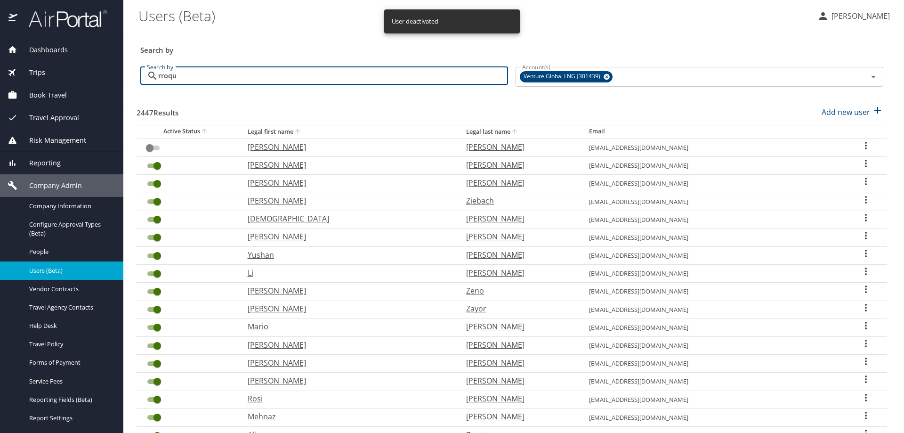
type input "rroque"
checkbox input "true"
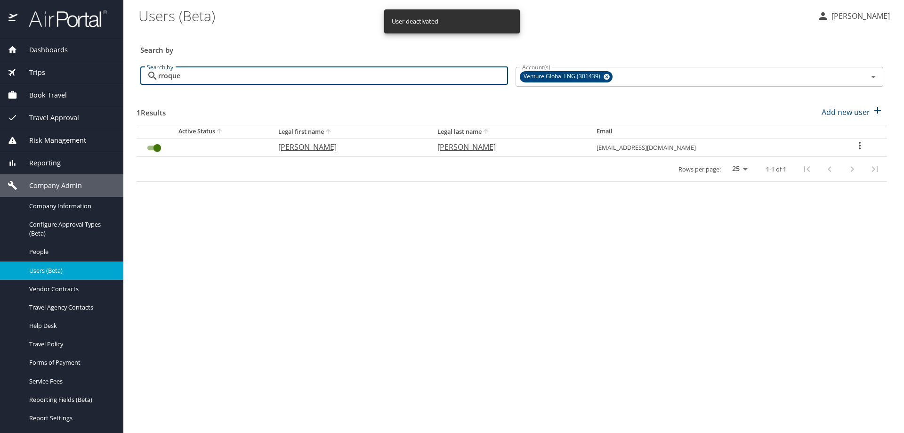
type input "rroque"
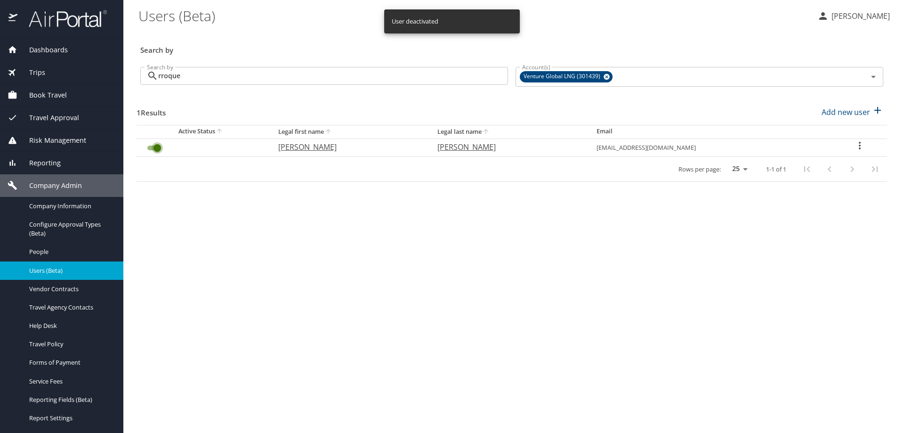
click at [150, 148] on input "User Search Table" at bounding box center [157, 147] width 34 height 11
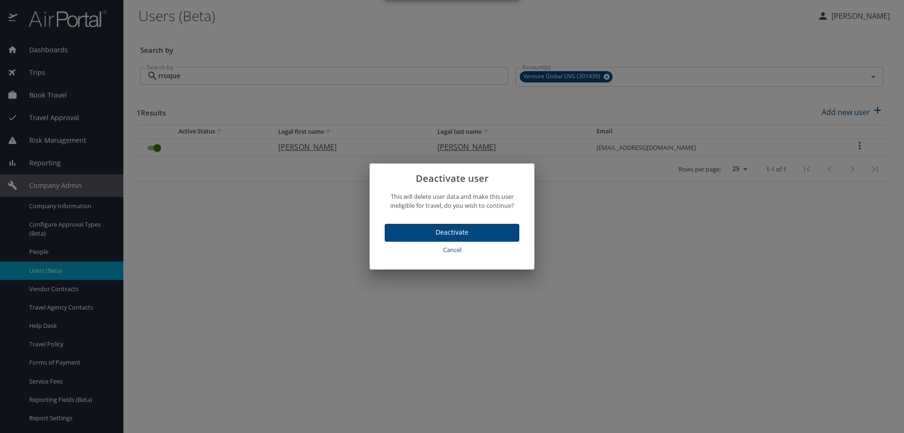
click at [398, 229] on span "Deactivate" at bounding box center [452, 232] width 120 height 12
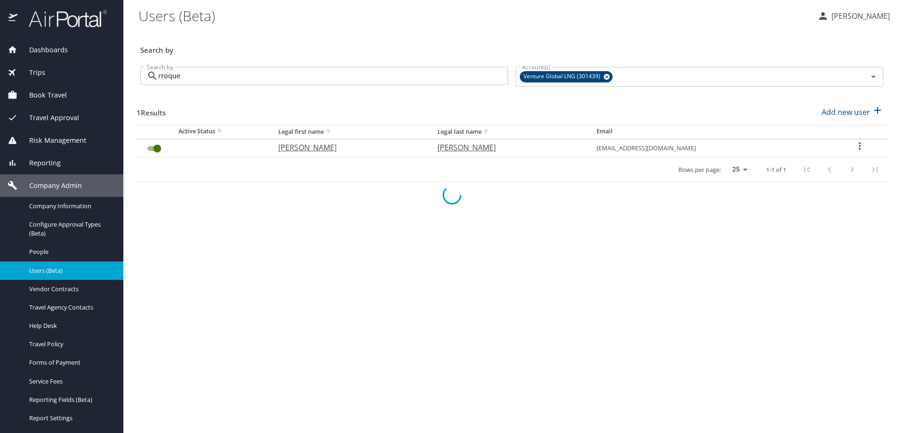
checkbox input "false"
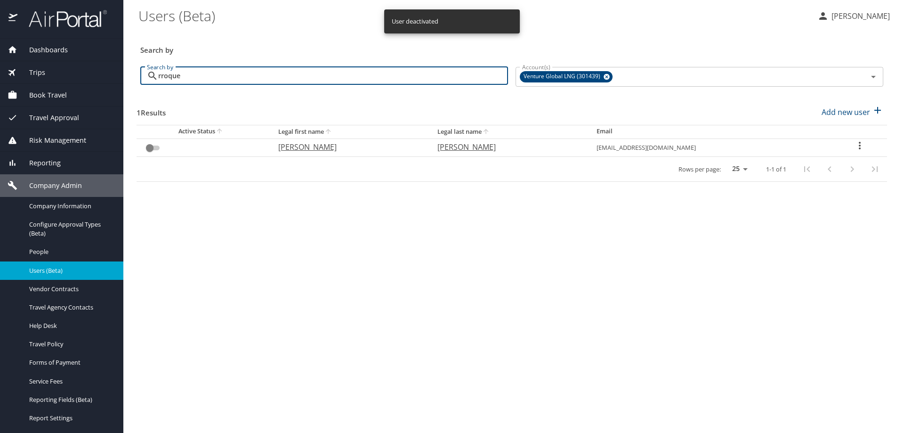
drag, startPoint x: 156, startPoint y: 74, endPoint x: 0, endPoint y: 69, distance: 155.9
click at [0, 69] on div "Dashboards AirPortal 360™ Manager AirPortal 360™ Agent My Travel Dashboard Trip…" at bounding box center [452, 216] width 904 height 433
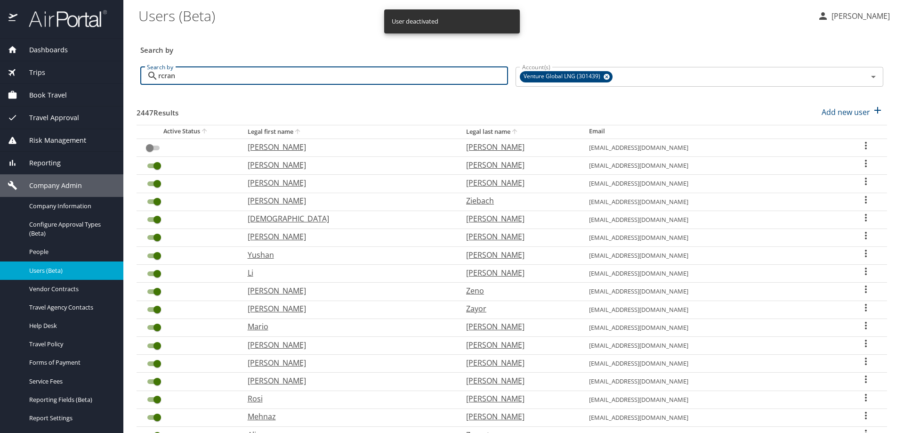
type input "rcrane"
checkbox input "true"
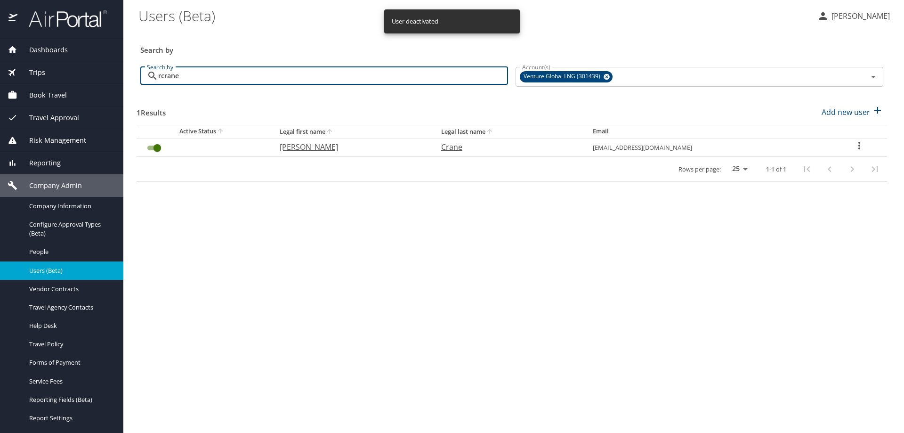
type input "rcrane"
click at [152, 147] on input "User Search Table" at bounding box center [157, 147] width 34 height 11
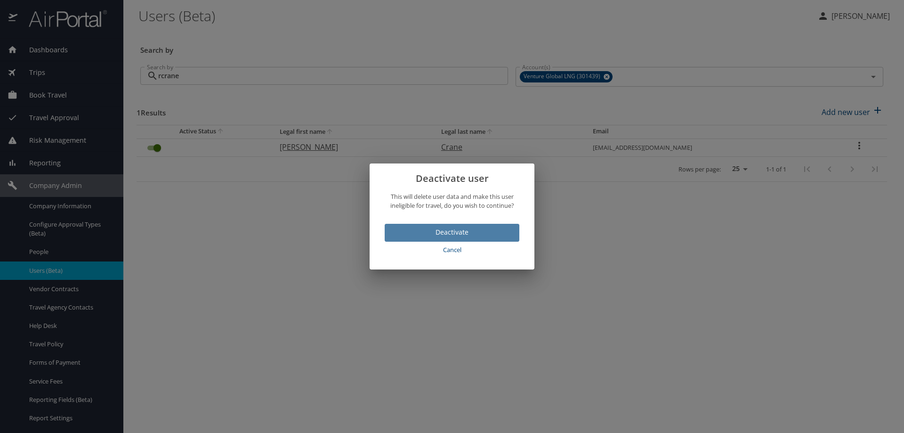
click at [402, 231] on span "Deactivate" at bounding box center [452, 232] width 120 height 12
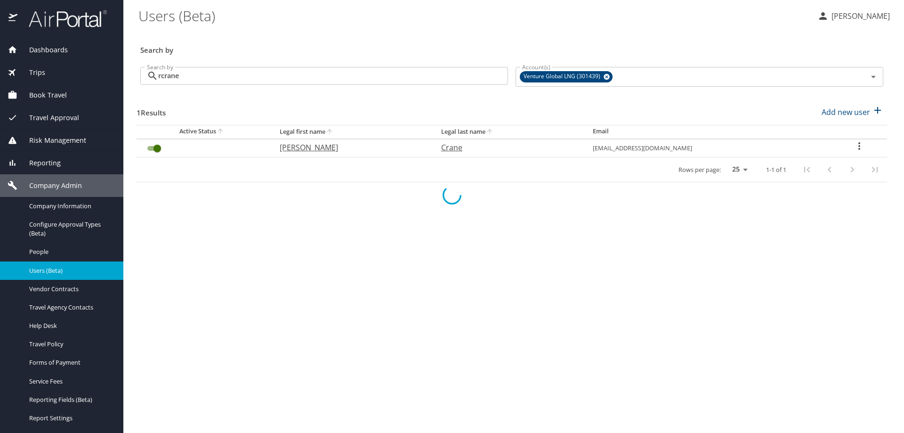
checkbox input "false"
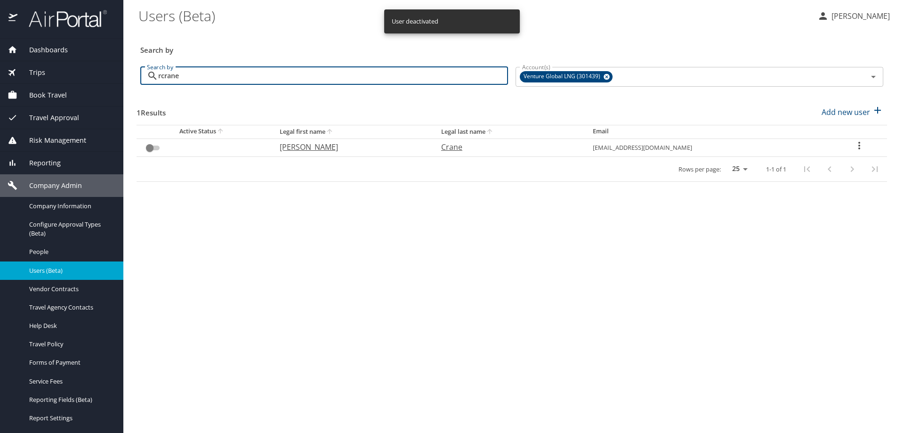
drag, startPoint x: 193, startPoint y: 79, endPoint x: 0, endPoint y: 68, distance: 192.9
click at [17, 69] on div "Dashboards AirPortal 360™ Manager AirPortal 360™ Agent My Travel Dashboard Trip…" at bounding box center [452, 216] width 904 height 433
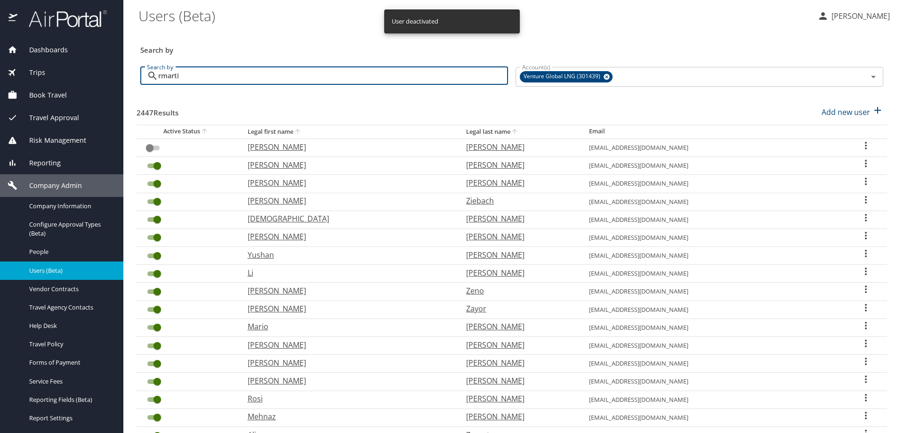
type input "rmartin"
checkbox input "true"
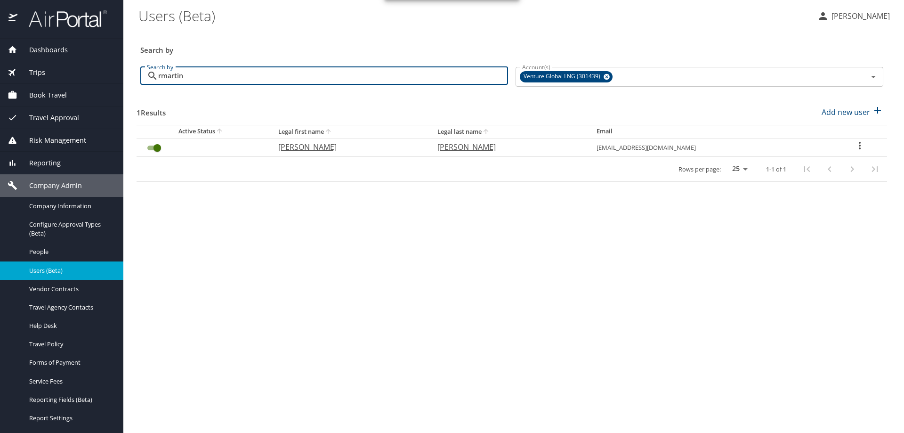
type input "rmartin"
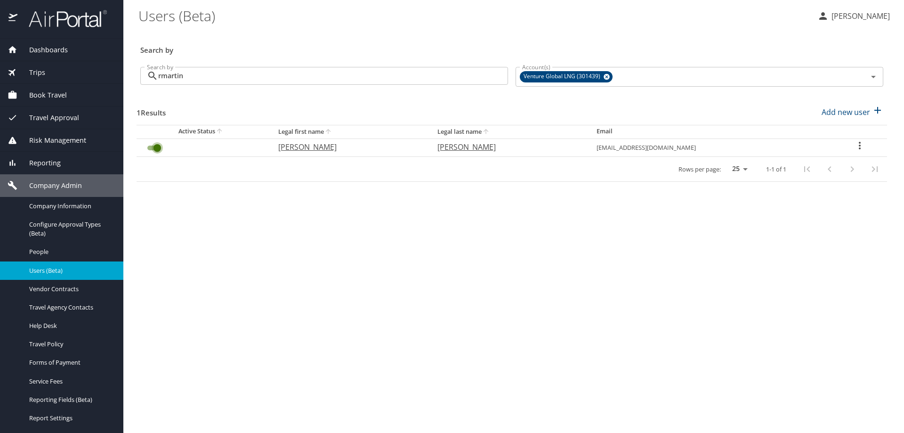
click at [150, 145] on input "User Search Table" at bounding box center [157, 147] width 34 height 11
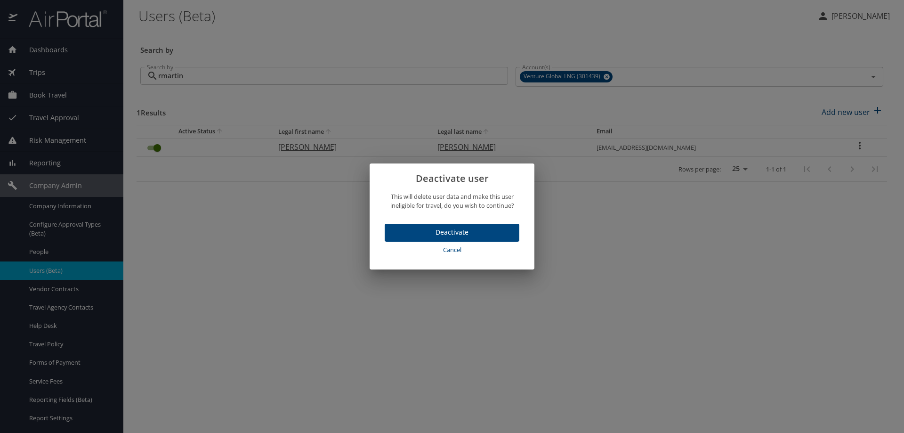
click at [402, 228] on span "Deactivate" at bounding box center [452, 232] width 120 height 12
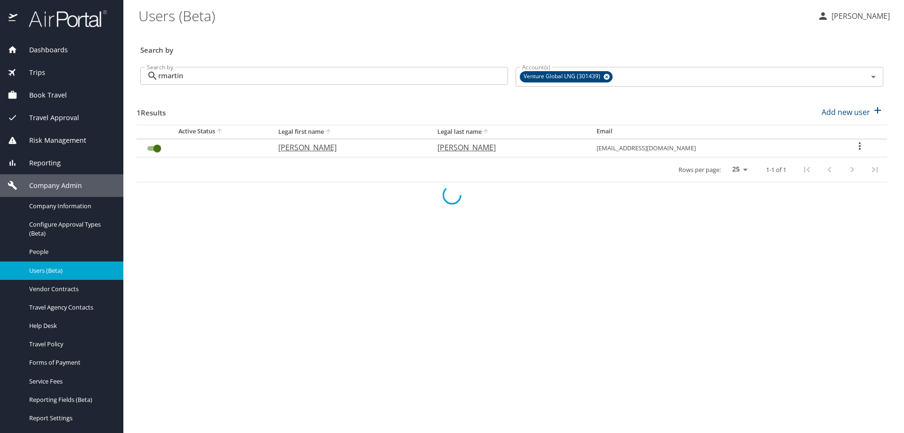
checkbox input "false"
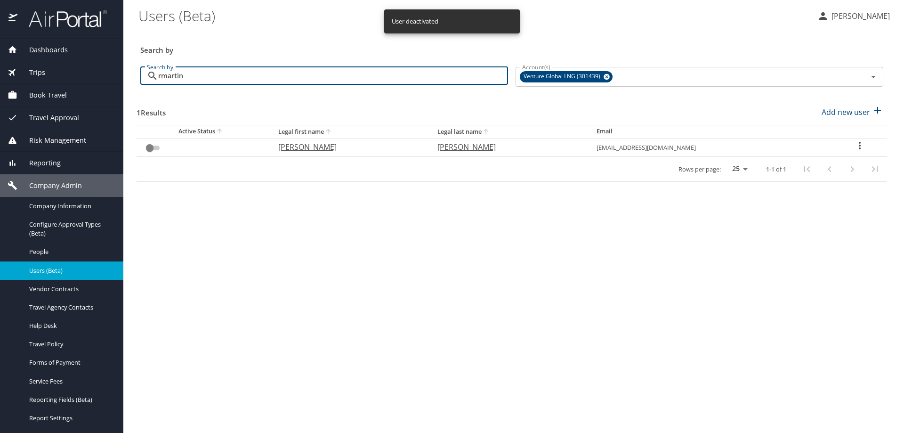
drag, startPoint x: 137, startPoint y: 73, endPoint x: 74, endPoint y: 75, distance: 62.6
click at [82, 76] on div "Dashboards AirPortal 360™ Manager AirPortal 360™ Agent My Travel Dashboard Trip…" at bounding box center [452, 216] width 904 height 433
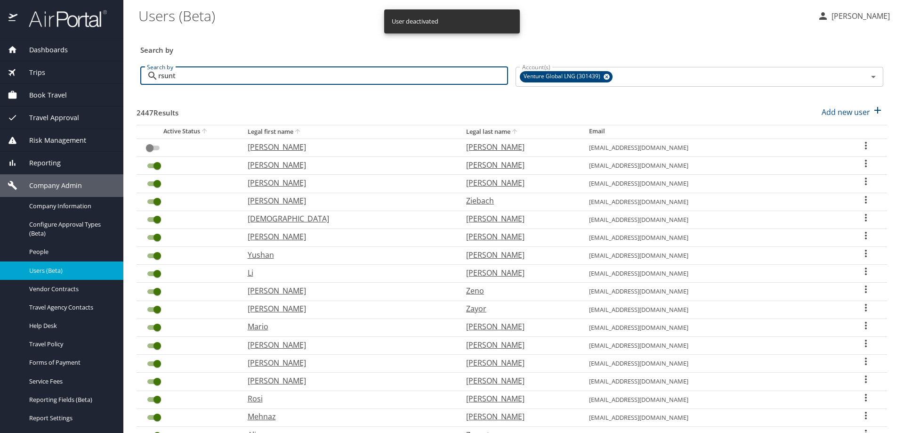
type input "rsunto"
checkbox input "true"
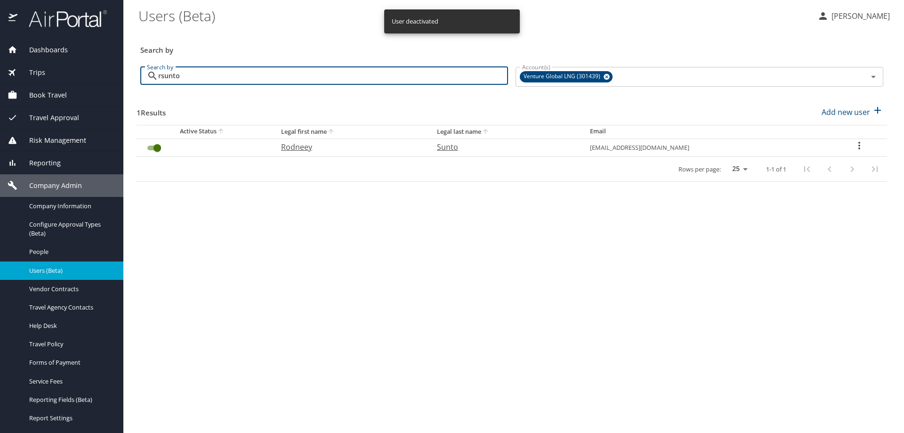
type input "rsunto"
click at [148, 147] on input "User Search Table" at bounding box center [157, 147] width 34 height 11
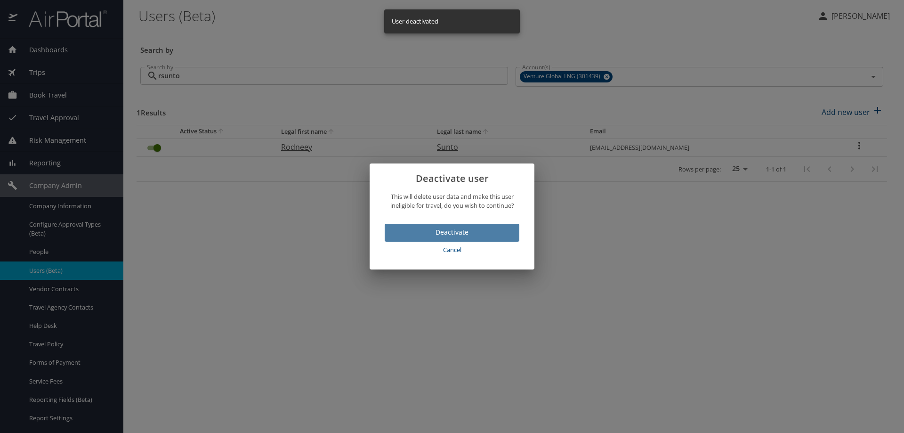
click at [404, 231] on span "Deactivate" at bounding box center [452, 232] width 120 height 12
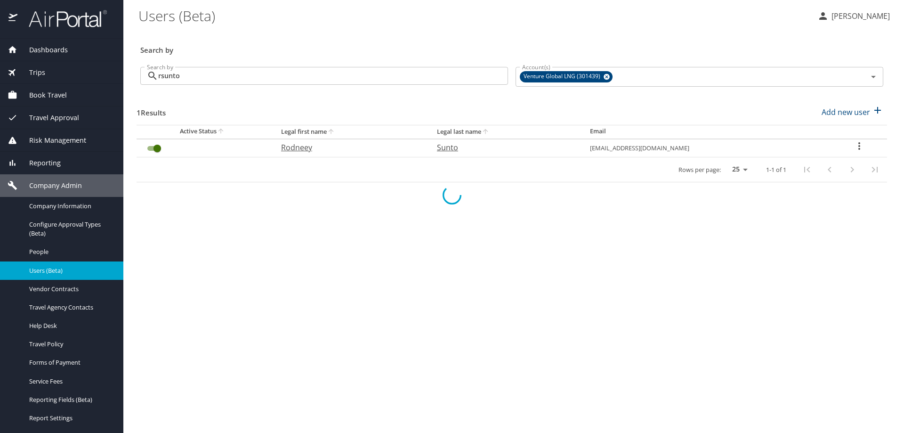
checkbox input "false"
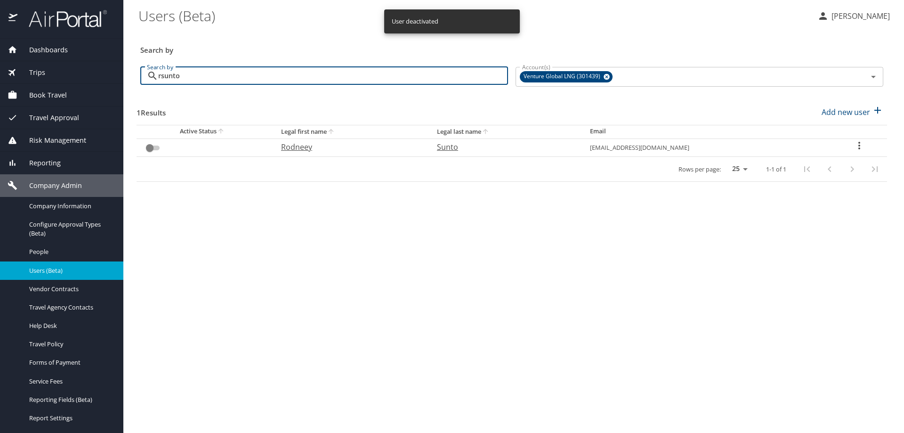
drag, startPoint x: 202, startPoint y: 79, endPoint x: 0, endPoint y: 83, distance: 201.5
click at [0, 82] on div "Dashboards AirPortal 360™ Manager AirPortal 360™ Agent My Travel Dashboard Trip…" at bounding box center [452, 216] width 904 height 433
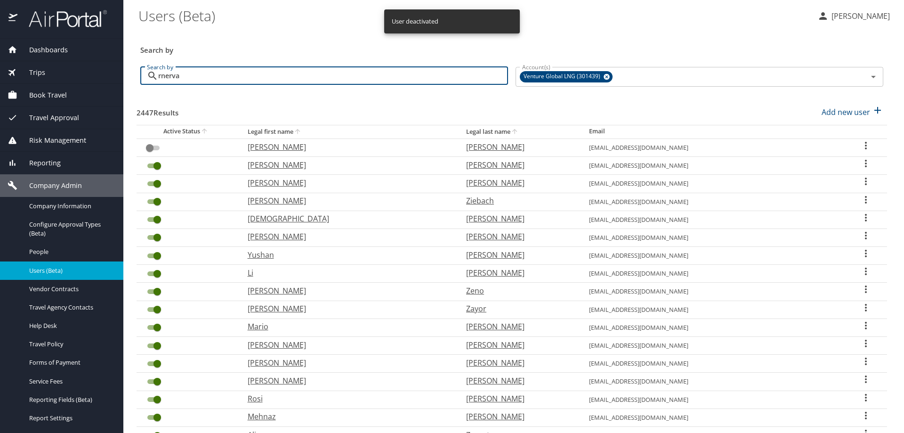
type input "rnervar"
checkbox input "true"
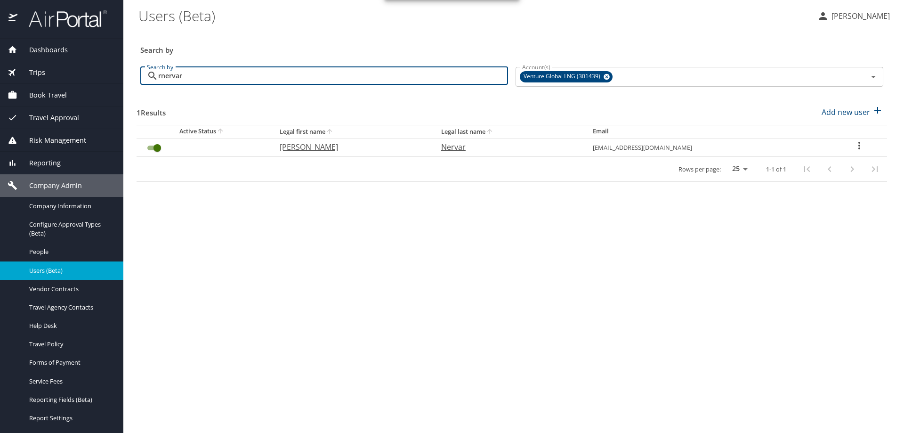
type input "rnervar"
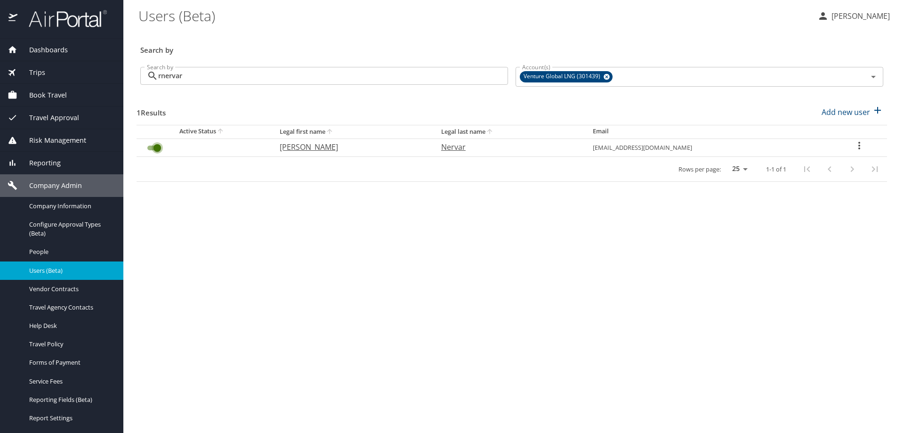
click at [151, 148] on input "User Search Table" at bounding box center [157, 147] width 34 height 11
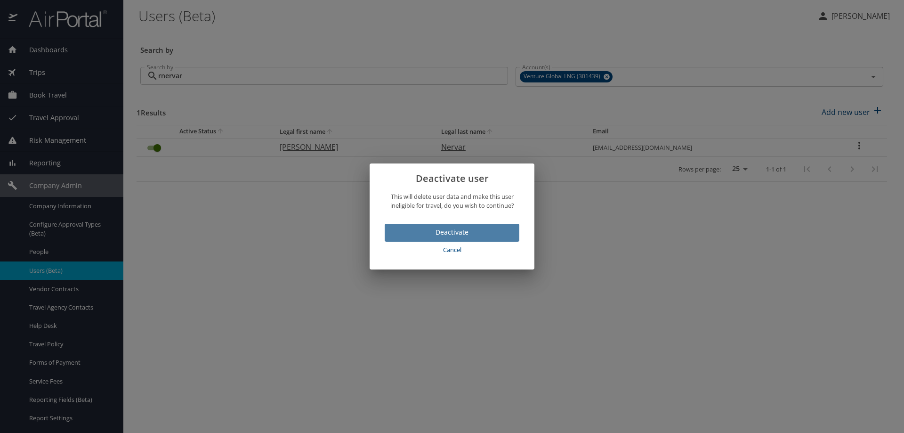
click at [413, 227] on span "Deactivate" at bounding box center [452, 232] width 120 height 12
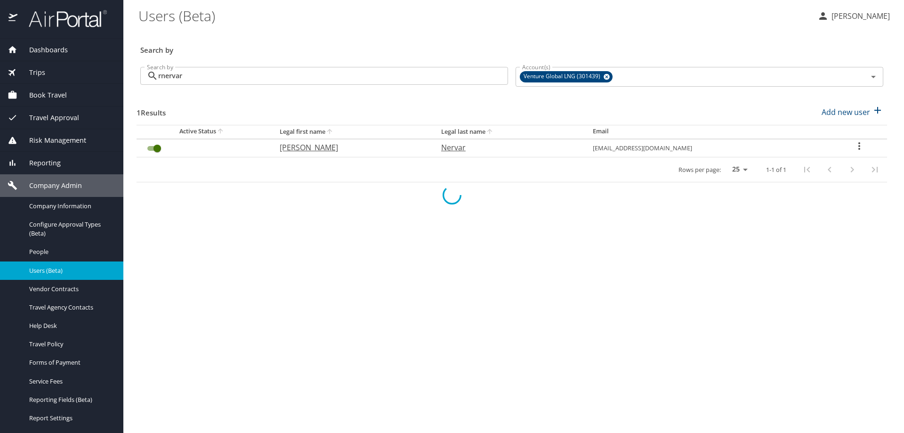
checkbox input "false"
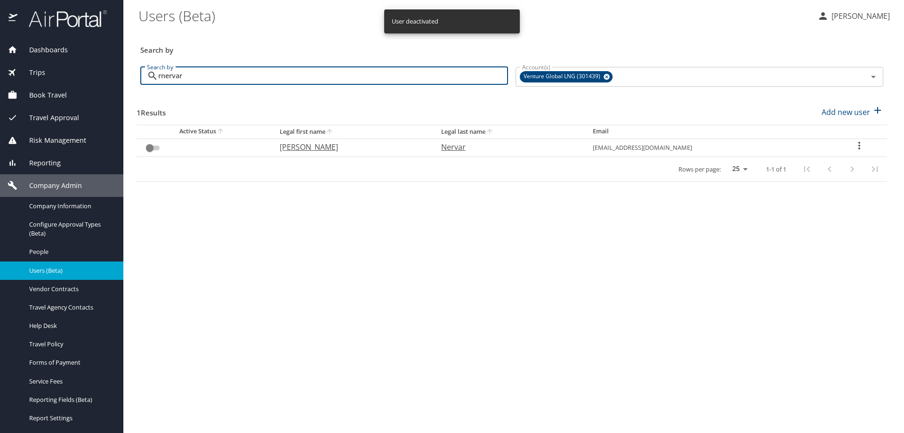
drag, startPoint x: 200, startPoint y: 79, endPoint x: 0, endPoint y: 80, distance: 199.6
click at [0, 80] on div "Dashboards AirPortal 360™ Manager AirPortal 360™ Agent My Travel Dashboard Trip…" at bounding box center [452, 216] width 904 height 433
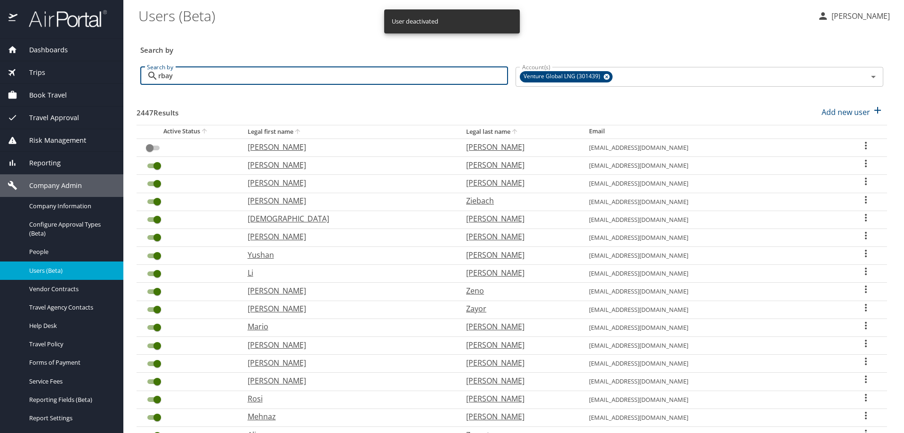
type input "rbayo"
checkbox input "true"
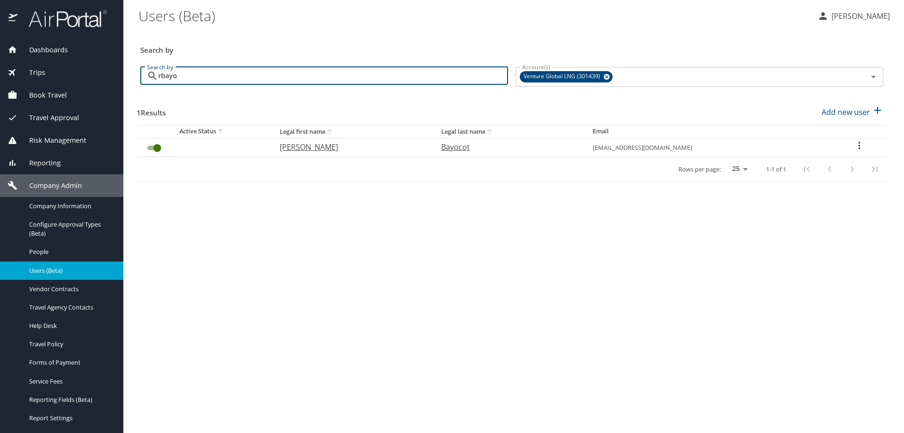
type input "rbayo"
click at [148, 146] on input "User Search Table" at bounding box center [157, 147] width 34 height 11
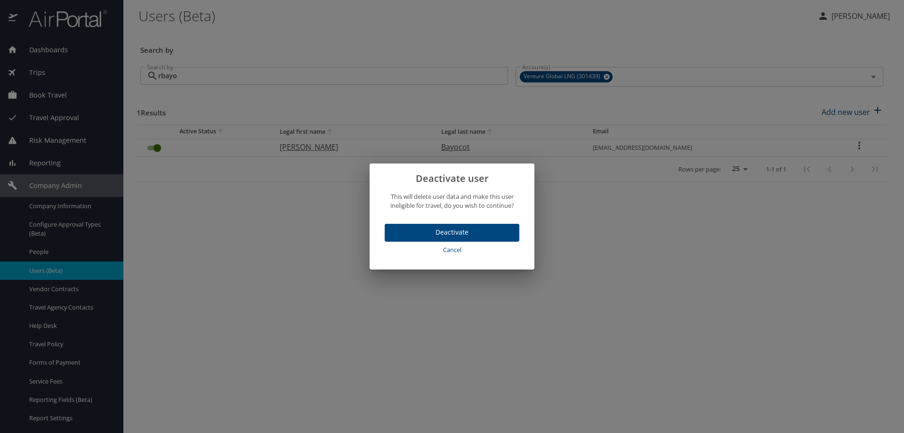
click at [405, 234] on span "Deactivate" at bounding box center [452, 232] width 120 height 12
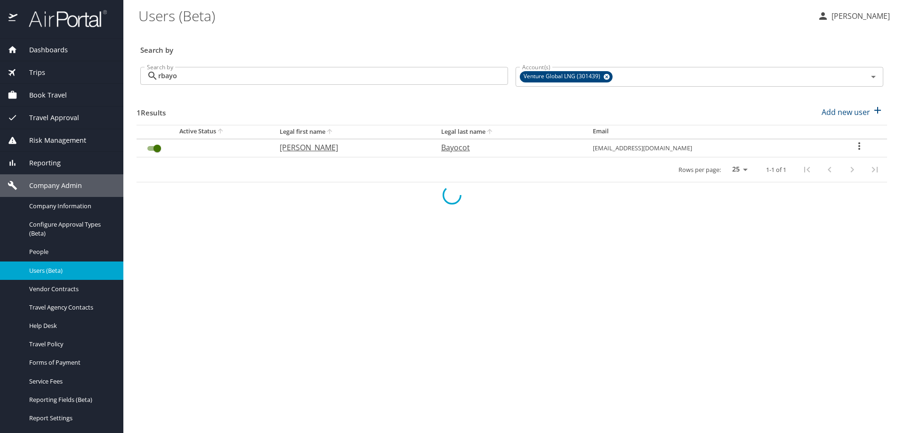
checkbox input "false"
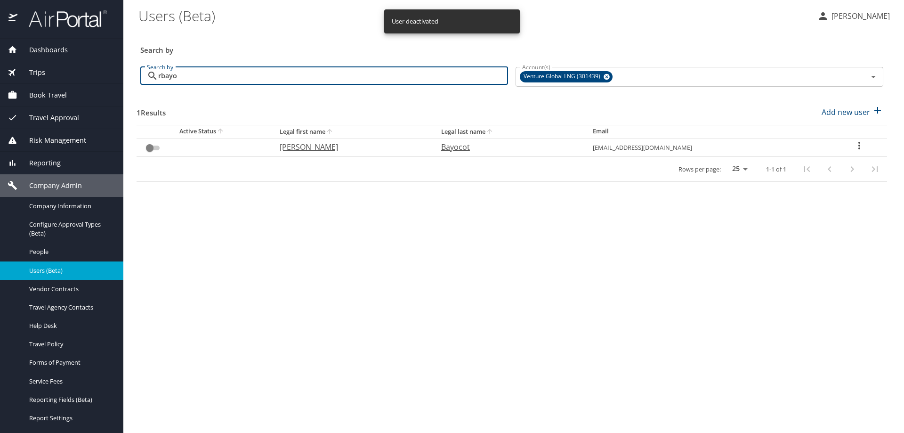
drag, startPoint x: 212, startPoint y: 81, endPoint x: 0, endPoint y: 79, distance: 212.3
click at [9, 82] on div "Dashboards AirPortal 360™ Manager AirPortal 360™ Agent My Travel Dashboard Trip…" at bounding box center [452, 216] width 904 height 433
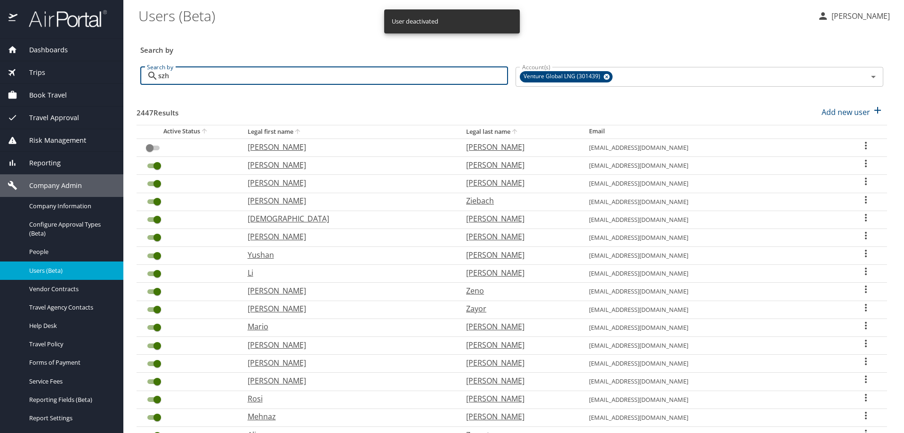
type input "szha"
checkbox input "true"
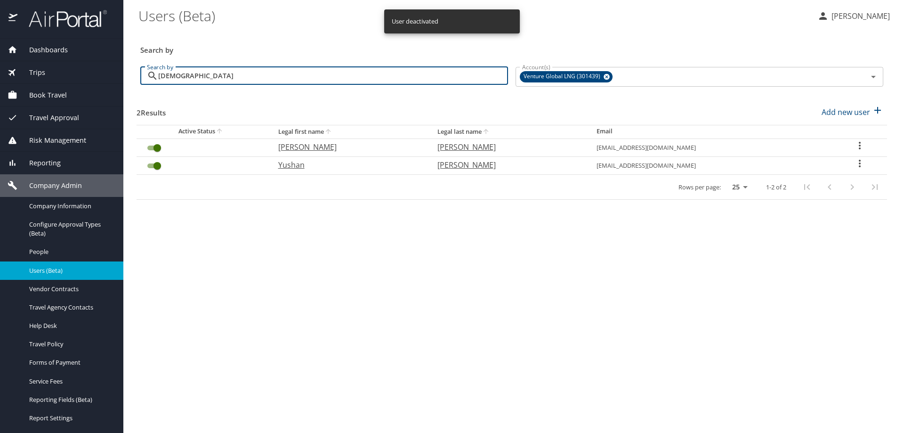
type input "szha"
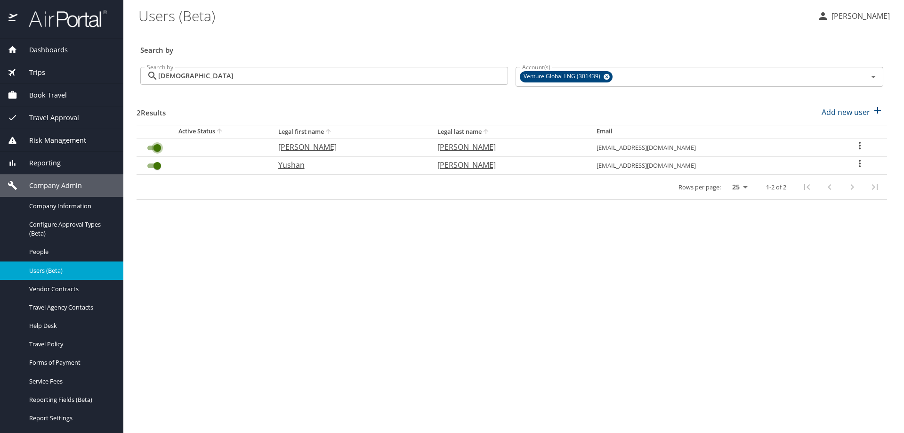
click at [149, 146] on input "User Search Table" at bounding box center [157, 147] width 34 height 11
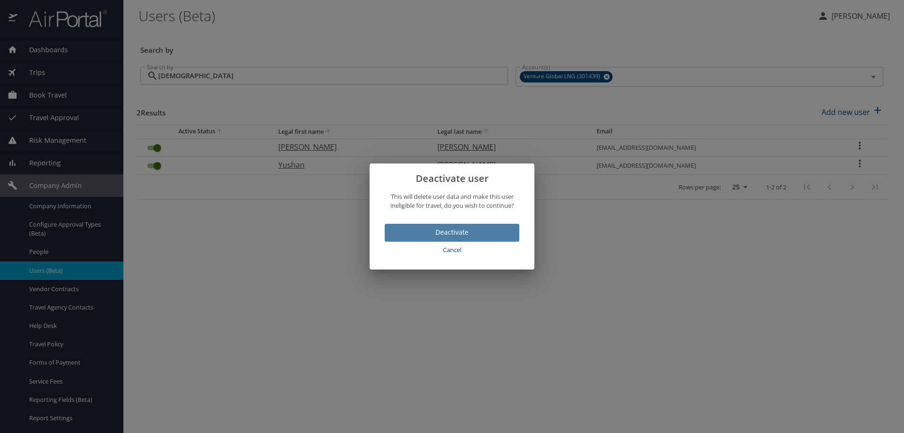
click at [437, 230] on span "Deactivate" at bounding box center [452, 232] width 120 height 12
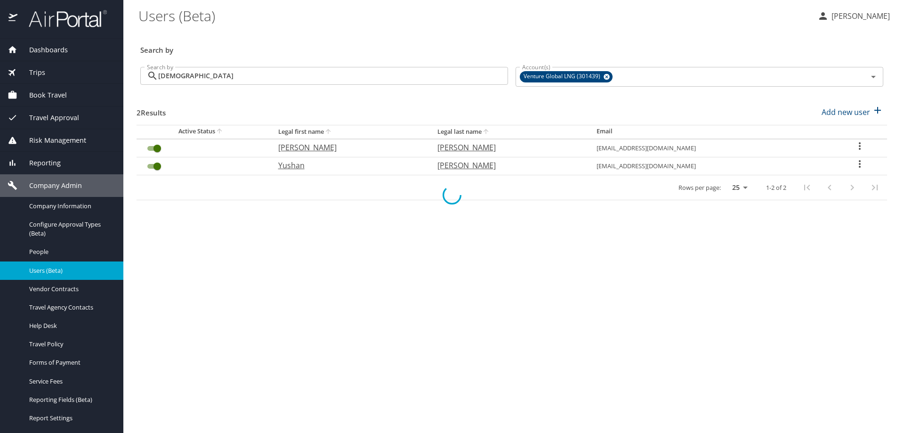
checkbox input "false"
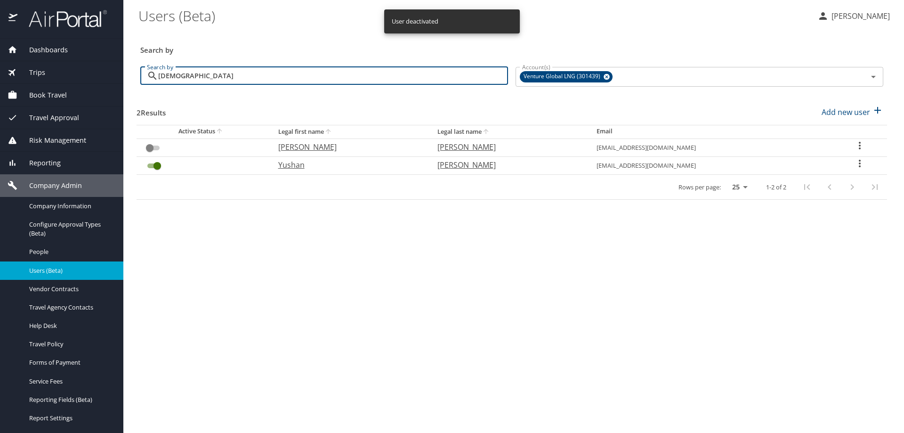
drag, startPoint x: 173, startPoint y: 78, endPoint x: 0, endPoint y: 77, distance: 172.8
click at [15, 79] on div "Dashboards AirPortal 360™ Manager AirPortal 360™ Agent My Travel Dashboard Trip…" at bounding box center [452, 216] width 904 height 433
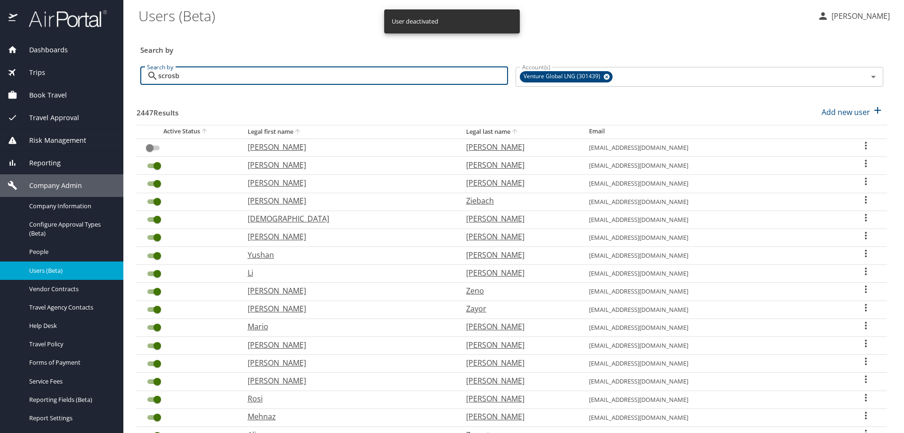
type input "scrosby"
checkbox input "true"
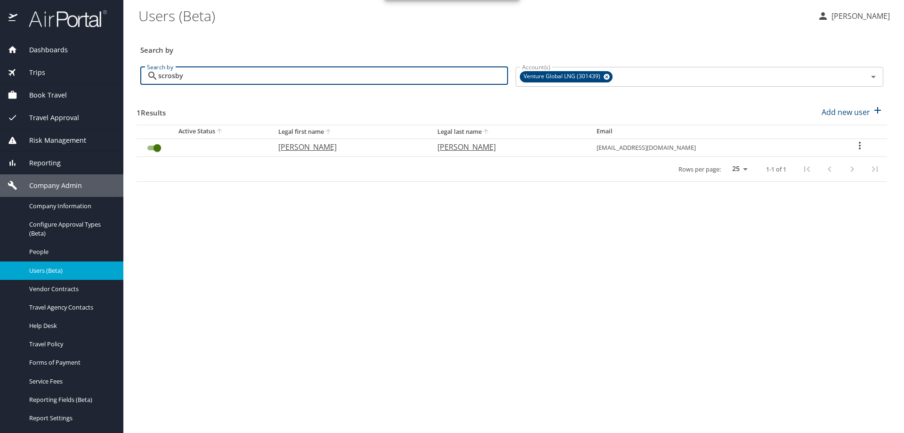
type input "scrosby"
click at [150, 146] on input "User Search Table" at bounding box center [157, 147] width 34 height 11
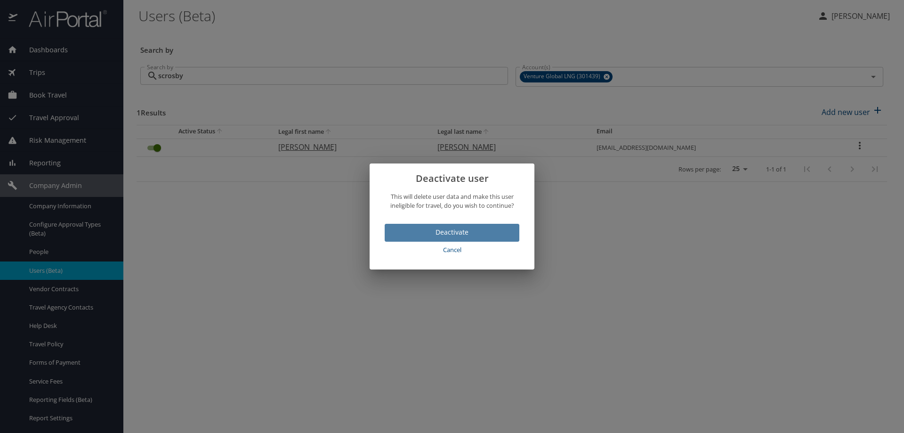
click at [413, 230] on span "Deactivate" at bounding box center [452, 232] width 120 height 12
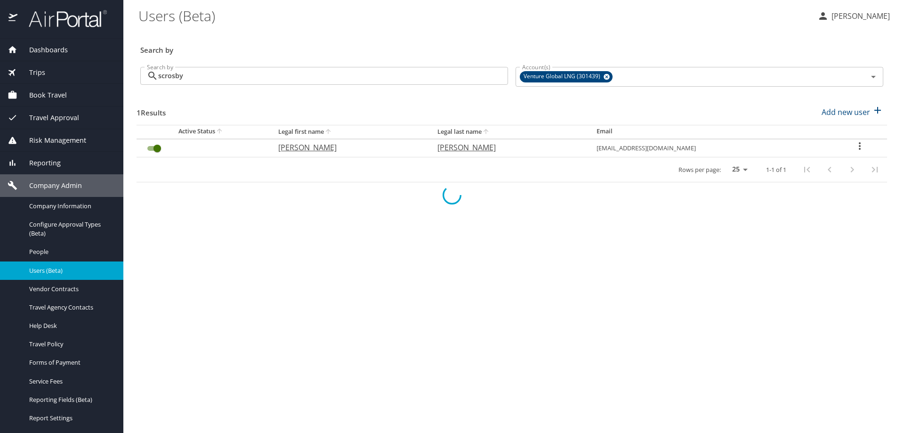
checkbox input "false"
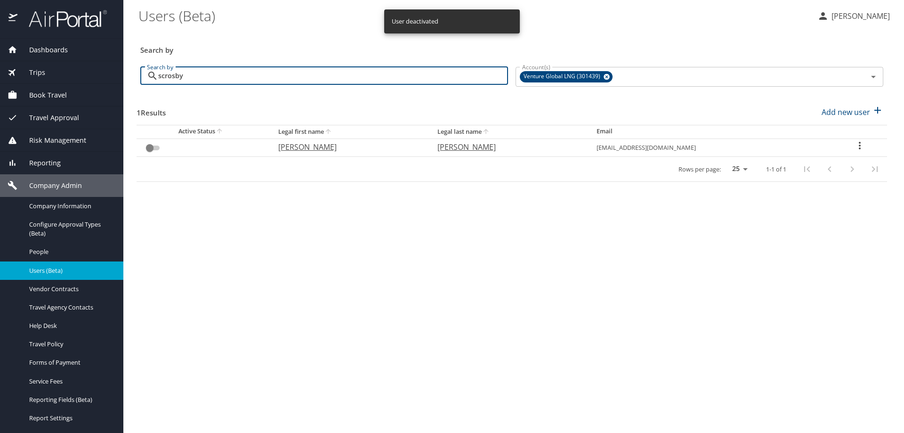
drag, startPoint x: 198, startPoint y: 77, endPoint x: 7, endPoint y: 77, distance: 190.7
click at [25, 77] on div "Dashboards AirPortal 360™ Manager AirPortal 360™ Agent My Travel Dashboard Trip…" at bounding box center [452, 216] width 904 height 433
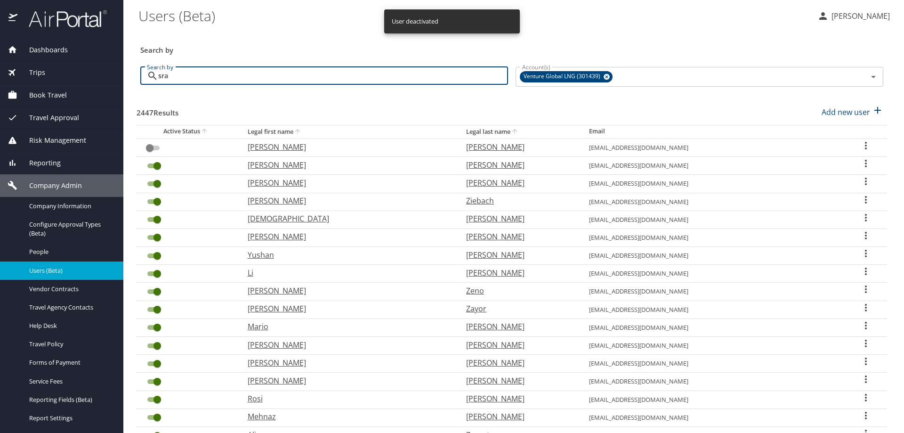
type input "srao"
checkbox input "true"
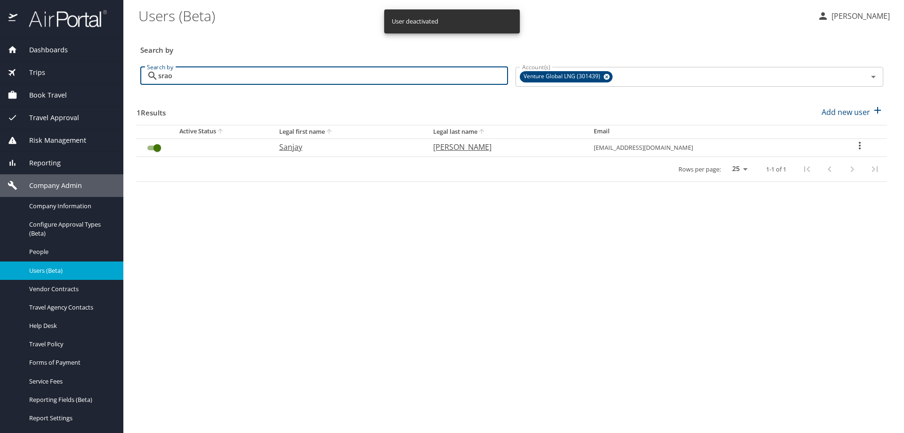
type input "srao"
click at [149, 146] on input "User Search Table" at bounding box center [157, 147] width 34 height 11
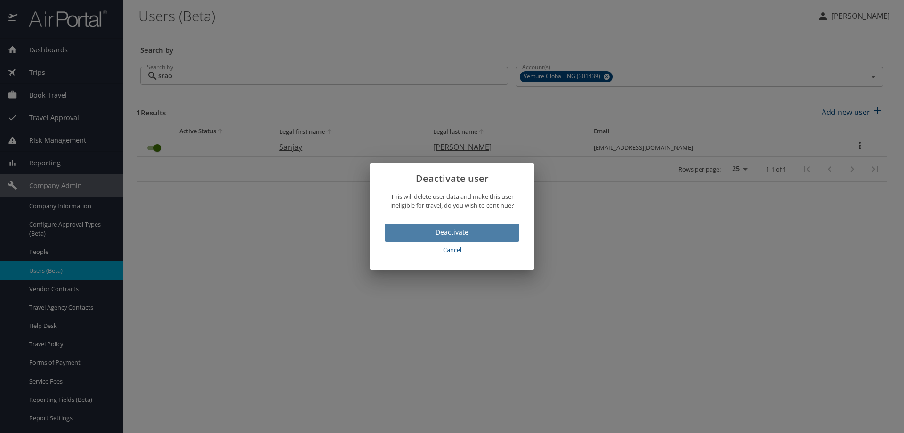
click at [420, 228] on span "Deactivate" at bounding box center [452, 232] width 120 height 12
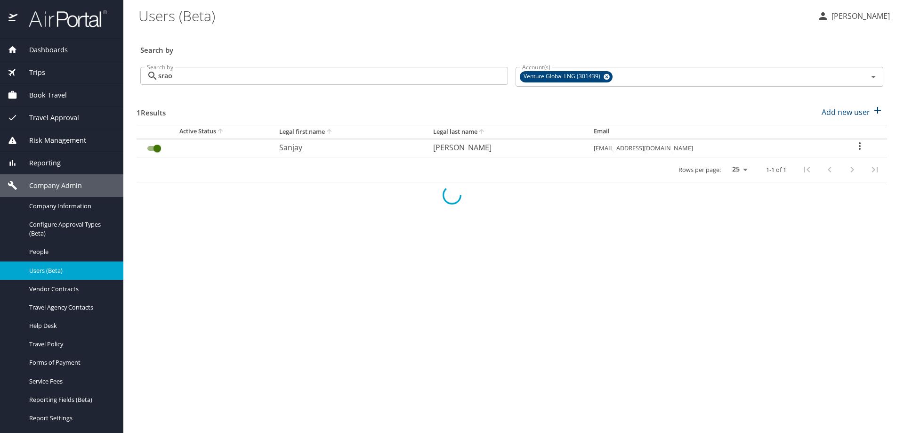
checkbox input "false"
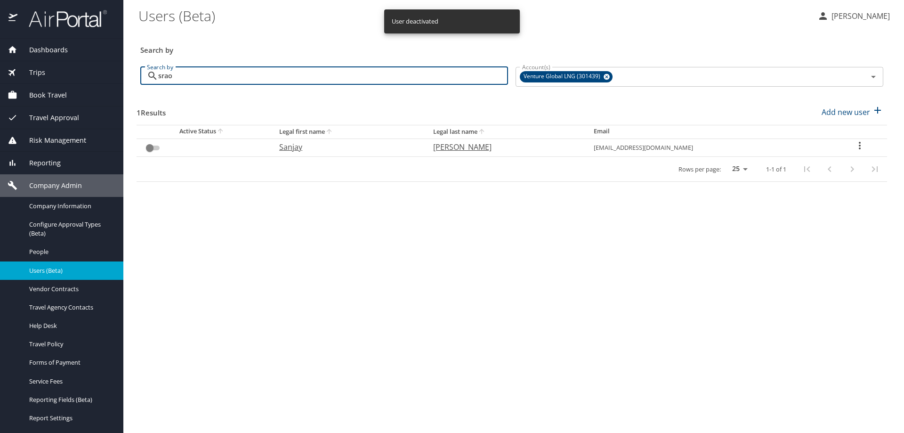
drag, startPoint x: 219, startPoint y: 75, endPoint x: 32, endPoint y: 63, distance: 187.8
click at [41, 62] on div "Dashboards AirPortal 360™ Manager AirPortal 360™ Agent My Travel Dashboard Trip…" at bounding box center [452, 216] width 904 height 433
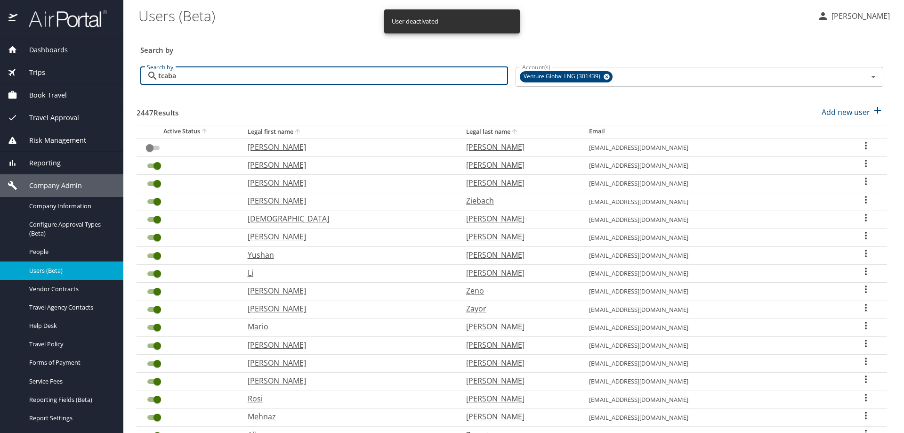
type input "tcabar"
checkbox input "true"
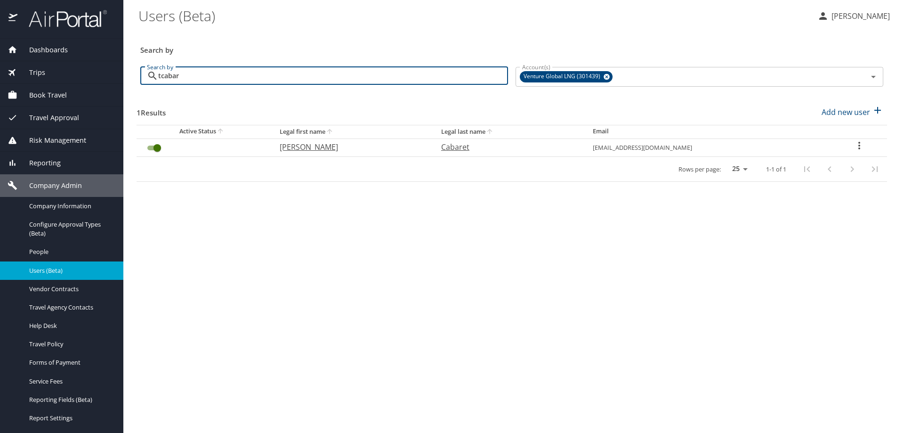
type input "tcabar"
click at [153, 149] on input "User Search Table" at bounding box center [157, 147] width 34 height 11
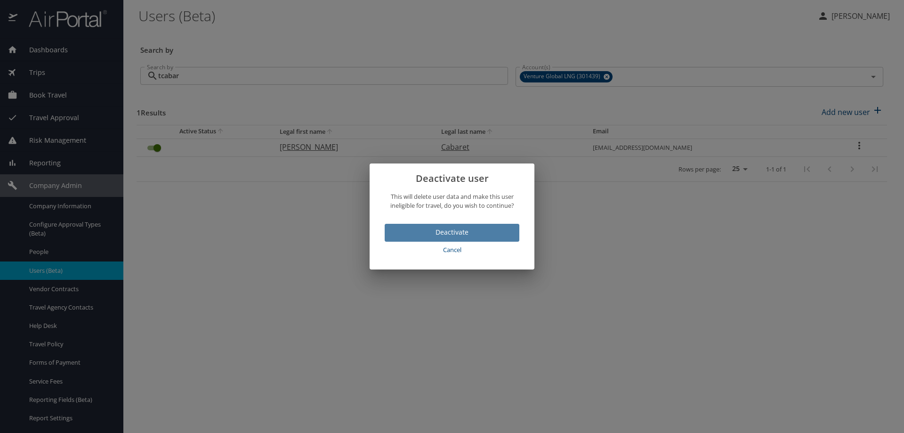
click at [411, 235] on span "Deactivate" at bounding box center [452, 232] width 120 height 12
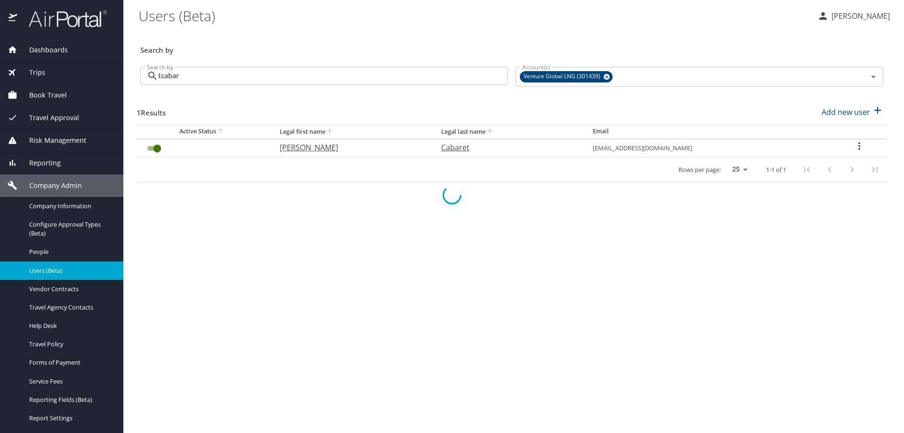
checkbox input "false"
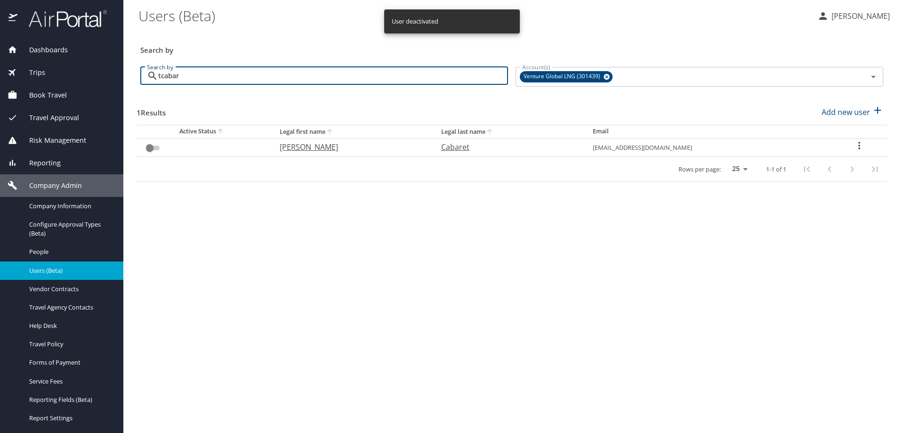
drag, startPoint x: 137, startPoint y: 70, endPoint x: 0, endPoint y: 64, distance: 137.6
click at [0, 65] on div "Dashboards AirPortal 360™ Manager AirPortal 360™ Agent My Travel Dashboard Trip…" at bounding box center [452, 216] width 904 height 433
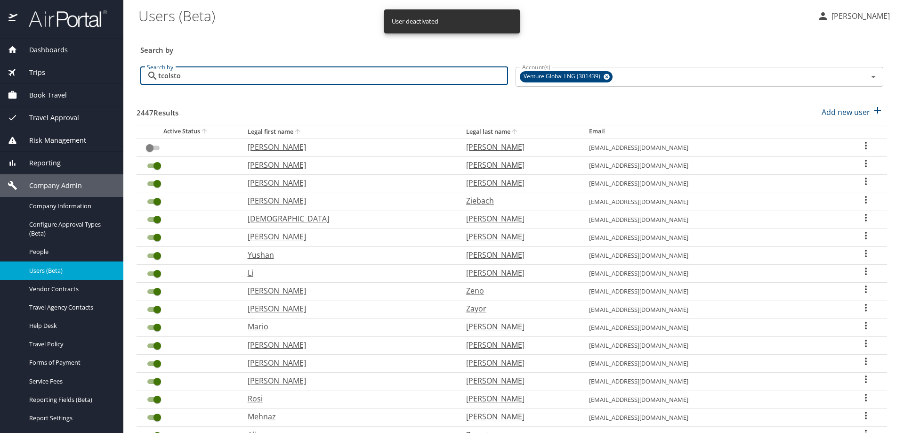
type input "tcolston"
checkbox input "true"
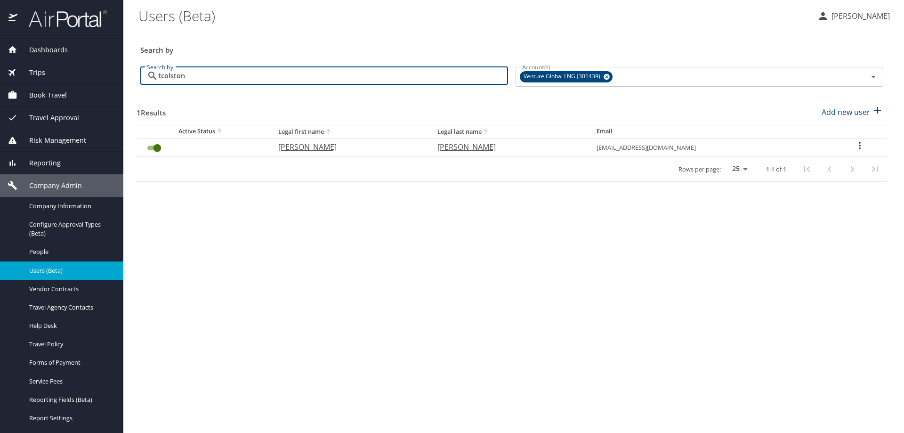
type input "tcolston"
click at [150, 145] on input "User Search Table" at bounding box center [157, 147] width 34 height 11
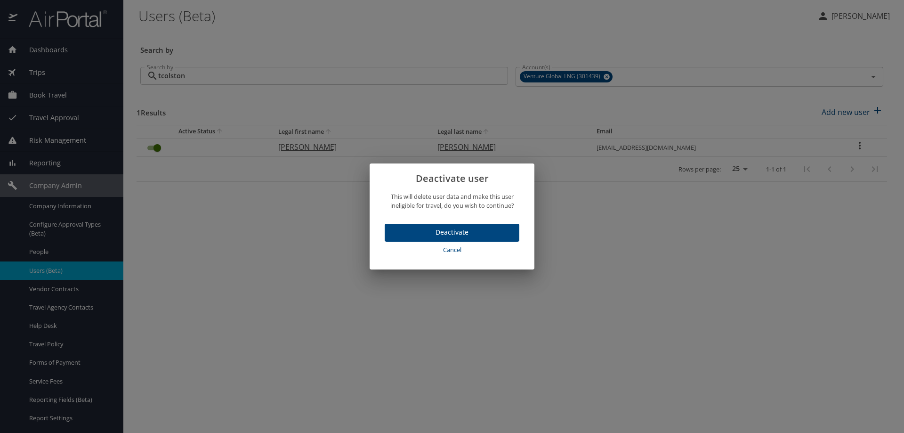
click at [402, 234] on span "Deactivate" at bounding box center [452, 232] width 120 height 12
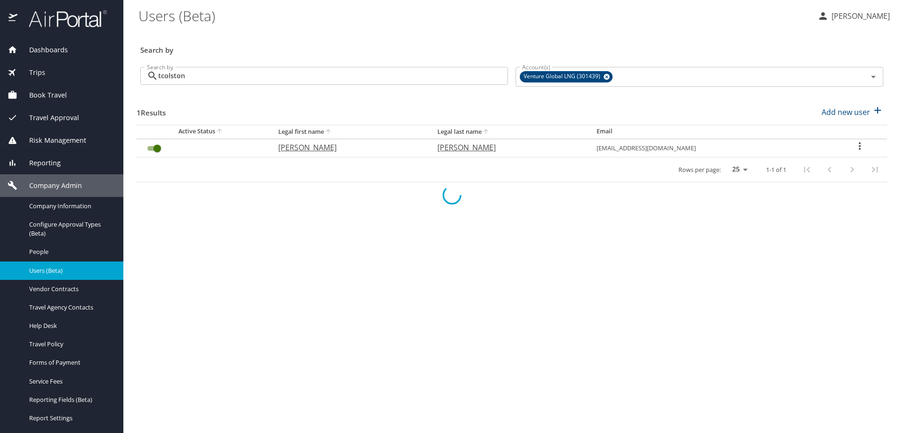
checkbox input "false"
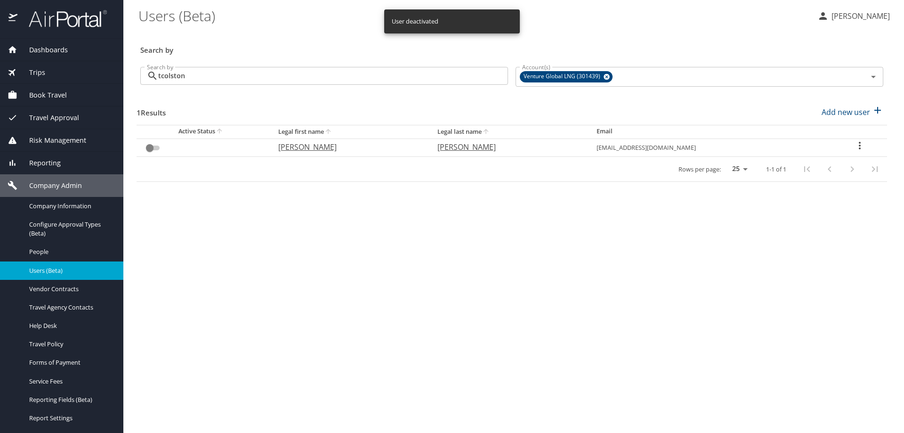
click at [52, 161] on span "Reporting" at bounding box center [38, 163] width 43 height 10
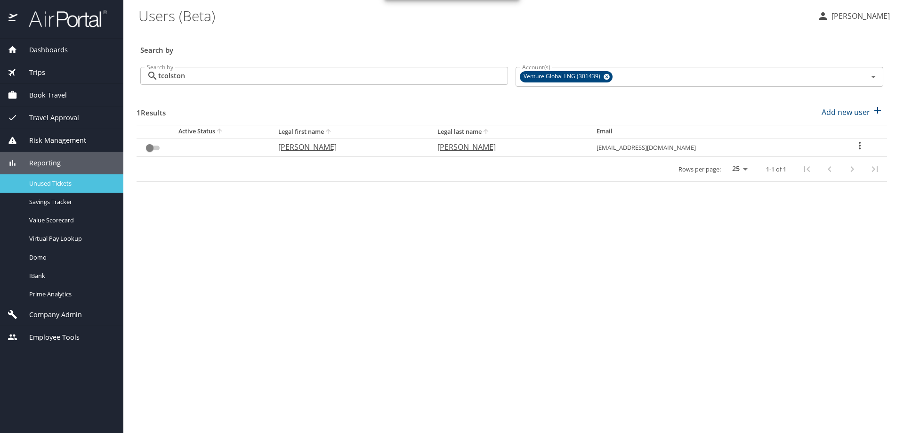
click at [51, 186] on span "Unused Tickets" at bounding box center [70, 183] width 83 height 9
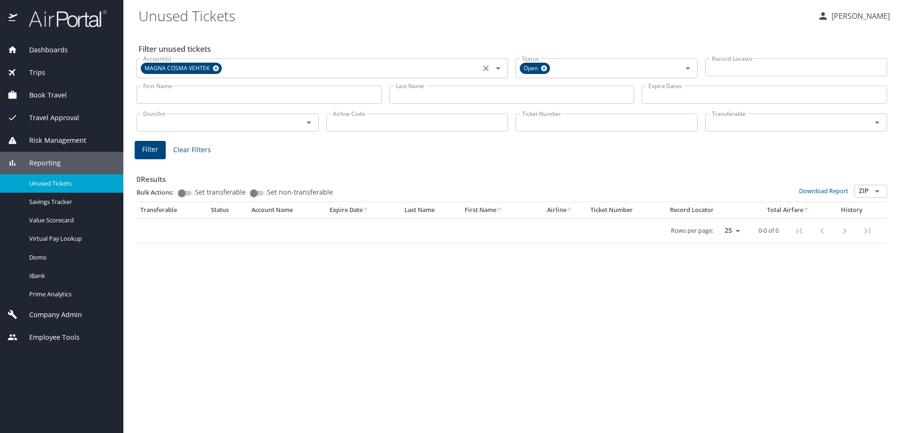
click at [215, 68] on icon at bounding box center [216, 68] width 6 height 6
click at [215, 69] on input "Account(s)" at bounding box center [308, 67] width 338 height 12
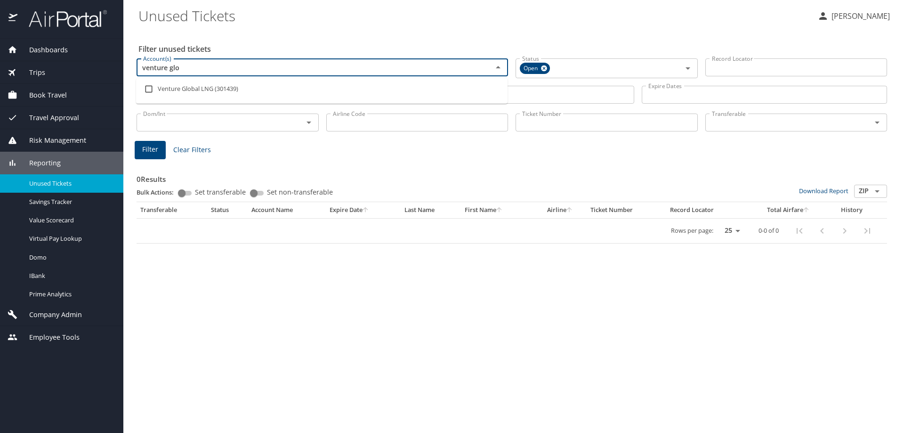
type input "venture glob"
click at [148, 89] on input "checkbox" at bounding box center [149, 89] width 18 height 18
checkbox input "true"
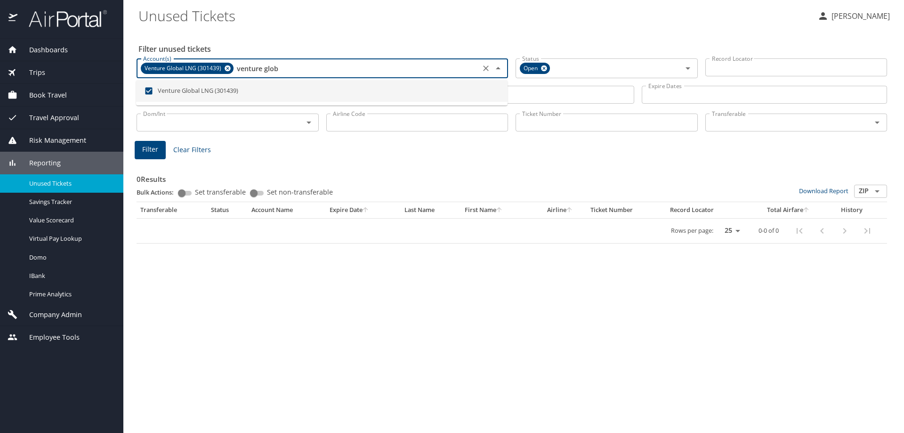
type input "venture glob"
click at [333, 153] on div "0 Results Bulk Actions: Set transferable Set non-transferable Download Report Z…" at bounding box center [512, 200] width 758 height 94
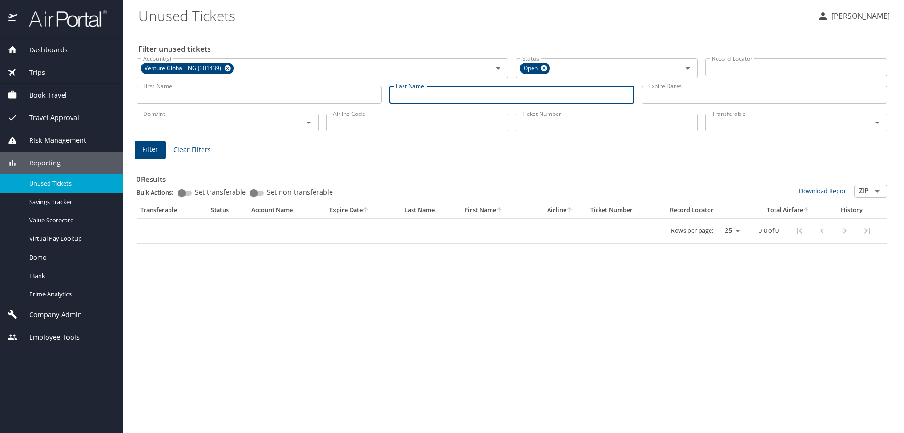
click at [424, 95] on input "Last Name" at bounding box center [511, 95] width 245 height 18
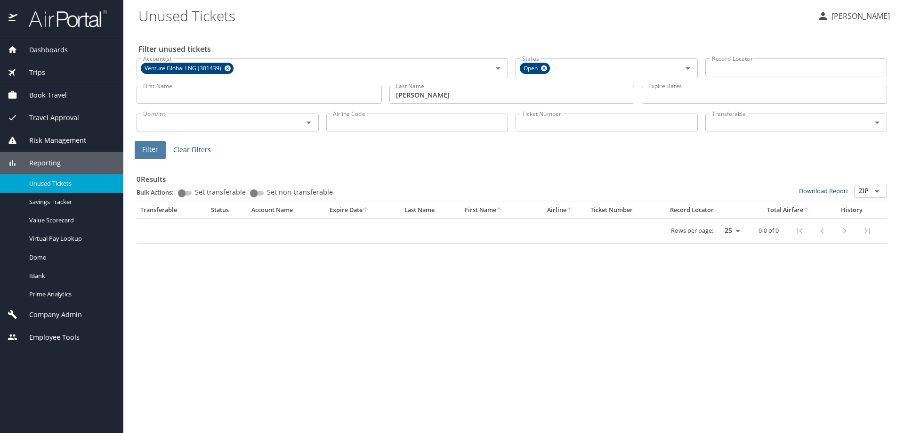
click at [145, 152] on span "Filter" at bounding box center [150, 150] width 16 height 12
click at [403, 96] on input "deluna" at bounding box center [511, 95] width 245 height 18
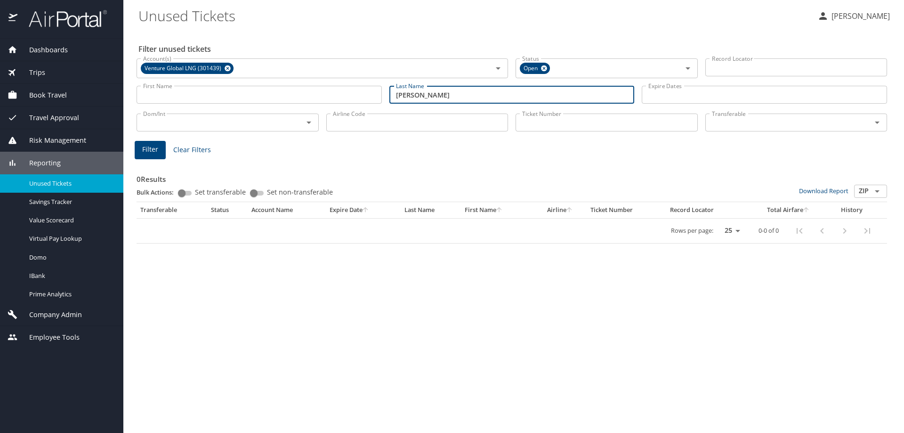
click at [150, 150] on span "Filter" at bounding box center [150, 150] width 16 height 12
drag, startPoint x: 356, startPoint y: 87, endPoint x: 266, endPoint y: 93, distance: 90.6
click at [268, 93] on div "First Name First Name Last Name de luna Last Name Expire Dates Expire Dates" at bounding box center [512, 94] width 758 height 33
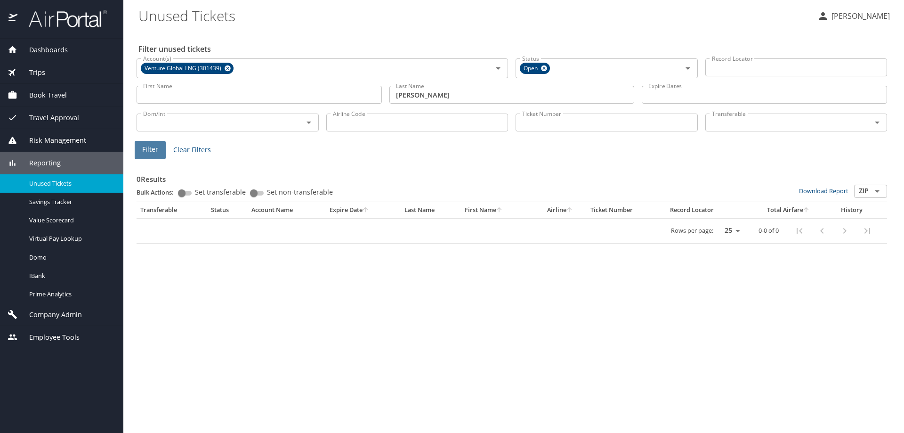
click at [147, 146] on span "Filter" at bounding box center [150, 150] width 16 height 12
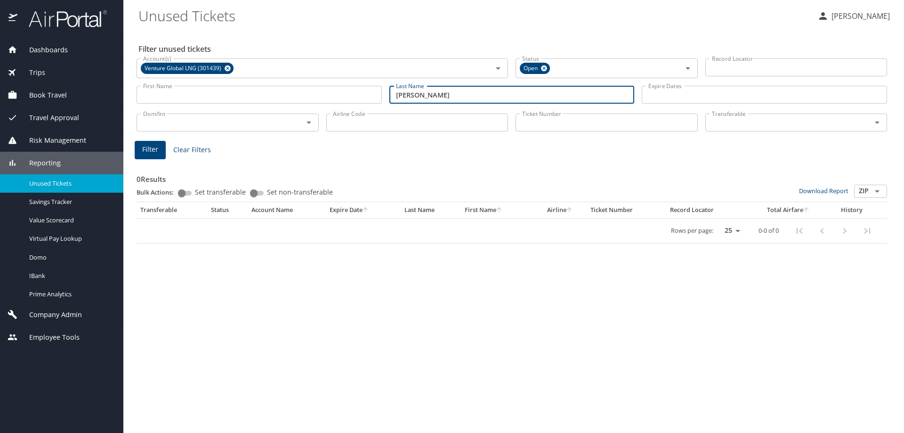
drag, startPoint x: 435, startPoint y: 96, endPoint x: 313, endPoint y: 95, distance: 122.4
click at [314, 95] on div "First Name First Name Last Name raygoza Last Name Expire Dates Expire Dates" at bounding box center [512, 94] width 758 height 33
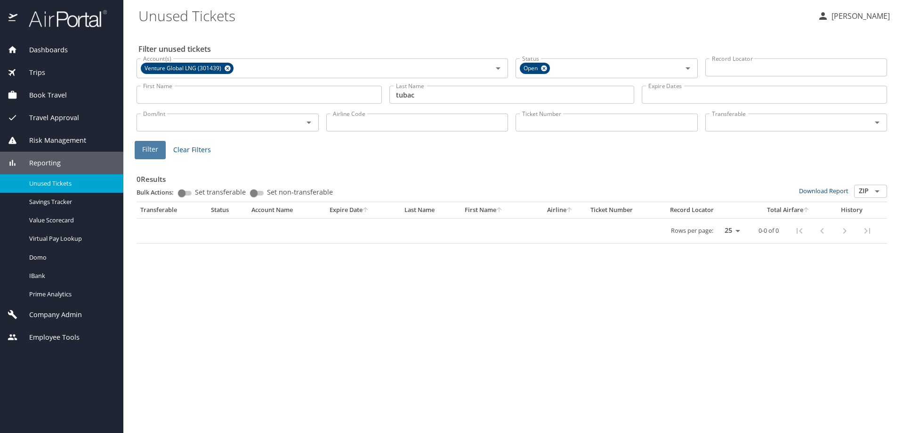
click at [148, 152] on span "Filter" at bounding box center [150, 150] width 16 height 12
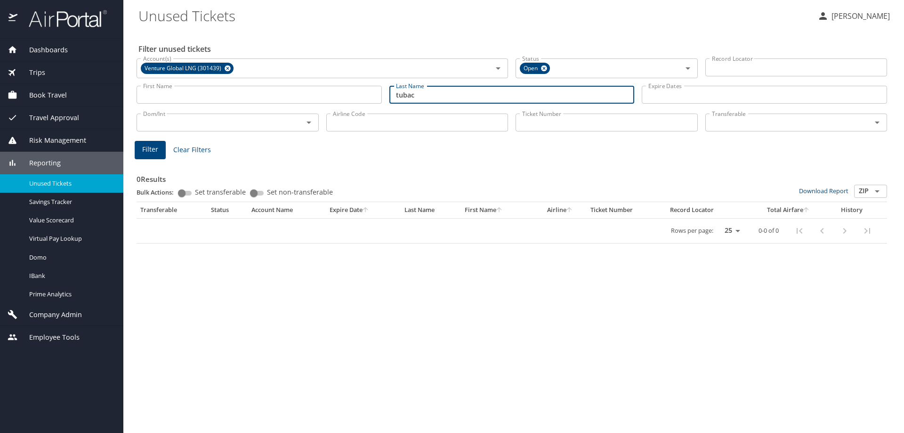
drag, startPoint x: 436, startPoint y: 97, endPoint x: 265, endPoint y: 107, distance: 172.1
click at [282, 105] on div "First Name First Name Last Name tubac Last Name Expire Dates Expire Dates" at bounding box center [512, 94] width 758 height 33
click at [404, 96] on input "baycay" at bounding box center [511, 95] width 245 height 18
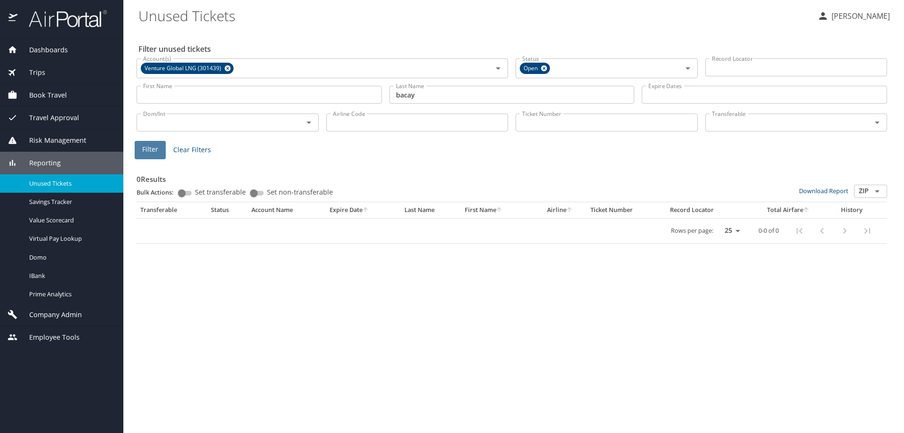
click at [144, 152] on span "Filter" at bounding box center [150, 150] width 16 height 12
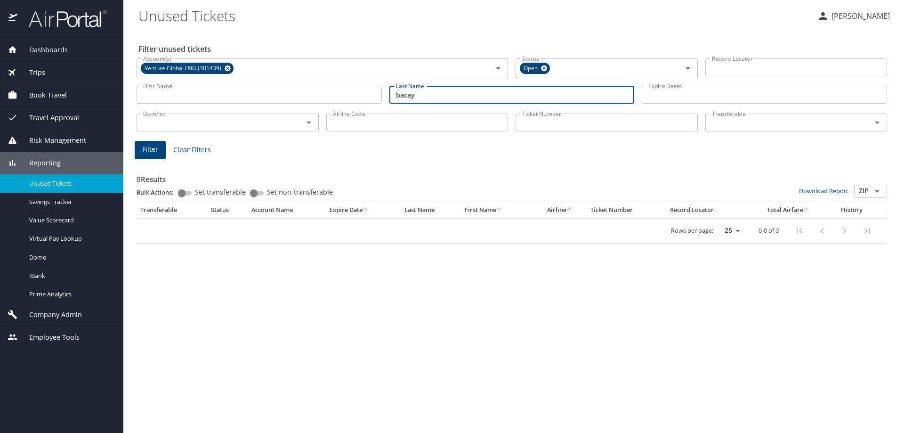
drag, startPoint x: 322, startPoint y: 95, endPoint x: 228, endPoint y: 97, distance: 94.2
click at [246, 96] on div "First Name First Name Last Name bacay Last Name Expire Dates Expire Dates" at bounding box center [512, 94] width 758 height 33
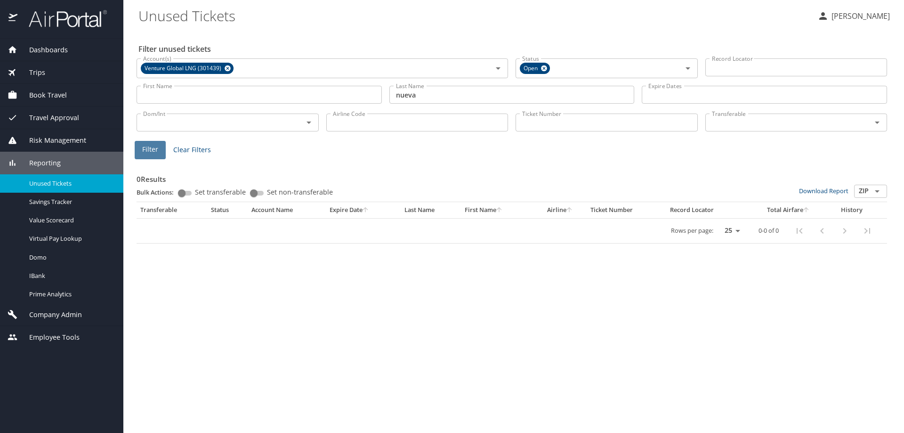
click at [149, 149] on span "Filter" at bounding box center [150, 150] width 16 height 12
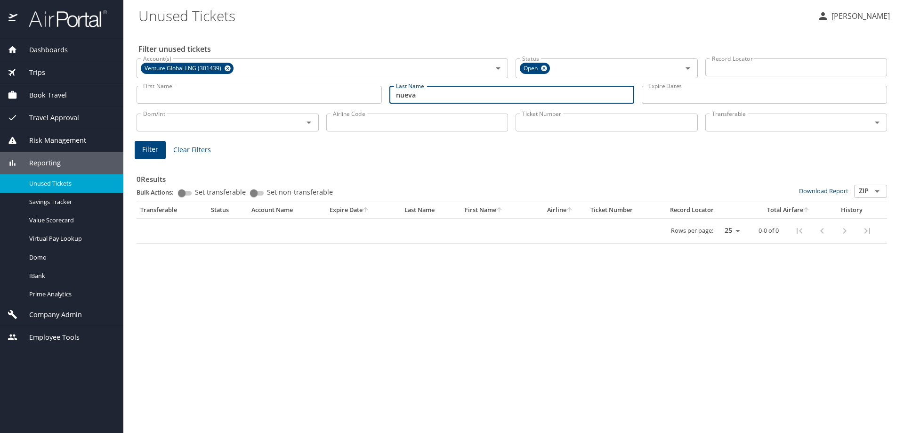
drag, startPoint x: 355, startPoint y: 86, endPoint x: 239, endPoint y: 88, distance: 115.8
click at [248, 91] on div "First Name First Name Last Name nueva Last Name Expire Dates Expire Dates" at bounding box center [512, 94] width 758 height 33
click at [144, 154] on span "Filter" at bounding box center [150, 150] width 16 height 12
drag, startPoint x: 332, startPoint y: 98, endPoint x: 314, endPoint y: 98, distance: 18.8
click at [315, 98] on div "First Name First Name Last Name shin Last Name Expire Dates Expire Dates" at bounding box center [512, 94] width 758 height 33
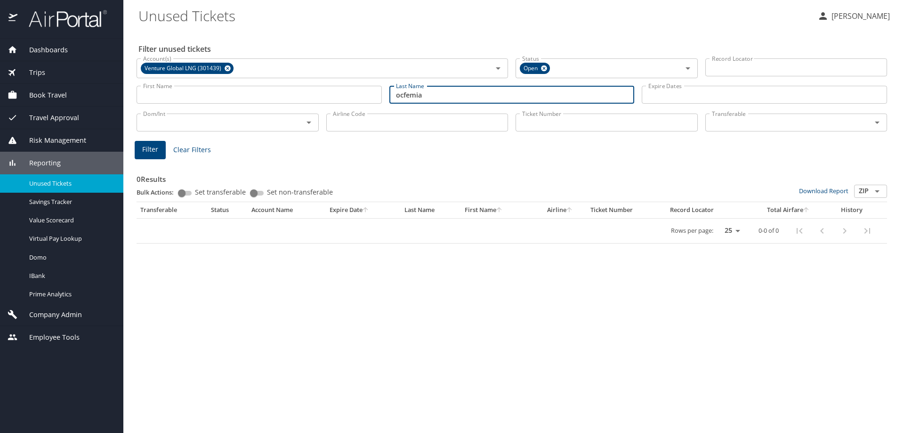
click at [137, 149] on button "Filter" at bounding box center [150, 150] width 31 height 18
drag, startPoint x: 350, startPoint y: 94, endPoint x: 153, endPoint y: 96, distance: 197.3
click at [169, 96] on div "First Name First Name Last Name ocfemia Last Name Expire Dates Expire Dates" at bounding box center [512, 94] width 758 height 33
click at [158, 153] on button "Filter" at bounding box center [150, 150] width 31 height 18
drag, startPoint x: 422, startPoint y: 96, endPoint x: 220, endPoint y: 108, distance: 202.3
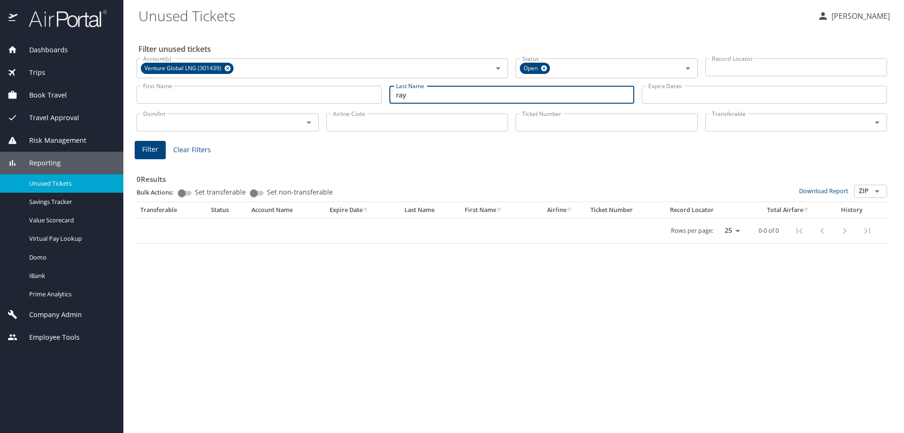
click at [226, 106] on div "Filter unused tickets Account(s) Venture Global LNG (301439) Account(s) Status …" at bounding box center [513, 231] width 750 height 403
click at [150, 152] on span "Filter" at bounding box center [150, 150] width 16 height 12
drag, startPoint x: 421, startPoint y: 100, endPoint x: 232, endPoint y: 113, distance: 189.8
click at [241, 112] on div "Filter unused tickets Account(s) Venture Global LNG (301439) Account(s) Status …" at bounding box center [513, 231] width 750 height 403
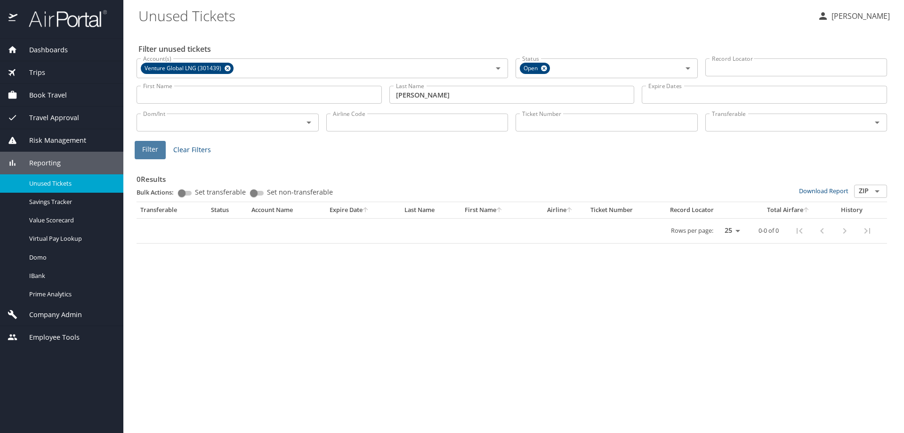
click at [152, 150] on span "Filter" at bounding box center [150, 150] width 16 height 12
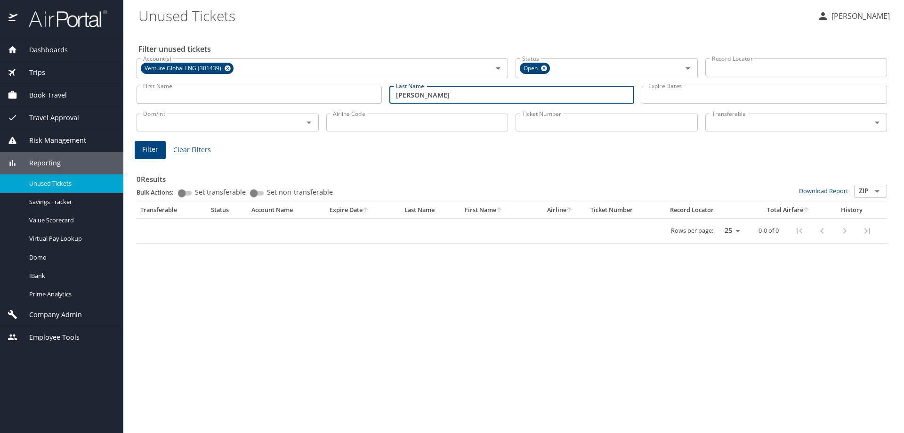
drag, startPoint x: 437, startPoint y: 96, endPoint x: 269, endPoint y: 96, distance: 168.1
click at [281, 97] on div "First Name First Name Last Name rothberg Last Name Expire Dates Expire Dates" at bounding box center [512, 94] width 758 height 33
click at [151, 155] on button "Filter" at bounding box center [150, 150] width 31 height 18
drag, startPoint x: 366, startPoint y: 92, endPoint x: 197, endPoint y: 88, distance: 169.6
click at [207, 87] on div "First Name First Name Last Name bean Last Name Expire Dates Expire Dates" at bounding box center [512, 94] width 758 height 33
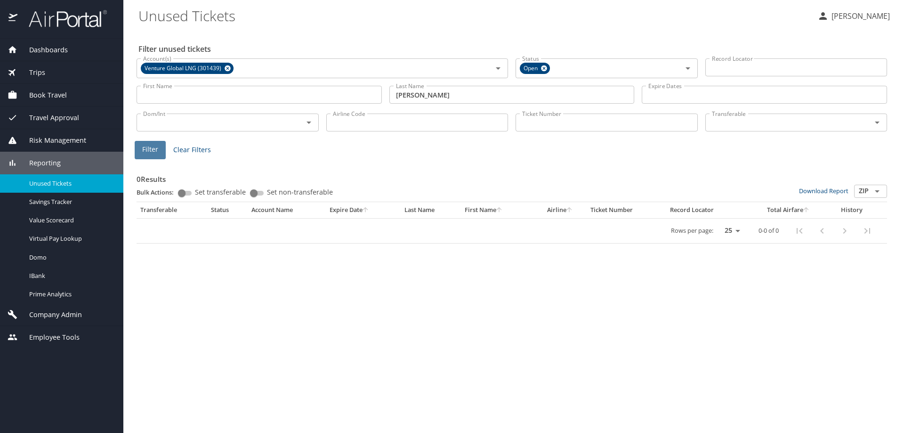
click at [151, 149] on span "Filter" at bounding box center [150, 150] width 16 height 12
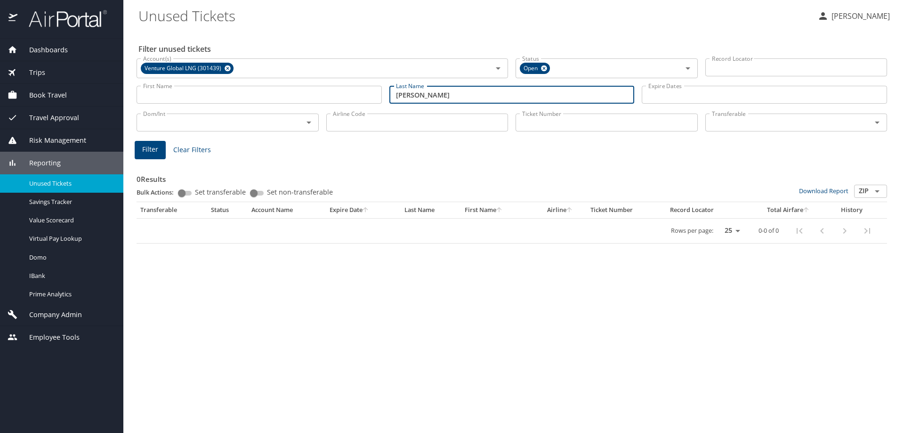
drag, startPoint x: 440, startPoint y: 96, endPoint x: 312, endPoint y: 86, distance: 128.4
click at [315, 86] on div "First Name First Name Last Name dugas Last Name Expire Dates Expire Dates" at bounding box center [512, 94] width 758 height 33
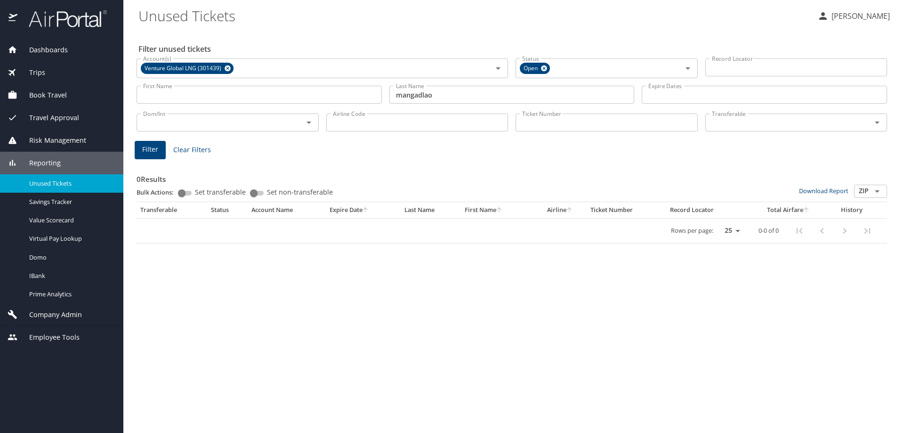
click at [134, 150] on main "Unused Tickets Lesley Hogg Filter unused tickets Account(s) Venture Global LNG …" at bounding box center [513, 216] width 781 height 433
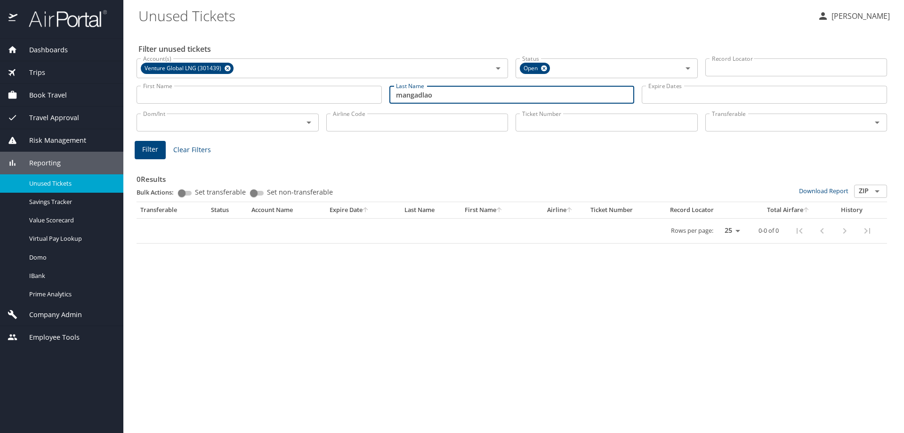
drag, startPoint x: 451, startPoint y: 99, endPoint x: 322, endPoint y: 113, distance: 128.8
click at [323, 113] on div "Filter unused tickets Account(s) Venture Global LNG (301439) Account(s) Status …" at bounding box center [513, 231] width 750 height 403
click at [146, 147] on span "Filter" at bounding box center [150, 150] width 16 height 12
drag, startPoint x: 417, startPoint y: 97, endPoint x: 309, endPoint y: 96, distance: 107.8
click at [310, 96] on div "First Name First Name Last Name alcaraz Last Name Expire Dates Expire Dates" at bounding box center [512, 94] width 758 height 33
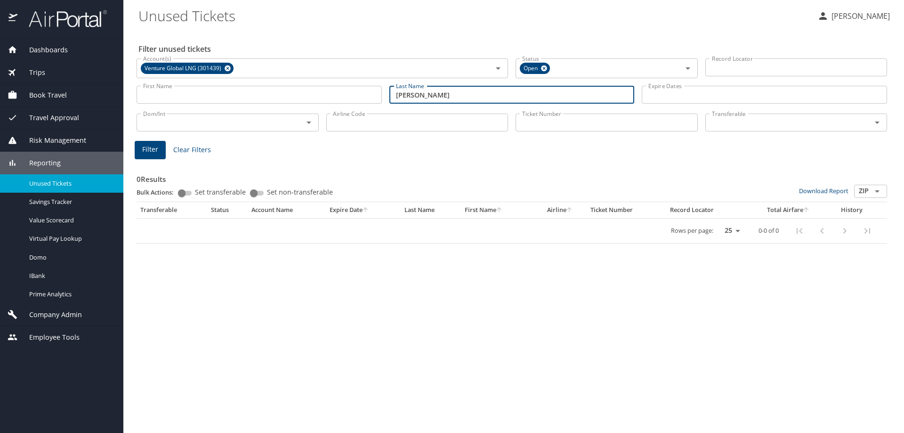
click at [155, 148] on span "Filter" at bounding box center [150, 150] width 16 height 12
drag, startPoint x: 420, startPoint y: 94, endPoint x: 341, endPoint y: 91, distance: 79.6
click at [341, 91] on div "First Name First Name Last Name danos Last Name Expire Dates Expire Dates" at bounding box center [512, 94] width 758 height 33
click at [147, 152] on span "Filter" at bounding box center [150, 150] width 16 height 12
drag, startPoint x: 407, startPoint y: 96, endPoint x: 350, endPoint y: 91, distance: 57.1
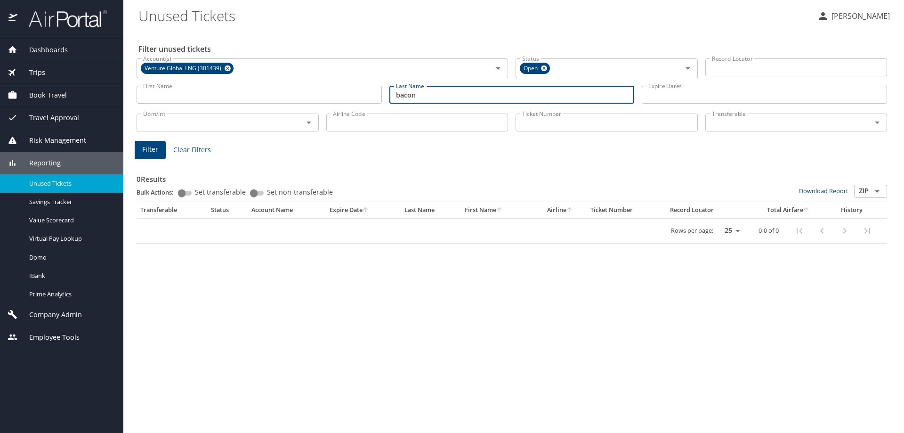
click at [352, 91] on div "First Name First Name Last Name bacon Last Name Expire Dates Expire Dates" at bounding box center [512, 94] width 758 height 33
click at [153, 151] on span "Filter" at bounding box center [150, 150] width 16 height 12
drag, startPoint x: 376, startPoint y: 93, endPoint x: 328, endPoint y: 93, distance: 48.0
click at [328, 93] on div "First Name First Name Last Name vallega Last Name Expire Dates Expire Dates" at bounding box center [512, 94] width 758 height 33
click at [145, 151] on span "Filter" at bounding box center [150, 150] width 16 height 12
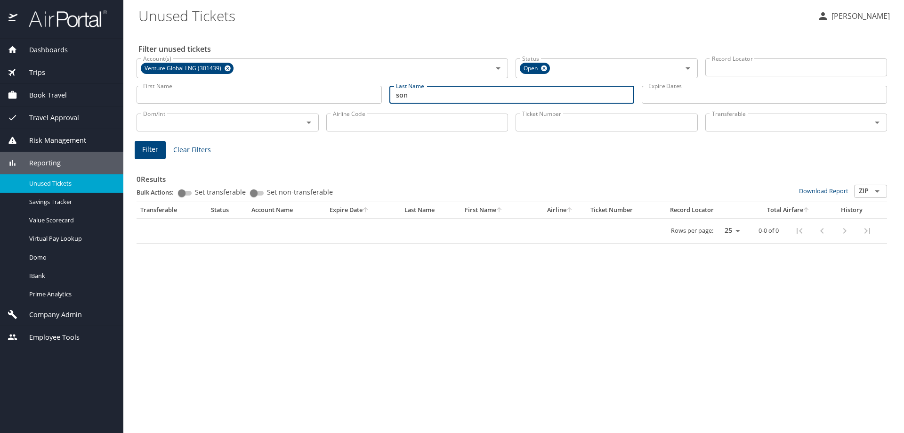
drag, startPoint x: 364, startPoint y: 94, endPoint x: 332, endPoint y: 94, distance: 32.0
click at [334, 94] on div "First Name First Name Last Name son Last Name Expire Dates Expire Dates" at bounding box center [512, 94] width 758 height 33
click at [151, 151] on span "Filter" at bounding box center [150, 150] width 16 height 12
drag, startPoint x: 436, startPoint y: 94, endPoint x: 347, endPoint y: 92, distance: 89.5
click at [349, 92] on div "First Name First Name Last Name loquias Last Name Expire Dates Expire Dates" at bounding box center [512, 94] width 758 height 33
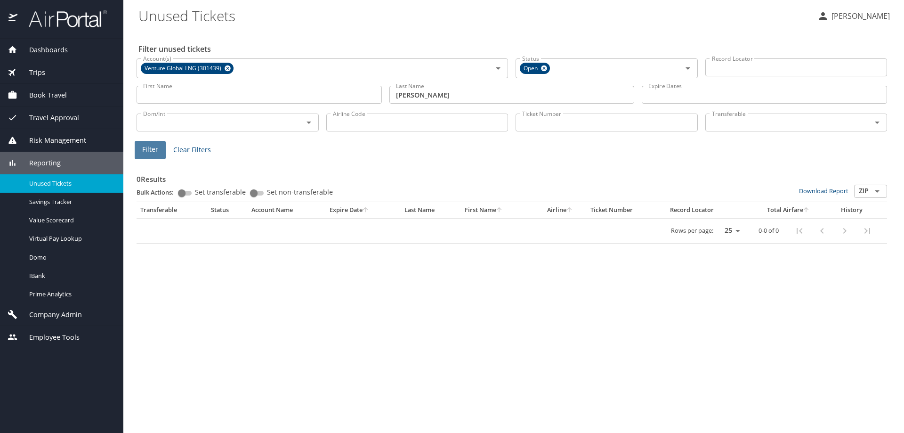
click at [157, 150] on span "Filter" at bounding box center [150, 150] width 16 height 12
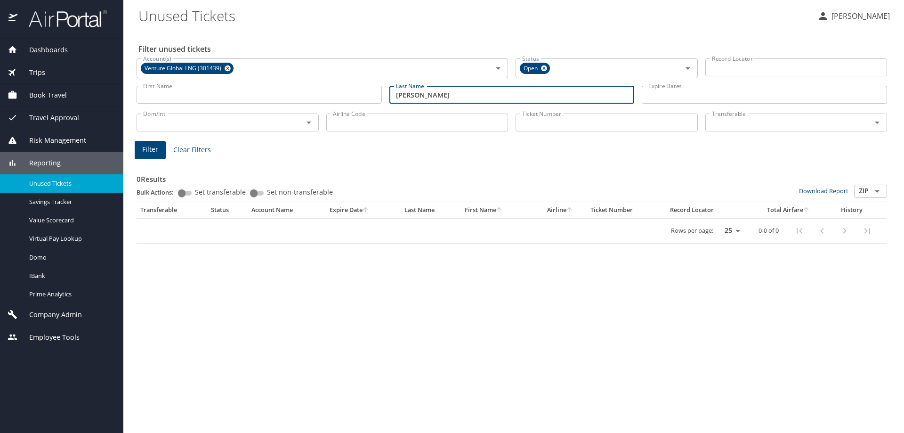
drag, startPoint x: 365, startPoint y: 95, endPoint x: 345, endPoint y: 95, distance: 20.7
click at [347, 95] on div "First Name First Name Last Name jones Last Name Expire Dates Expire Dates" at bounding box center [512, 94] width 758 height 33
click at [148, 148] on span "Filter" at bounding box center [150, 150] width 16 height 12
drag, startPoint x: 441, startPoint y: 94, endPoint x: 322, endPoint y: 92, distance: 118.7
click at [327, 90] on div "First Name First Name Last Name banzuela Last Name Expire Dates Expire Dates" at bounding box center [512, 94] width 758 height 33
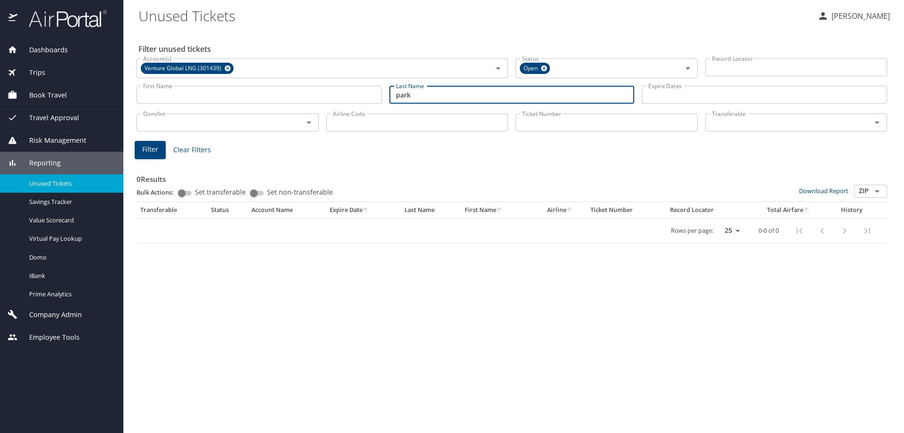
click at [146, 148] on span "Filter" at bounding box center [150, 150] width 16 height 12
drag, startPoint x: 433, startPoint y: 96, endPoint x: 255, endPoint y: 98, distance: 177.5
click at [261, 97] on div "First Name First Name Last Name park Last Name Expire Dates Expire Dates" at bounding box center [512, 94] width 758 height 33
click at [153, 144] on span "Filter" at bounding box center [150, 150] width 16 height 12
drag, startPoint x: 430, startPoint y: 96, endPoint x: 325, endPoint y: 97, distance: 104.5
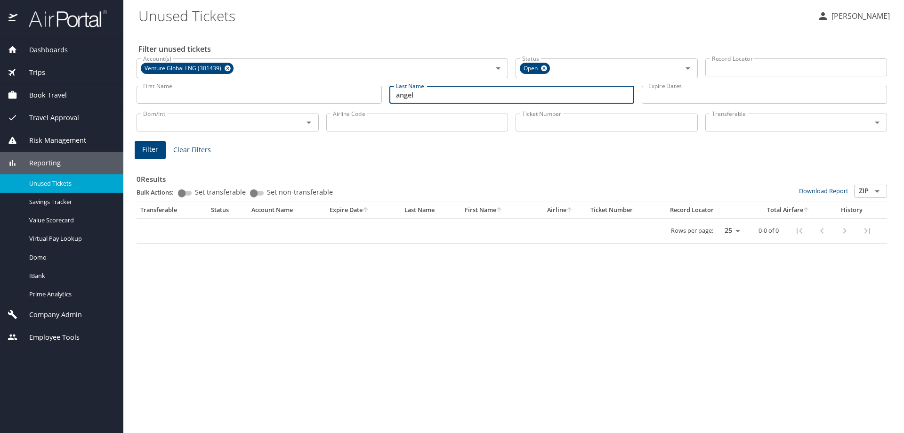
click at [327, 97] on div "First Name First Name Last Name angel Last Name Expire Dates Expire Dates" at bounding box center [512, 94] width 758 height 33
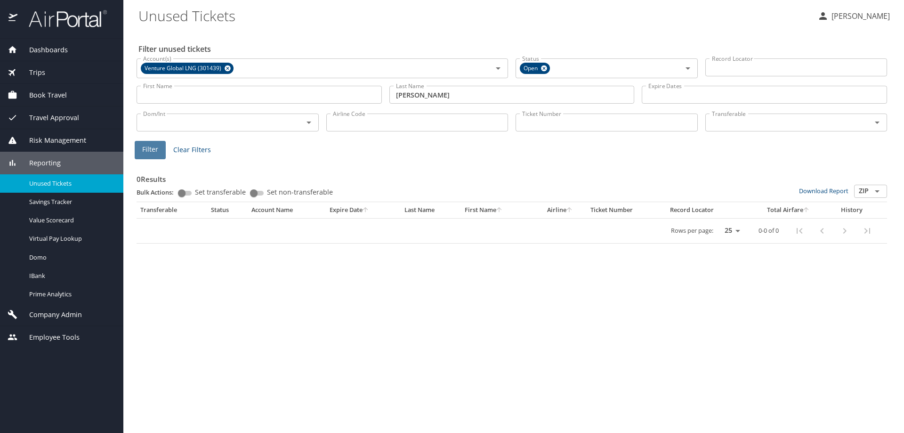
click at [141, 148] on button "Filter" at bounding box center [150, 150] width 31 height 18
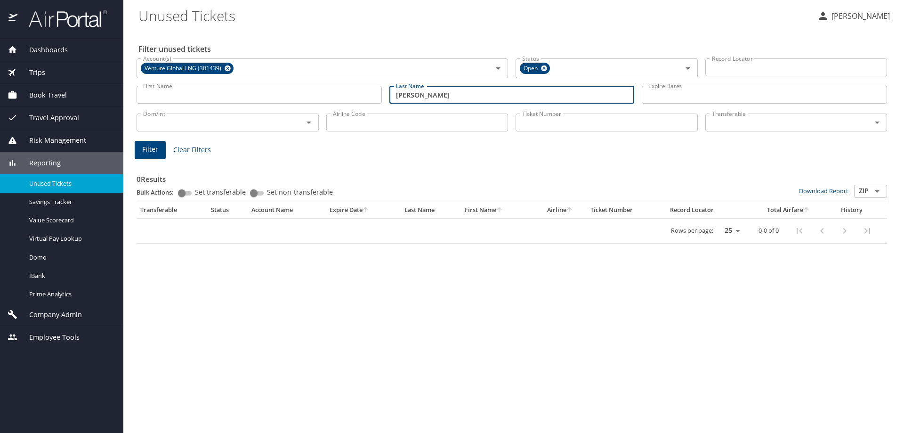
drag, startPoint x: 421, startPoint y: 97, endPoint x: 346, endPoint y: 95, distance: 74.9
click at [354, 94] on div "First Name First Name Last Name thomas Last Name Expire Dates Expire Dates" at bounding box center [512, 94] width 758 height 33
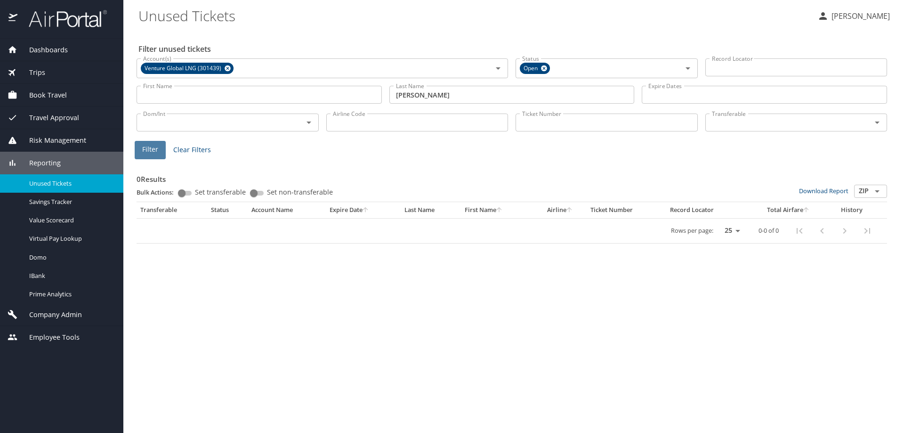
click at [152, 153] on span "Filter" at bounding box center [150, 150] width 16 height 12
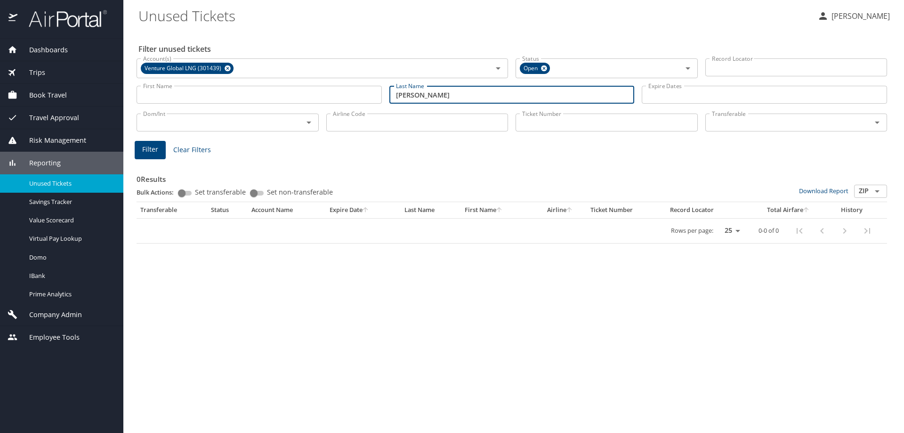
drag, startPoint x: 376, startPoint y: 97, endPoint x: 316, endPoint y: 96, distance: 59.8
click at [320, 97] on div "First Name First Name Last Name tousek Last Name Expire Dates Expire Dates" at bounding box center [512, 94] width 758 height 33
click at [148, 152] on span "Filter" at bounding box center [150, 150] width 16 height 12
drag, startPoint x: 426, startPoint y: 96, endPoint x: 312, endPoint y: 96, distance: 114.4
click at [315, 96] on div "First Name First Name Last Name dicks Last Name Expire Dates Expire Dates" at bounding box center [512, 94] width 758 height 33
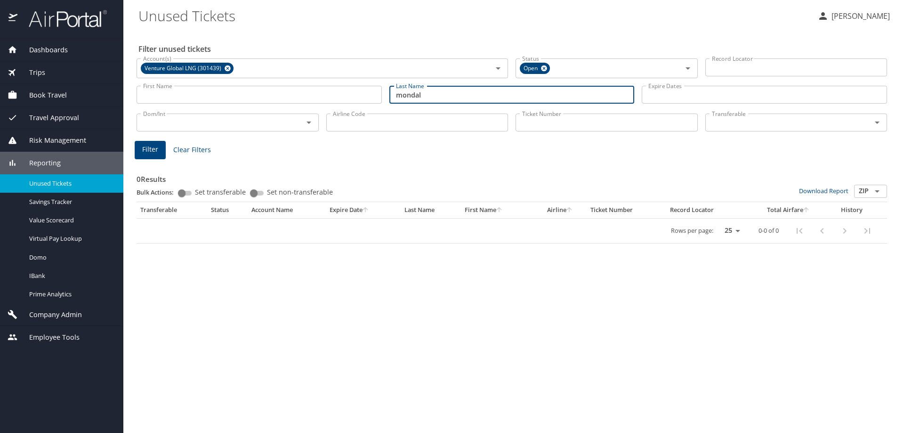
click at [146, 154] on span "Filter" at bounding box center [150, 150] width 16 height 12
drag, startPoint x: 398, startPoint y: 91, endPoint x: 336, endPoint y: 89, distance: 61.7
click at [340, 89] on div "First Name First Name Last Name mondal Last Name Expire Dates Expire Dates" at bounding box center [512, 94] width 758 height 33
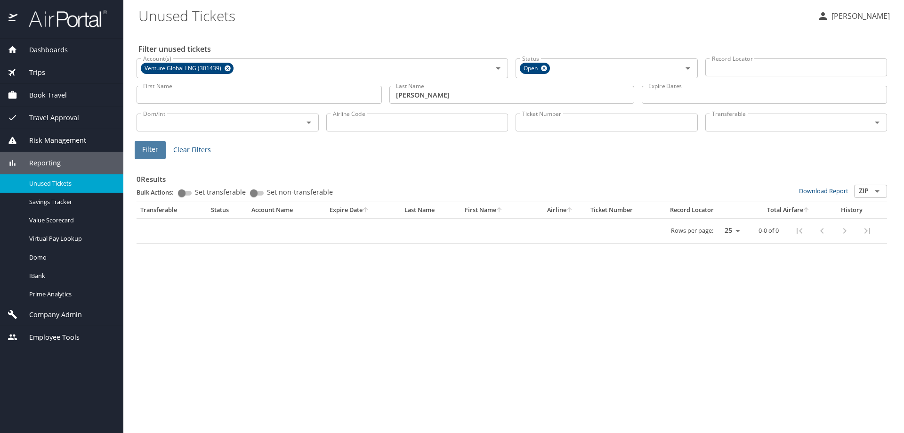
click at [145, 149] on span "Filter" at bounding box center [150, 150] width 16 height 12
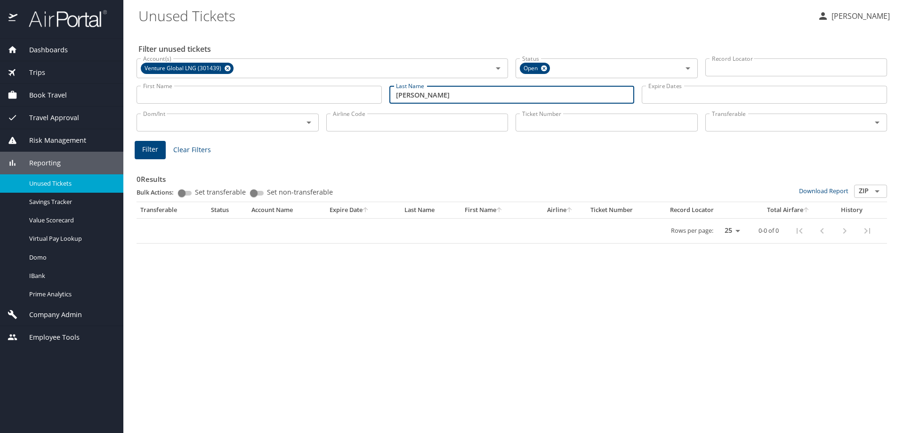
drag, startPoint x: 425, startPoint y: 96, endPoint x: 309, endPoint y: 86, distance: 115.8
click at [318, 89] on div "First Name First Name Last Name roque Last Name Expire Dates Expire Dates" at bounding box center [512, 94] width 758 height 33
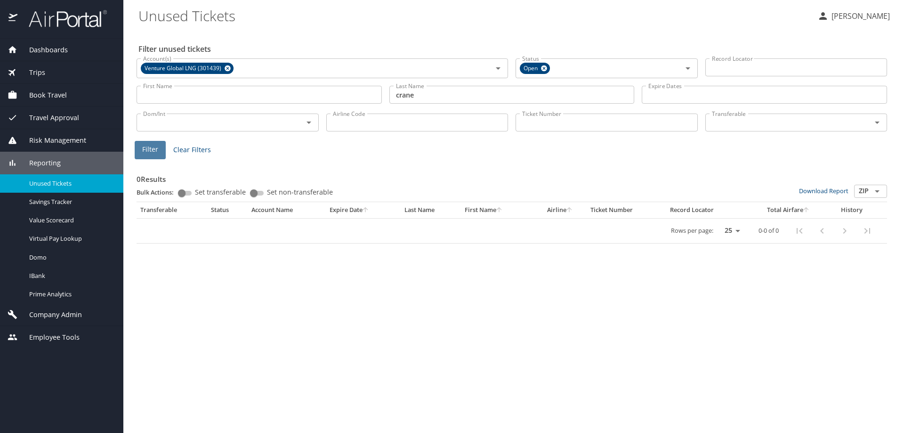
click at [151, 148] on span "Filter" at bounding box center [150, 150] width 16 height 12
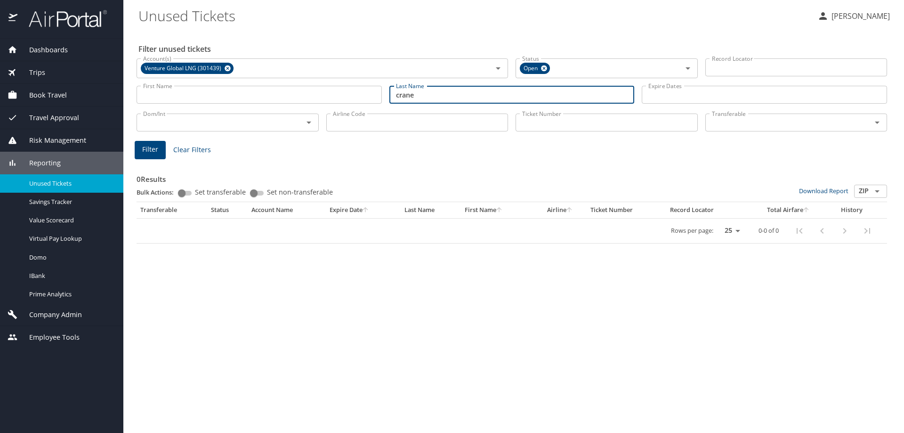
drag, startPoint x: 436, startPoint y: 96, endPoint x: 337, endPoint y: 94, distance: 99.8
click at [338, 94] on div "First Name First Name Last Name crane Last Name Expire Dates Expire Dates" at bounding box center [512, 94] width 758 height 33
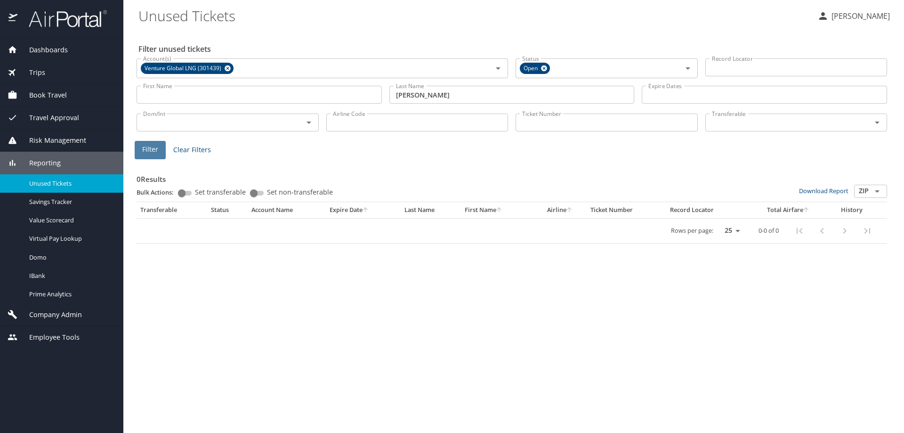
click at [152, 154] on span "Filter" at bounding box center [150, 150] width 16 height 12
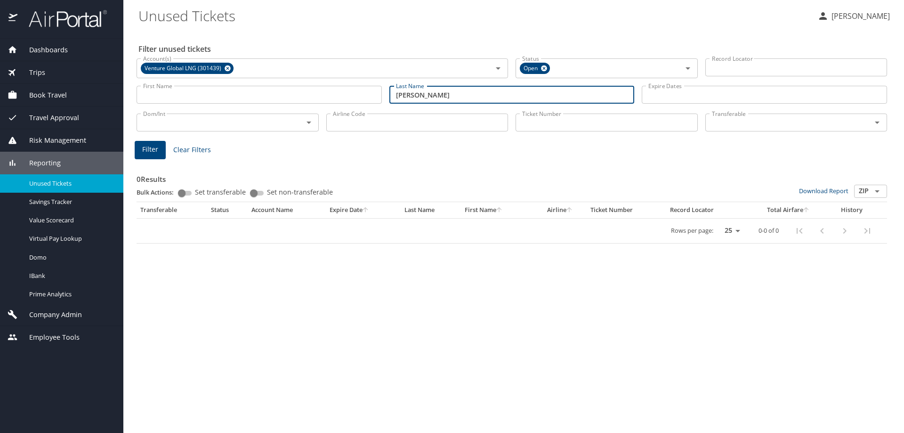
drag, startPoint x: 441, startPoint y: 97, endPoint x: 331, endPoint y: 97, distance: 109.7
click at [334, 97] on div "First Name First Name Last Name martin Last Name Expire Dates Expire Dates" at bounding box center [512, 94] width 758 height 33
click at [148, 150] on span "Filter" at bounding box center [150, 150] width 16 height 12
drag, startPoint x: 447, startPoint y: 97, endPoint x: 300, endPoint y: 95, distance: 146.4
click at [301, 94] on div "First Name First Name Last Name sunto Last Name Expire Dates Expire Dates" at bounding box center [512, 94] width 758 height 33
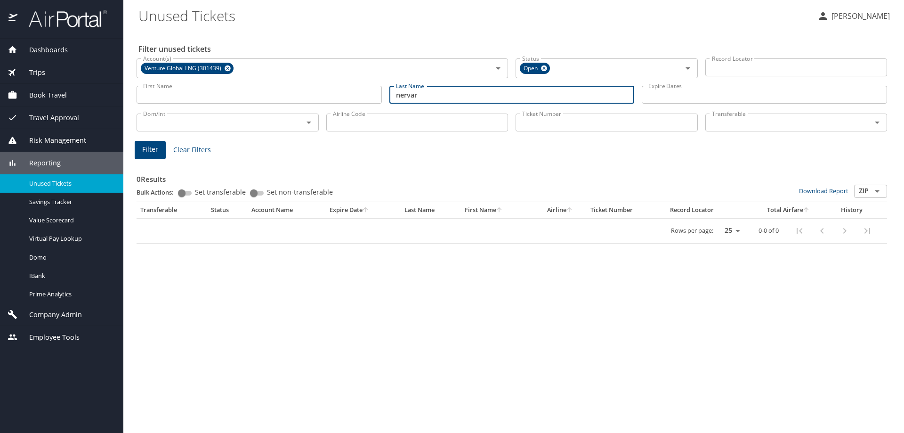
click at [152, 152] on span "Filter" at bounding box center [150, 150] width 16 height 12
drag, startPoint x: 435, startPoint y: 96, endPoint x: 336, endPoint y: 98, distance: 99.4
click at [338, 97] on div "First Name First Name Last Name nervar Last Name Expire Dates Expire Dates" at bounding box center [512, 94] width 758 height 33
click at [149, 146] on span "Filter" at bounding box center [150, 150] width 16 height 12
drag, startPoint x: 438, startPoint y: 96, endPoint x: 333, endPoint y: 94, distance: 105.0
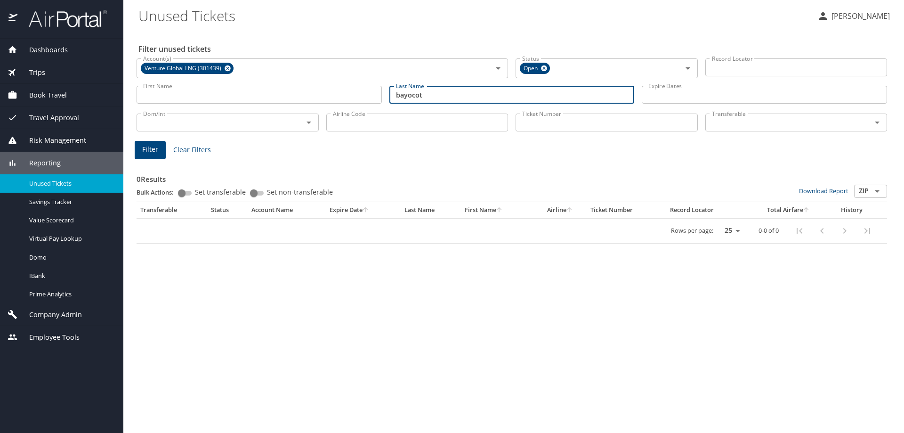
click at [336, 94] on div "First Name First Name Last Name bayocot Last Name Expire Dates Expire Dates" at bounding box center [512, 94] width 758 height 33
click at [149, 146] on span "Filter" at bounding box center [150, 150] width 16 height 12
drag, startPoint x: 336, startPoint y: 96, endPoint x: 299, endPoint y: 95, distance: 36.7
click at [303, 96] on div "First Name First Name Last Name zhao Last Name Expire Dates Expire Dates" at bounding box center [512, 94] width 758 height 33
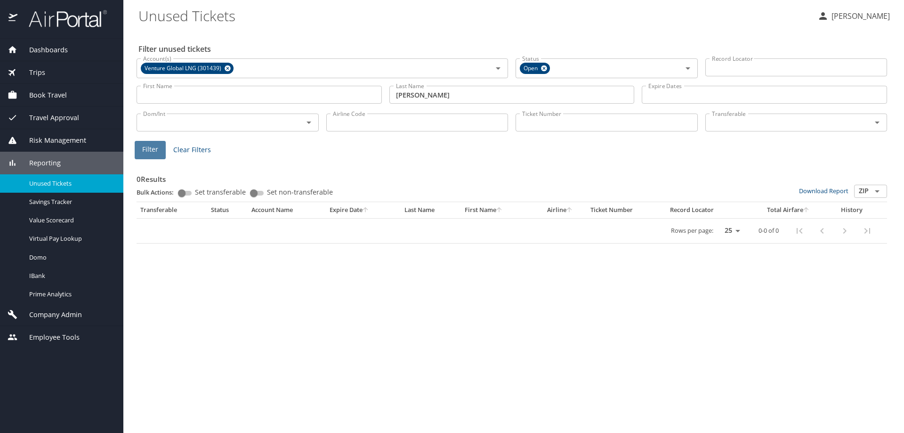
click at [149, 149] on span "Filter" at bounding box center [150, 150] width 16 height 12
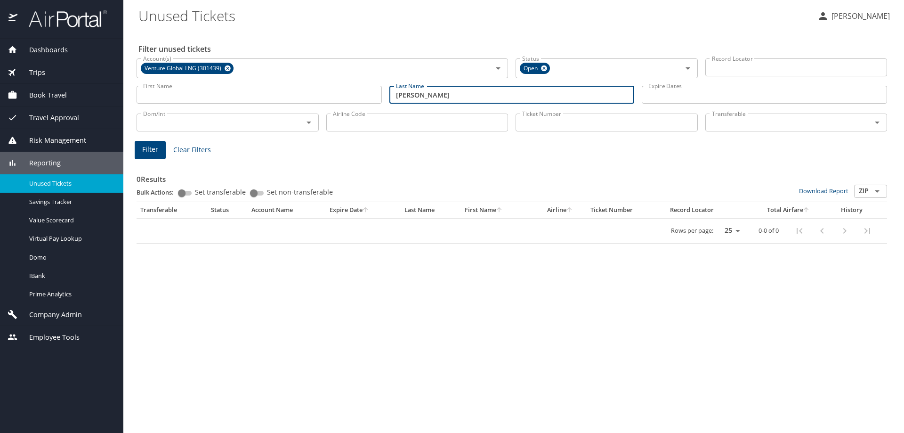
drag, startPoint x: 431, startPoint y: 90, endPoint x: 309, endPoint y: 88, distance: 122.0
click at [309, 88] on div "First Name First Name Last Name crosby Last Name Expire Dates Expire Dates" at bounding box center [512, 94] width 758 height 33
click at [147, 148] on span "Filter" at bounding box center [150, 150] width 16 height 12
drag, startPoint x: 426, startPoint y: 97, endPoint x: 300, endPoint y: 90, distance: 125.4
click at [311, 90] on div "First Name First Name Last Name rao Last Name Expire Dates Expire Dates" at bounding box center [512, 94] width 758 height 33
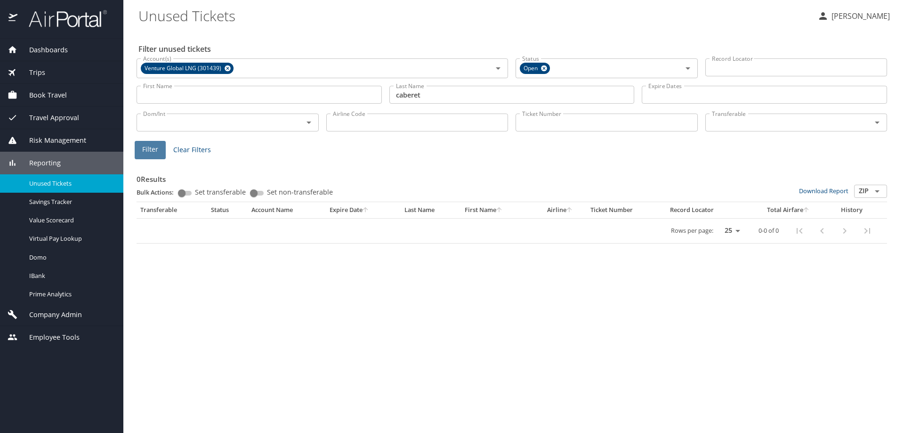
click at [153, 147] on span "Filter" at bounding box center [150, 150] width 16 height 12
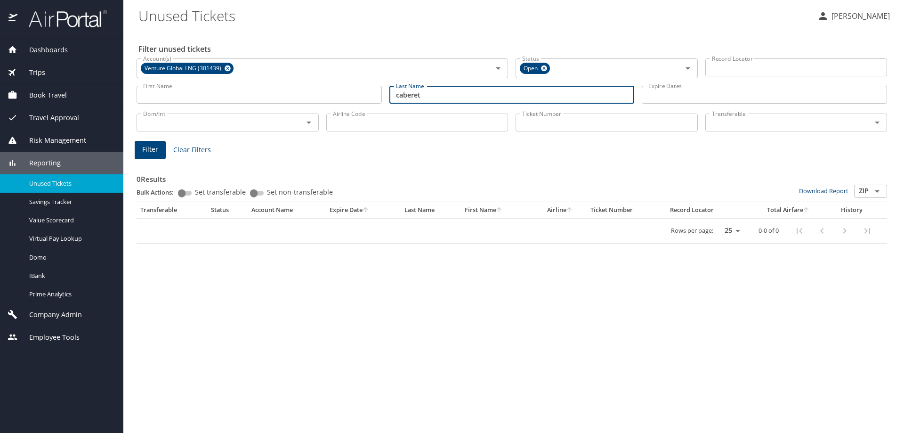
drag, startPoint x: 434, startPoint y: 98, endPoint x: 345, endPoint y: 96, distance: 89.0
click at [348, 97] on div "First Name First Name Last Name caberet Last Name Expire Dates Expire Dates" at bounding box center [512, 94] width 758 height 33
type input "colston"
click at [157, 145] on span "Filter" at bounding box center [150, 150] width 16 height 12
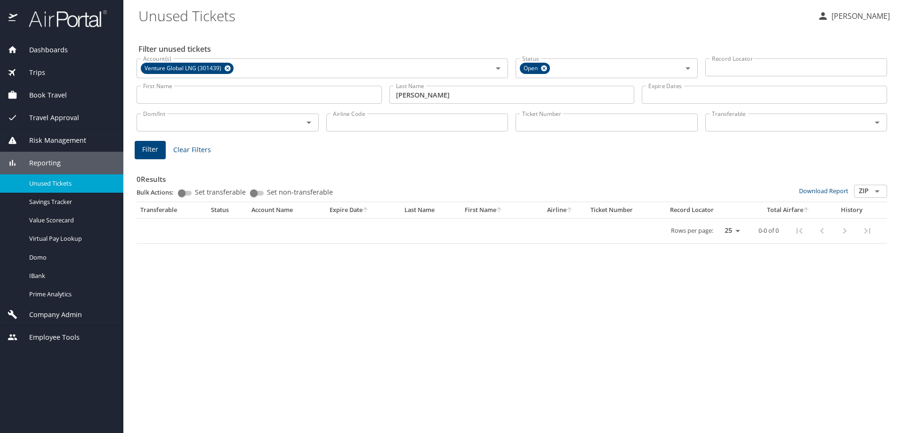
click at [53, 318] on span "Company Admin" at bounding box center [49, 314] width 64 height 10
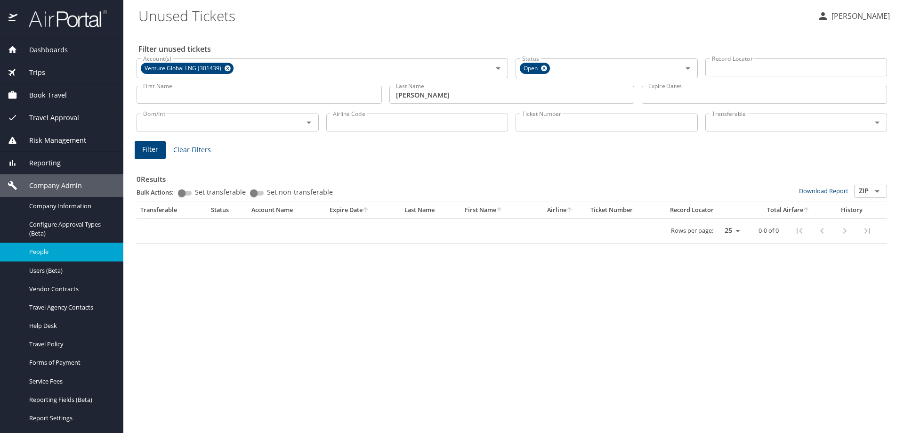
click at [45, 252] on span "People" at bounding box center [70, 251] width 83 height 9
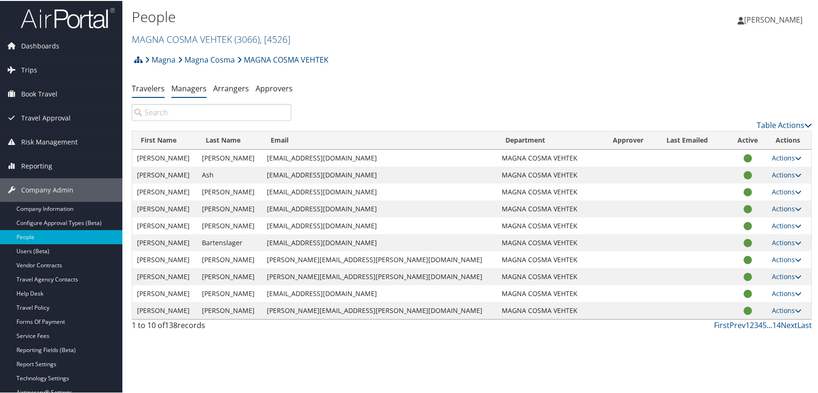
click at [187, 90] on link "Managers" at bounding box center [188, 87] width 35 height 10
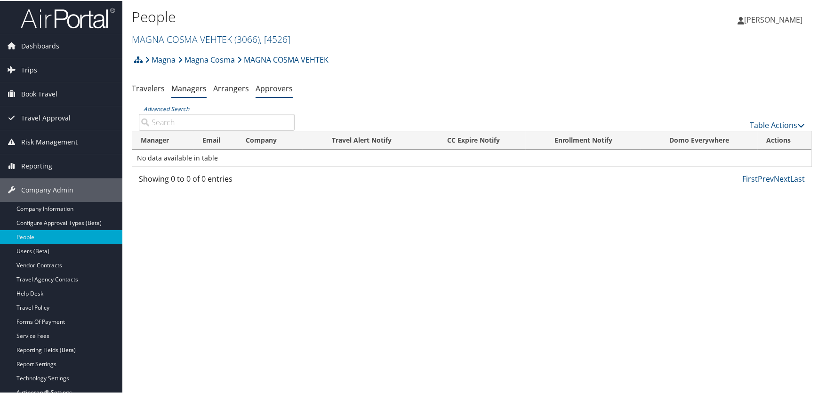
click at [274, 88] on link "Approvers" at bounding box center [274, 87] width 37 height 10
click at [227, 89] on link "Arrangers" at bounding box center [231, 87] width 36 height 10
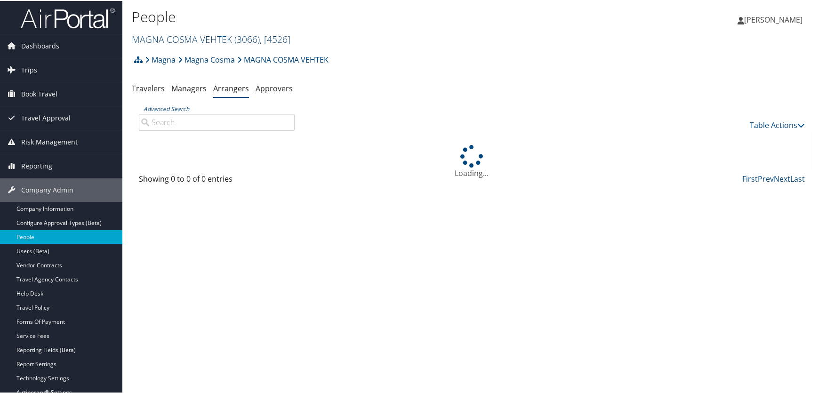
click at [170, 38] on link "MAGNA COSMA VEHTEK ( 3066 ) , [ 4526 ]" at bounding box center [211, 38] width 159 height 13
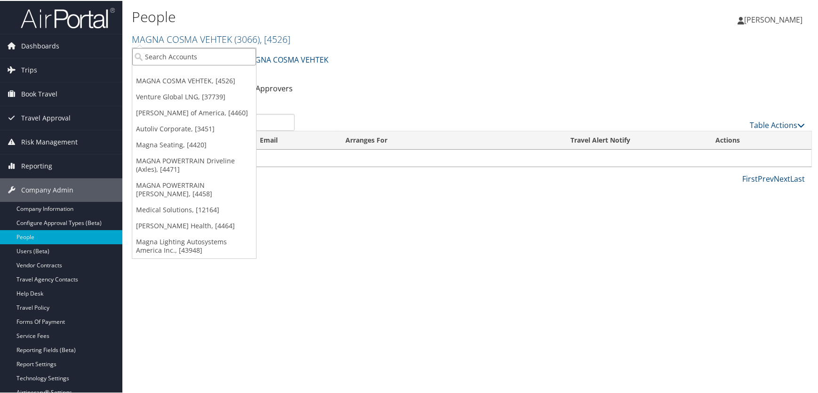
click at [176, 56] on input "search" at bounding box center [194, 55] width 124 height 17
type input "venture global"
click at [193, 73] on div "Venture Global LNG (301439), [37739]" at bounding box center [208, 73] width 163 height 8
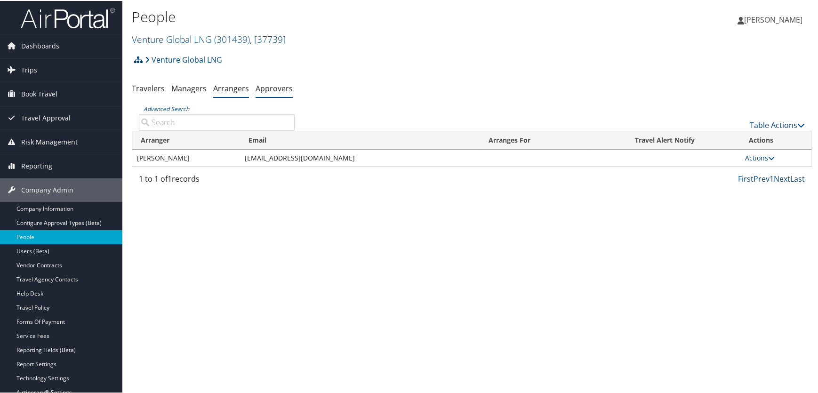
click at [279, 91] on link "Approvers" at bounding box center [274, 87] width 37 height 10
click at [186, 89] on link "Managers" at bounding box center [188, 87] width 35 height 10
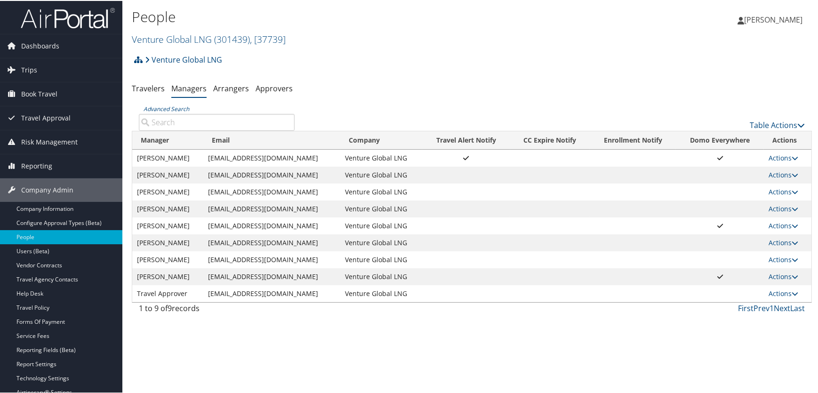
click at [308, 30] on h2 "Venture Global LNG ( 301439 ) , [ 37739 ]" at bounding box center [358, 38] width 453 height 16
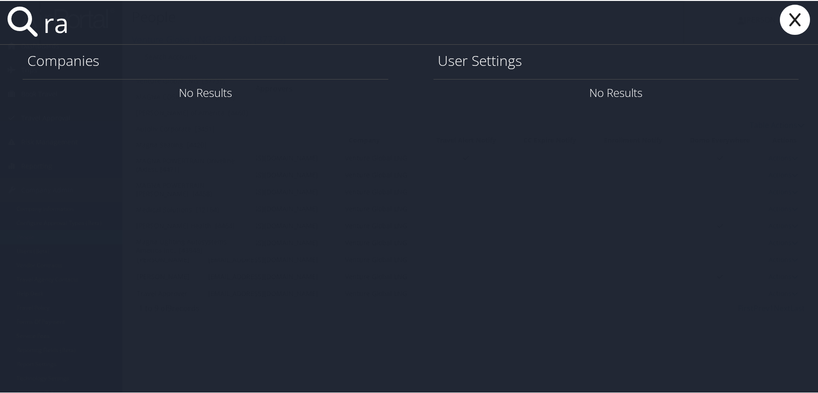
type input "r"
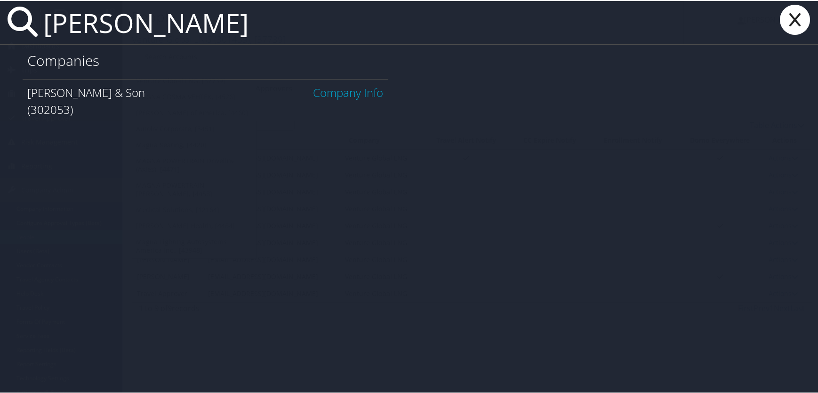
type input "ch guenther"
click at [325, 92] on link "Company Info" at bounding box center [349, 92] width 70 height 16
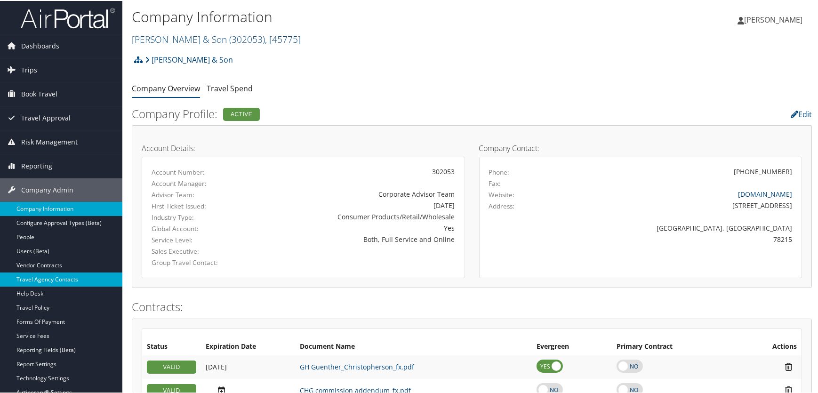
click at [52, 277] on link "Travel Agency Contacts" at bounding box center [61, 279] width 122 height 14
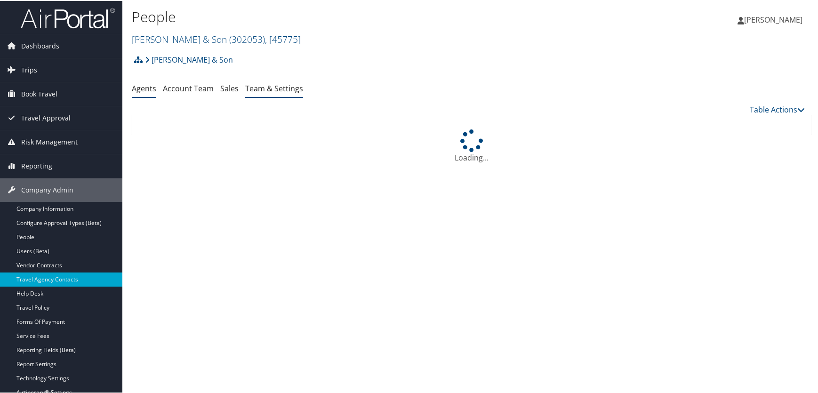
click at [268, 86] on link "Team & Settings" at bounding box center [274, 87] width 58 height 10
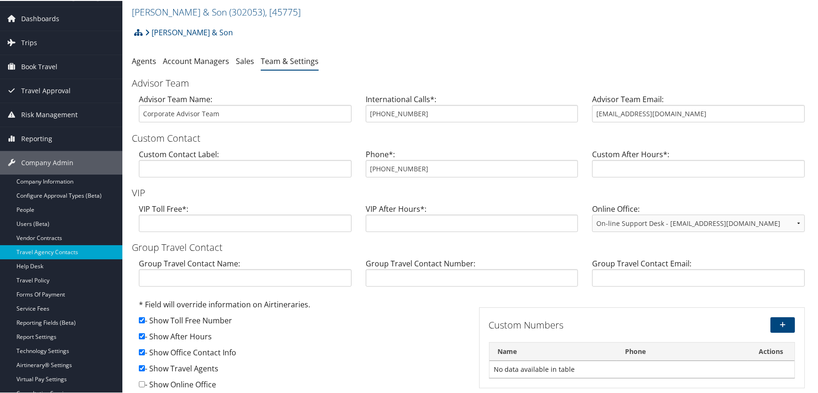
scroll to position [42, 0]
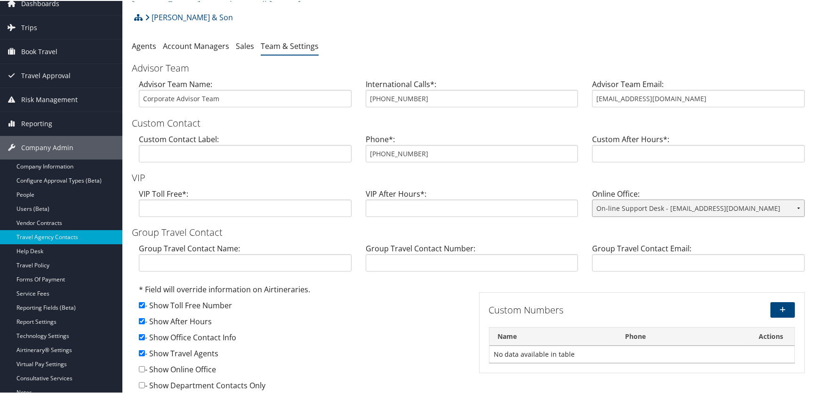
drag, startPoint x: 763, startPoint y: 205, endPoint x: 698, endPoint y: 201, distance: 65.6
click at [698, 201] on select "On-line Support Desk - [EMAIL_ADDRESS][DOMAIN_NAME] On-line Support Desk - [EMA…" at bounding box center [698, 207] width 213 height 17
